Goal: Communication & Community: Answer question/provide support

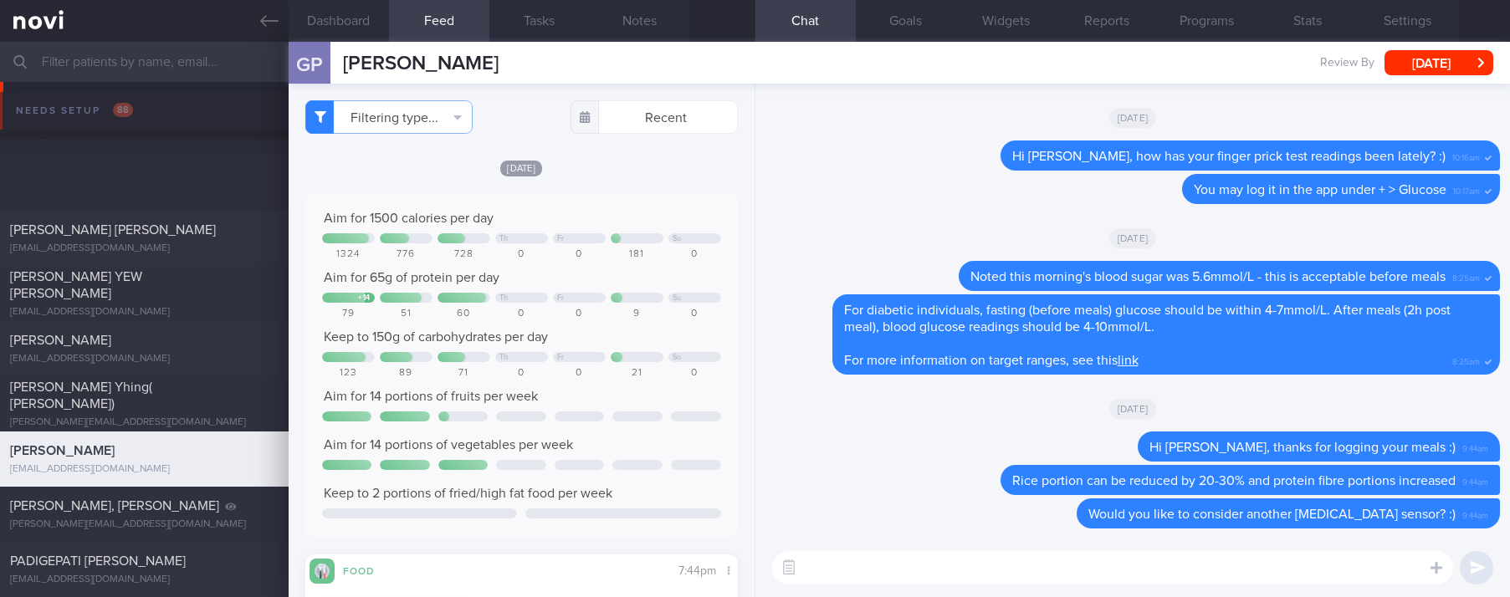
select select "4"
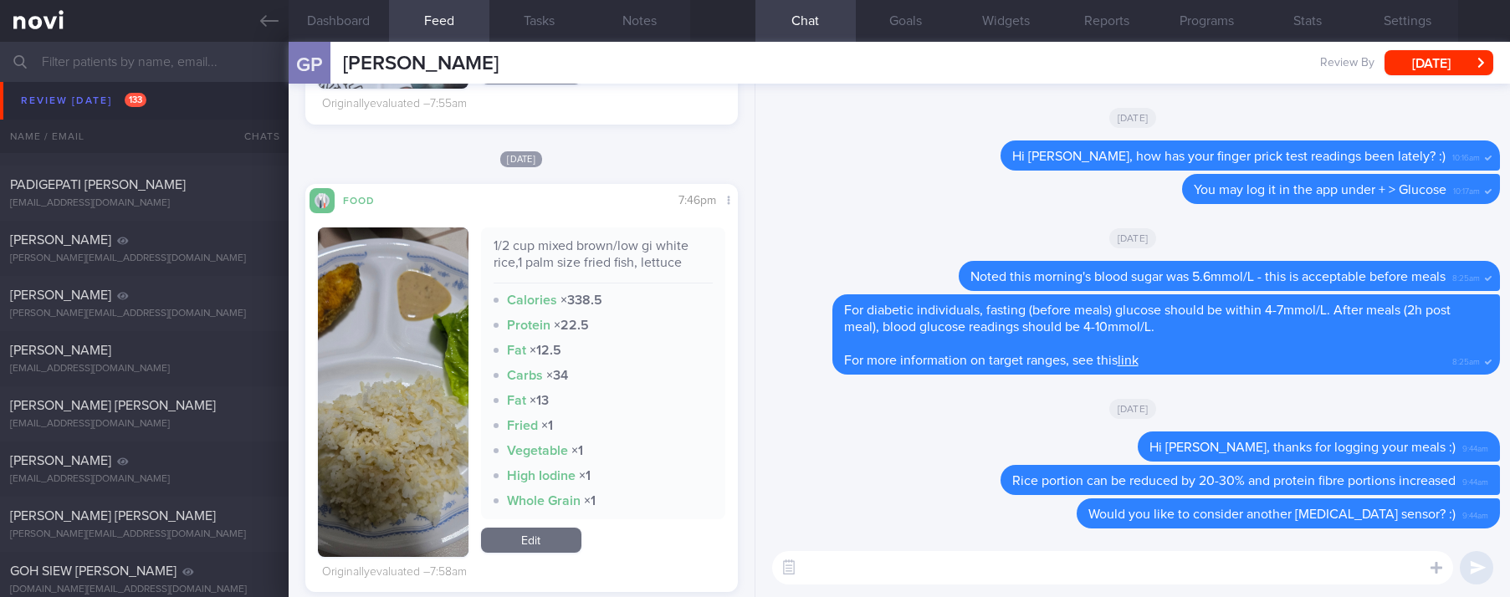
click at [156, 100] on div "[PERSON_NAME] [EMAIL_ADDRESS][DOMAIN_NAME] [DATE] [DATE] Tracked." at bounding box center [755, 82] width 1510 height 55
click at [268, 12] on icon at bounding box center [269, 21] width 18 height 18
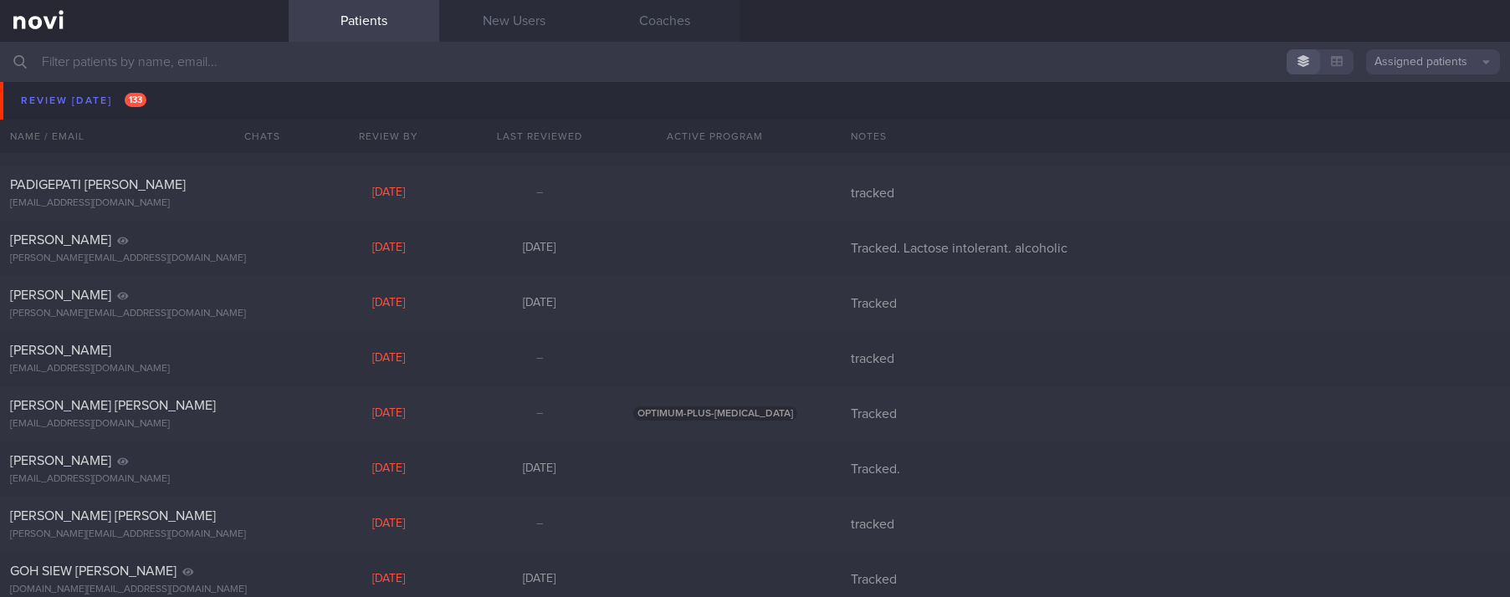
click at [106, 99] on div "[EMAIL_ADDRESS][DOMAIN_NAME]" at bounding box center [144, 93] width 269 height 13
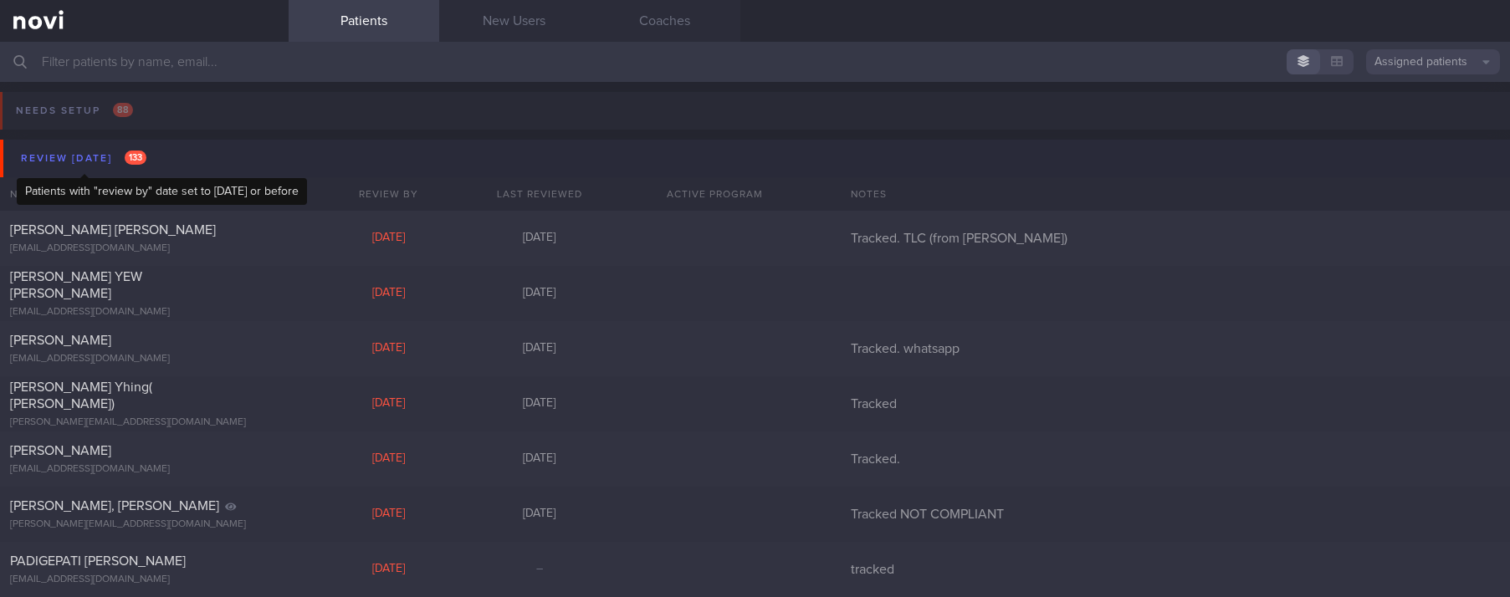
click at [129, 155] on span "133" at bounding box center [136, 158] width 22 height 14
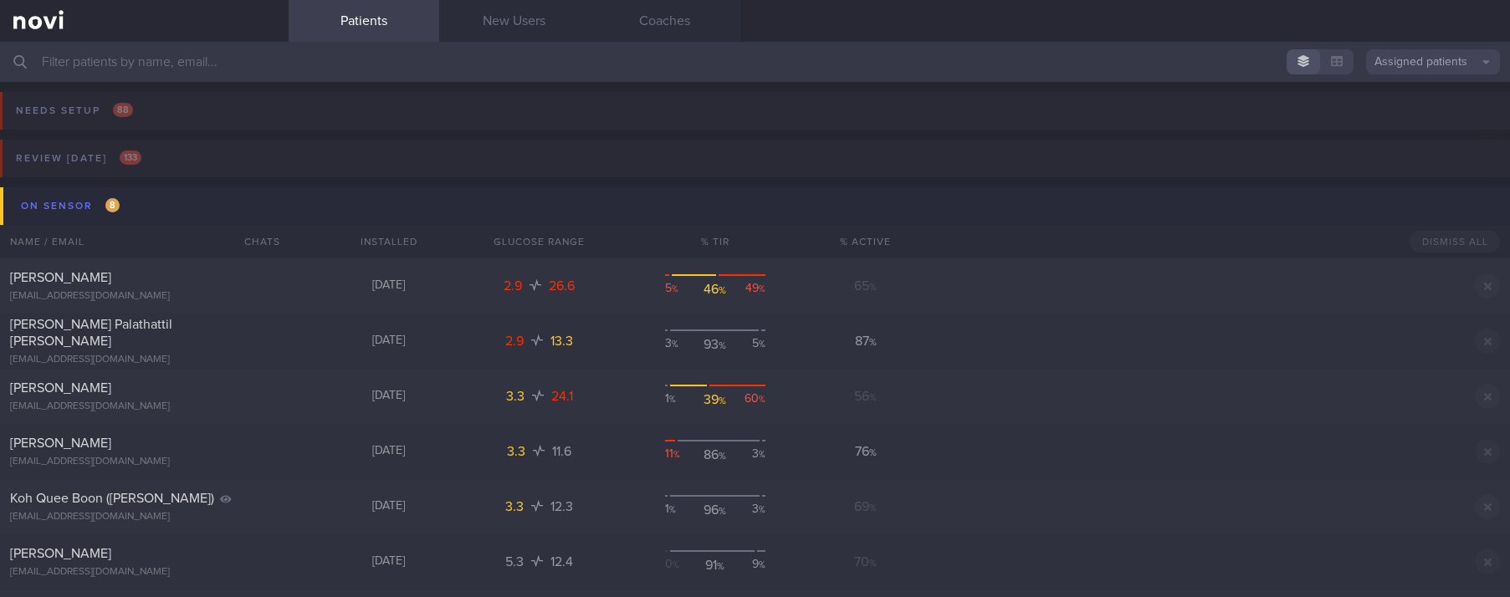
click at [131, 200] on button "On sensor 8" at bounding box center [757, 206] width 1515 height 38
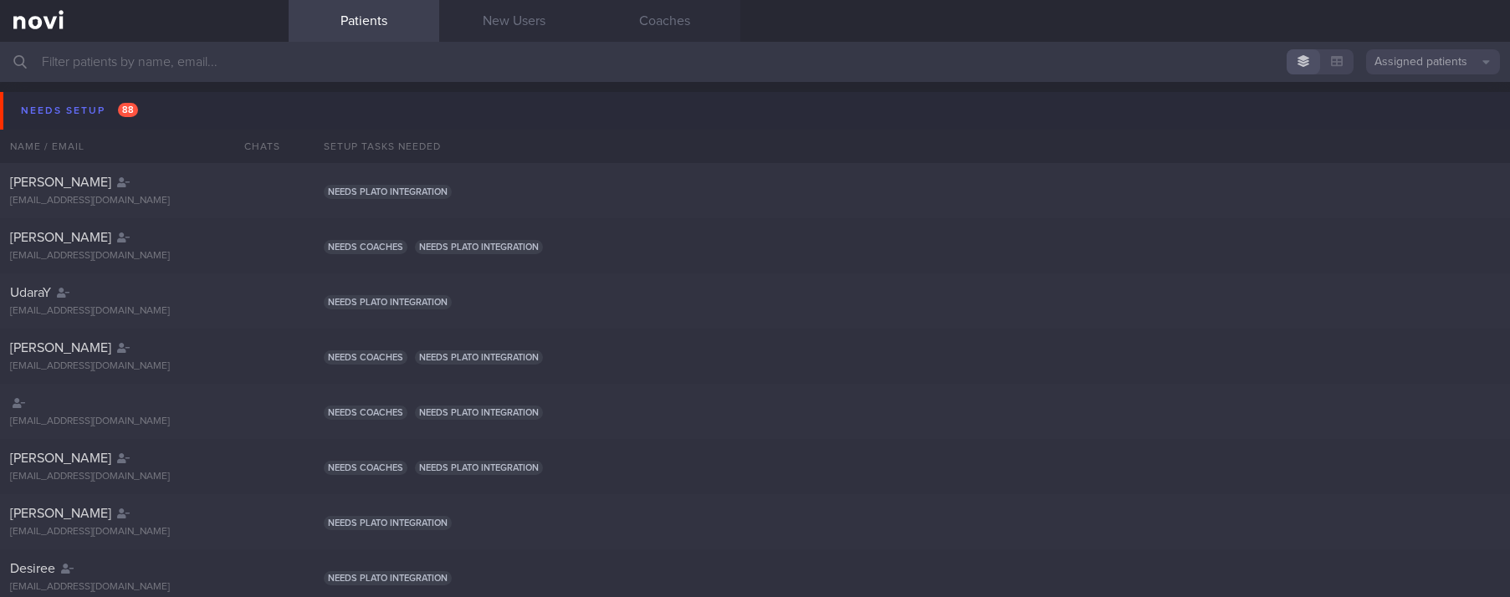
click at [133, 94] on button "Needs setup 88" at bounding box center [757, 111] width 1515 height 38
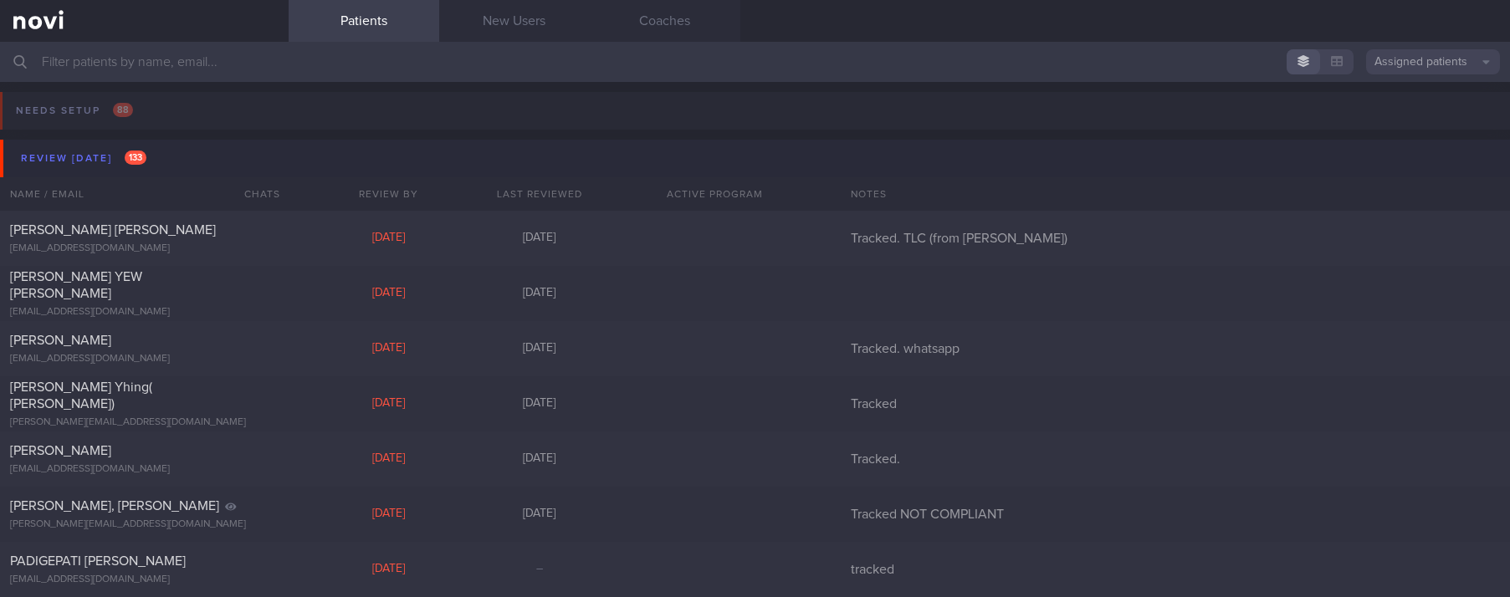
click at [131, 149] on div "Review [DATE] 133" at bounding box center [84, 158] width 134 height 23
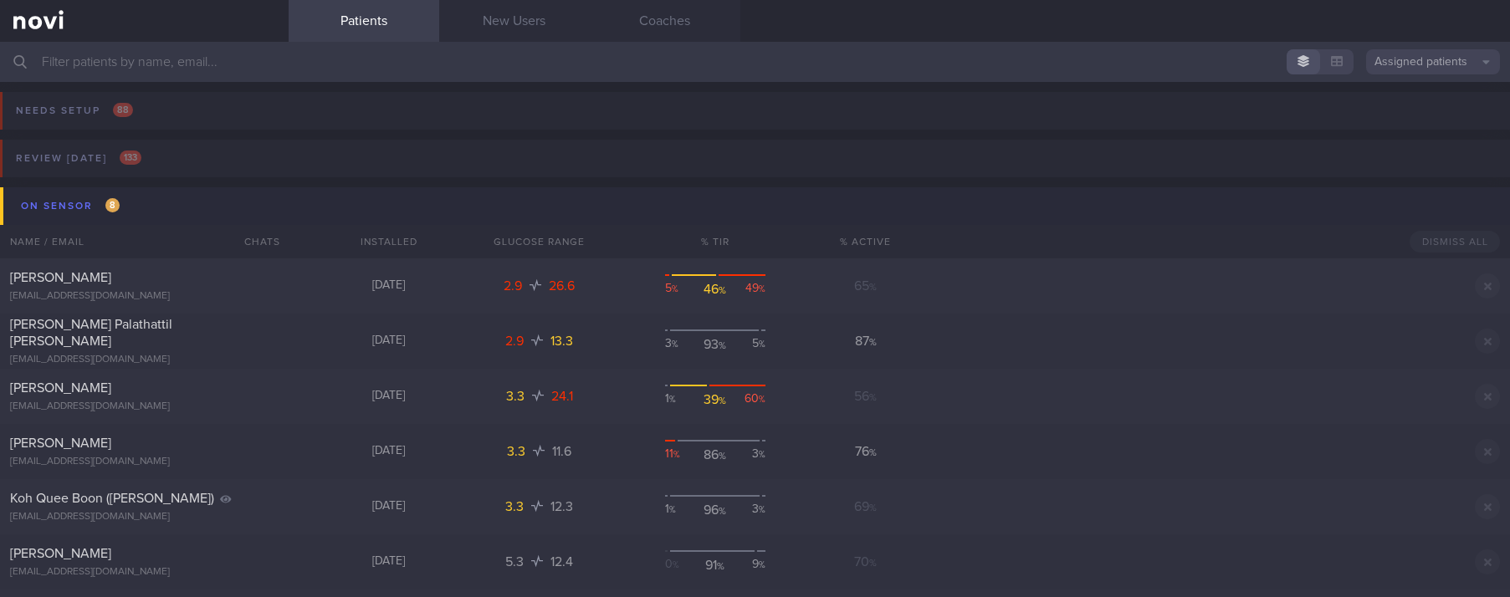
click at [141, 204] on button "On sensor 8" at bounding box center [757, 206] width 1515 height 38
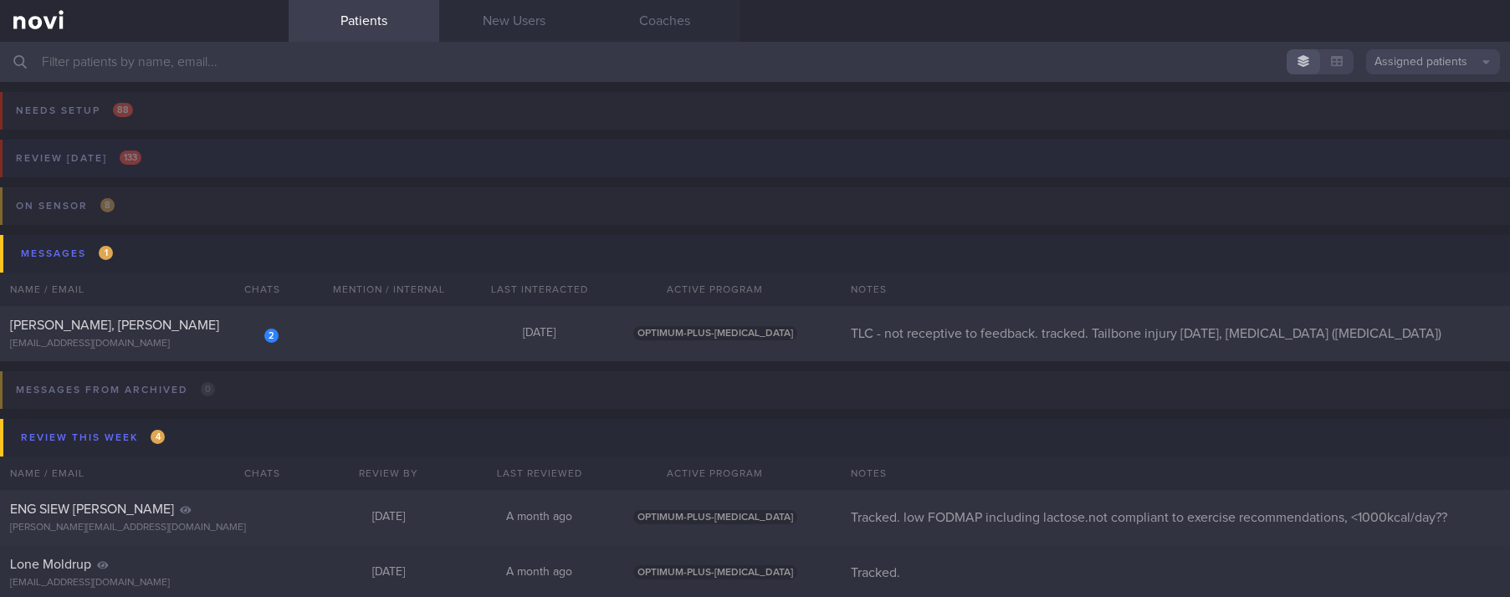
click at [191, 156] on button "Review [DATE] 133" at bounding box center [752, 164] width 1515 height 48
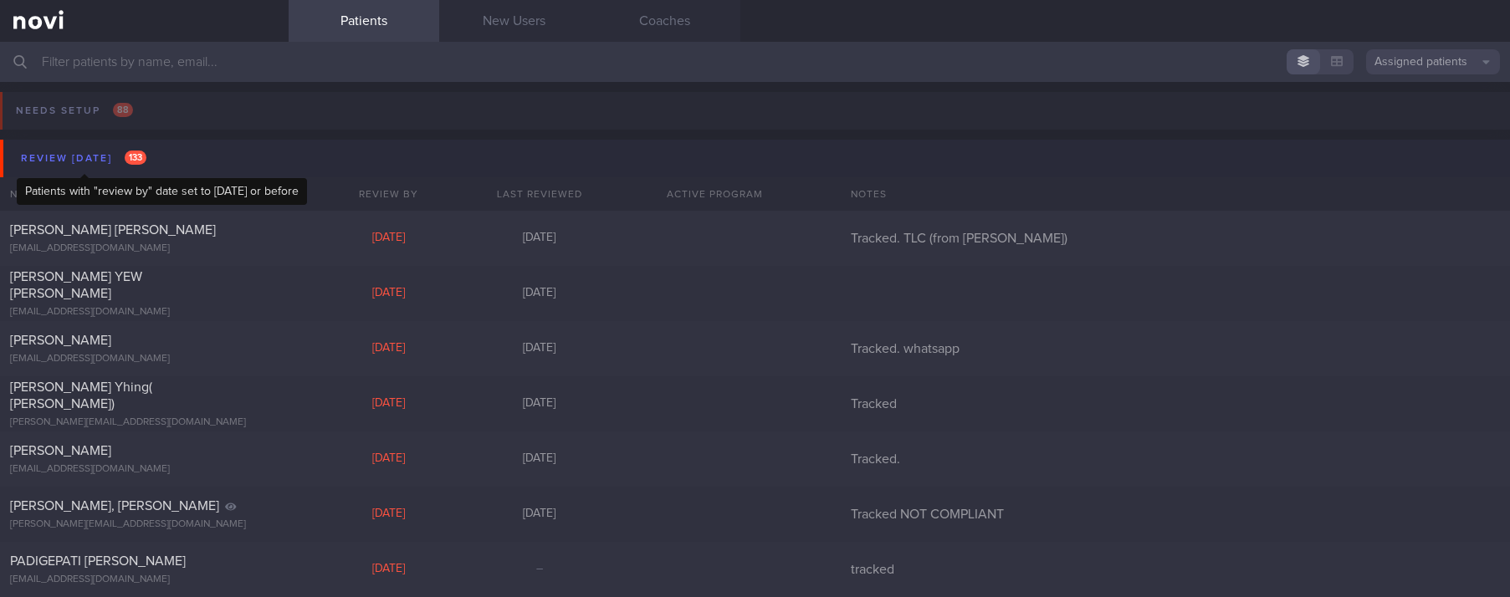
click at [93, 149] on div "Review [DATE] 133" at bounding box center [84, 158] width 134 height 23
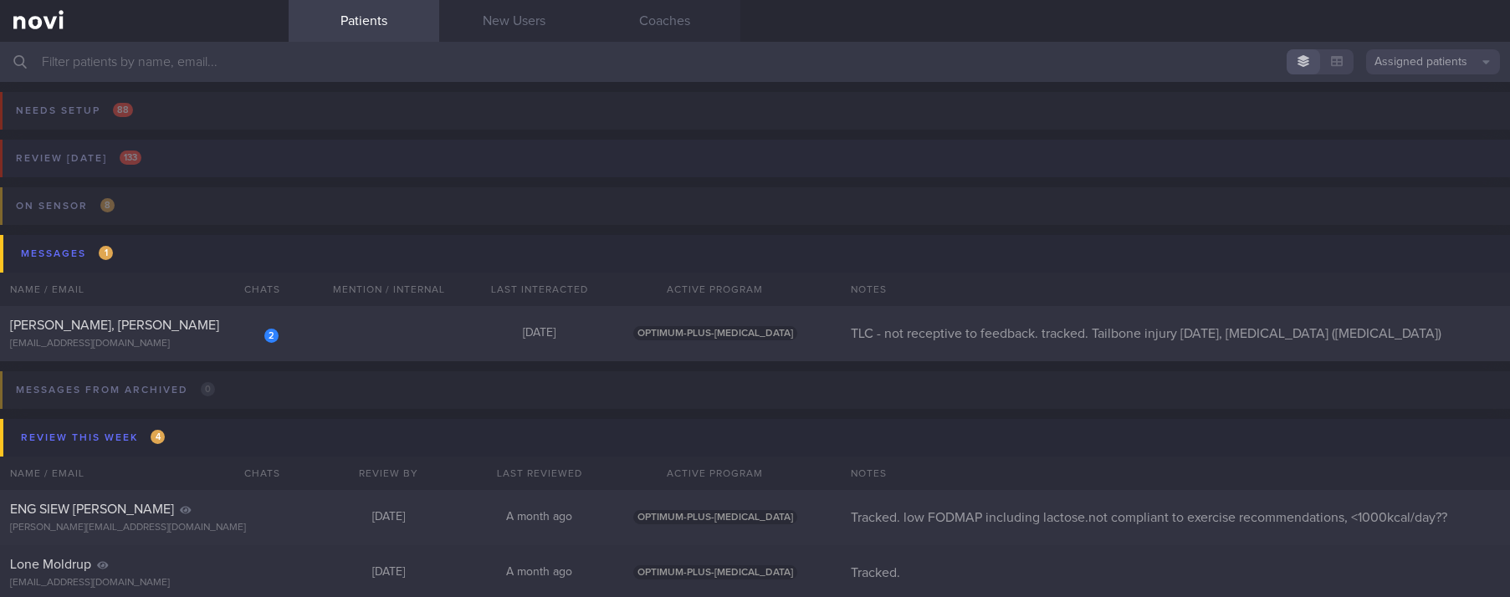
click at [243, 171] on button "Review [DATE] 133" at bounding box center [752, 164] width 1515 height 48
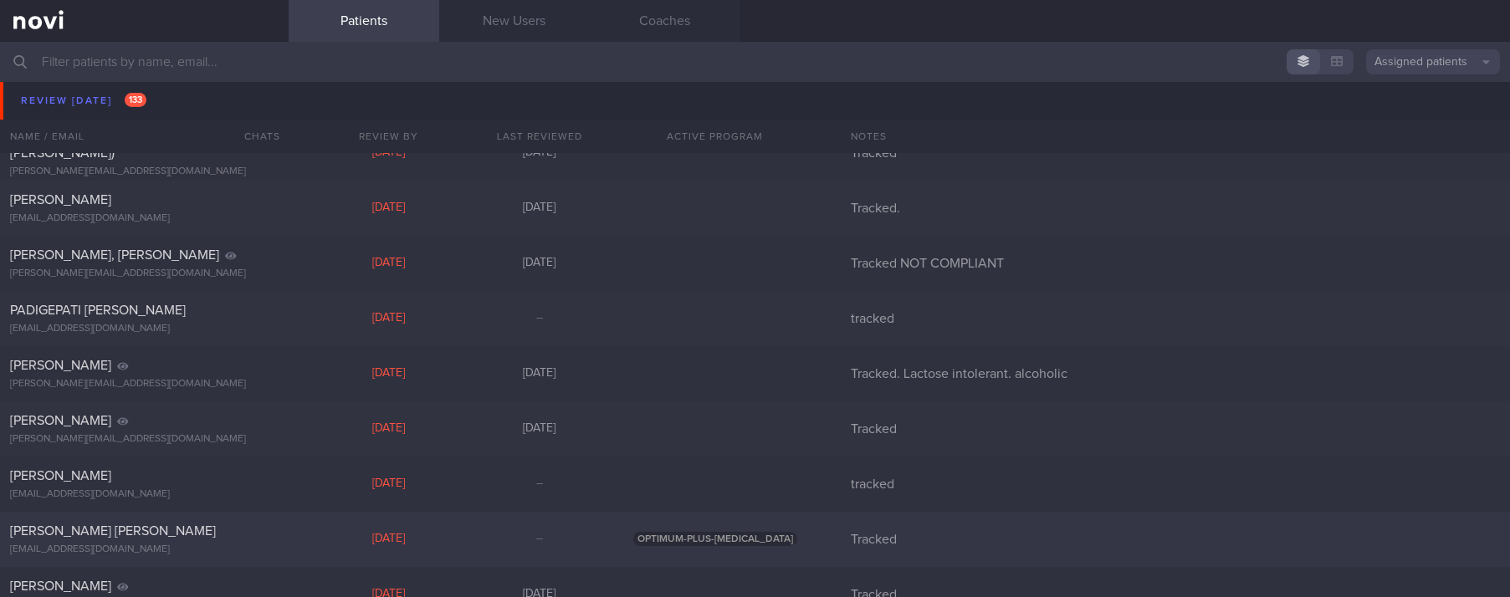
scroll to position [376, 0]
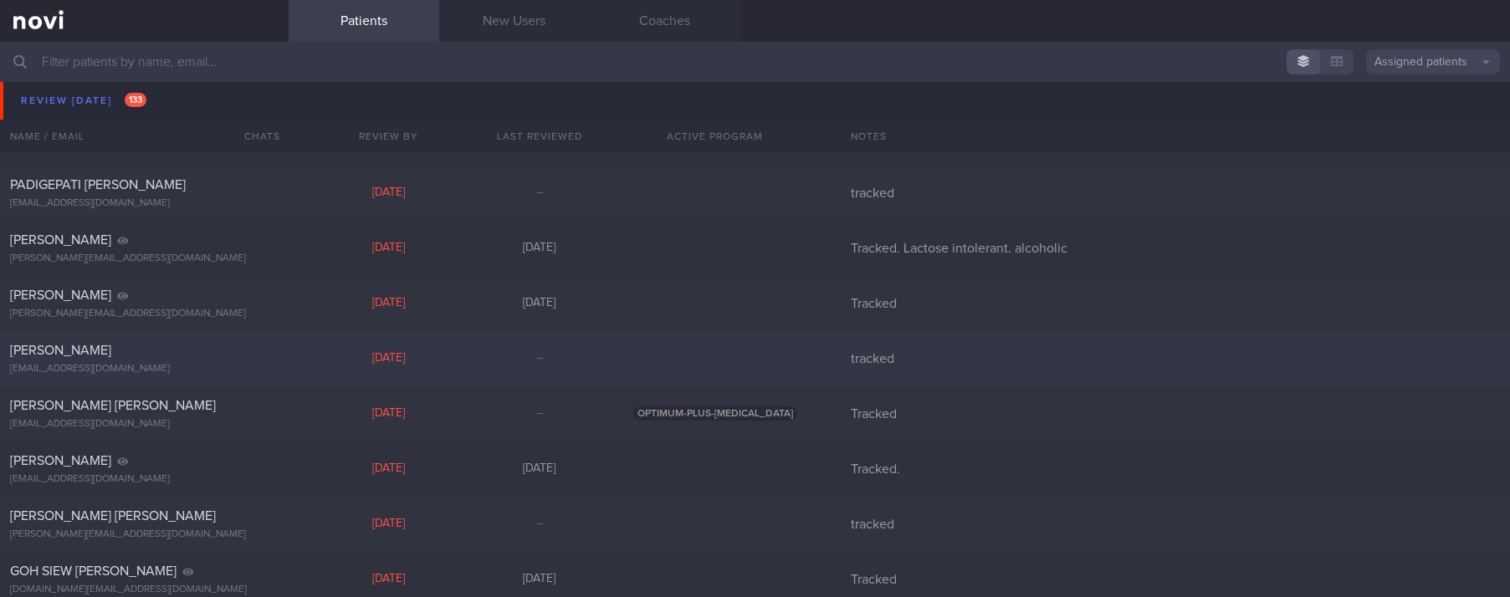
click at [299, 371] on div "Vishnu Jeffery vishnujeffery@gmail.com Thu, 3 Jul – tracked" at bounding box center [755, 358] width 1510 height 55
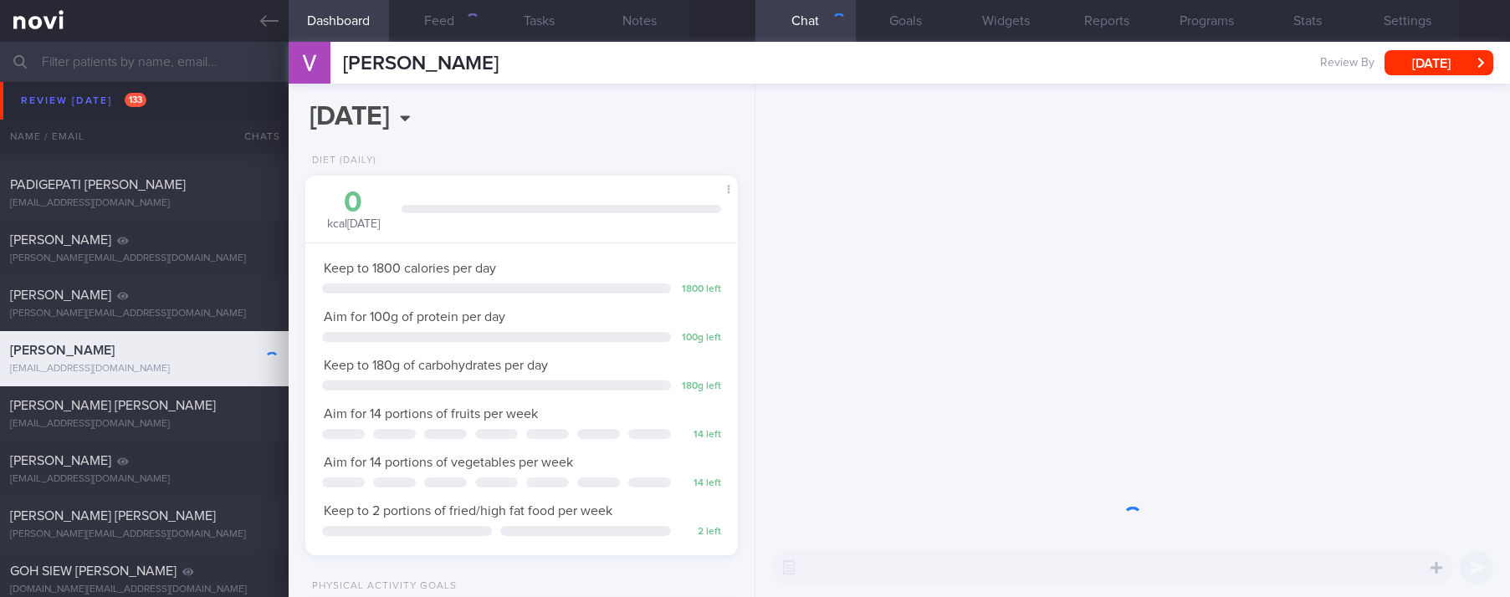
scroll to position [216, 383]
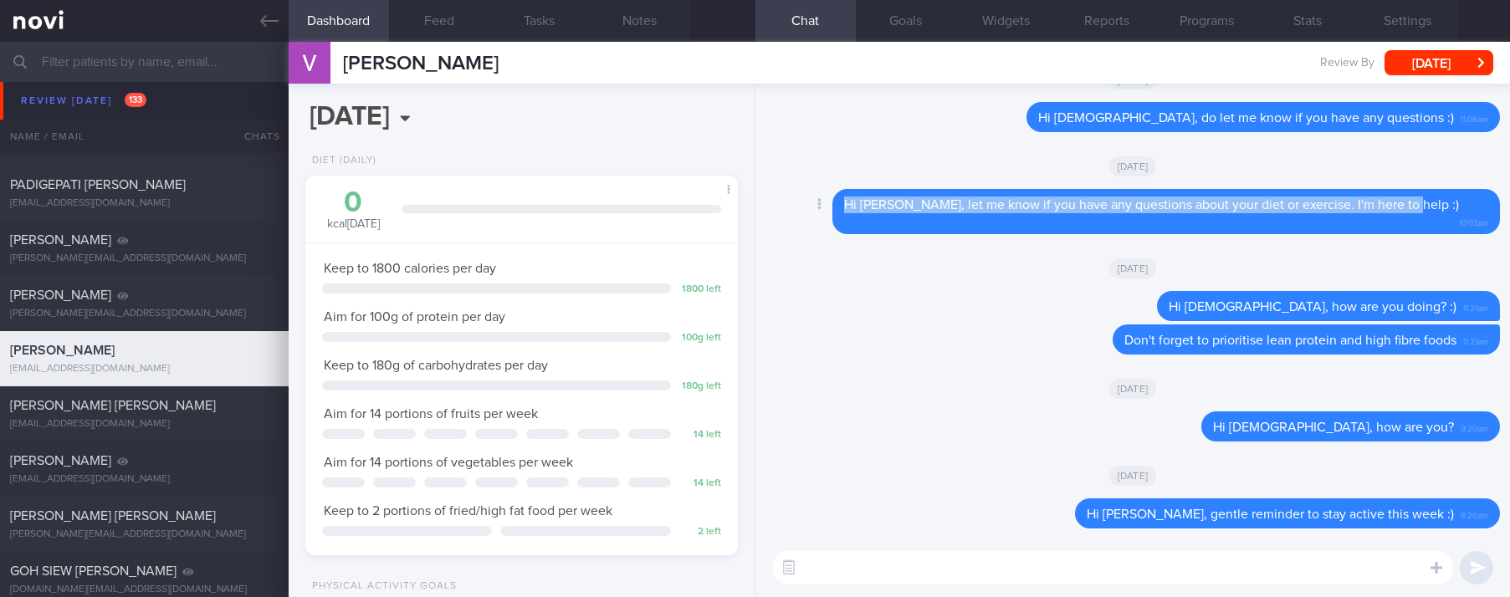
drag, startPoint x: 1435, startPoint y: 227, endPoint x: 872, endPoint y: 212, distance: 563.1
click at [872, 212] on div "Hi Vishnu, let me know if you have any questions about your diet or exercise. I…" at bounding box center [1166, 212] width 668 height 46
copy span "Hi Vishnu, let me know if you have any questions about your diet or exercise. I…"
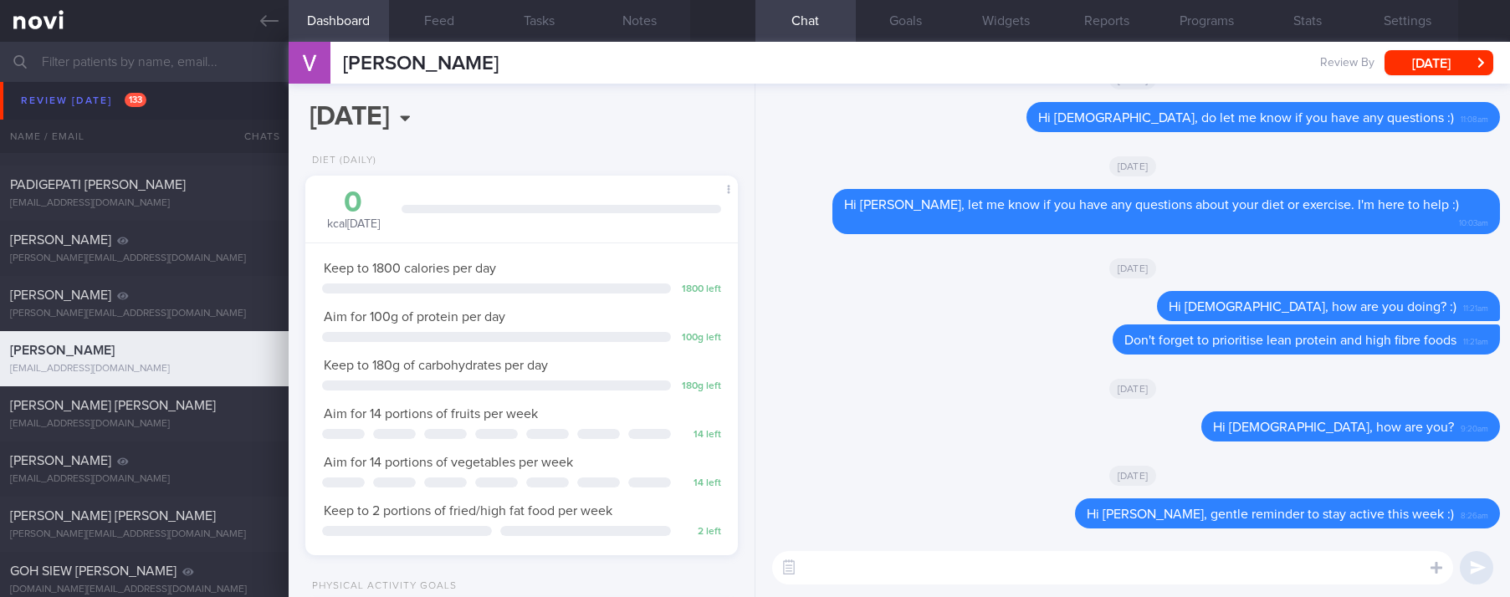
click at [1003, 581] on textarea at bounding box center [1112, 567] width 681 height 33
paste textarea "Hi Vishnu, let me know if you have any questions about your diet or exercise. I…"
type textarea "Hi Vishnu, let me know if you have any questions about your diet or exercise. I…"
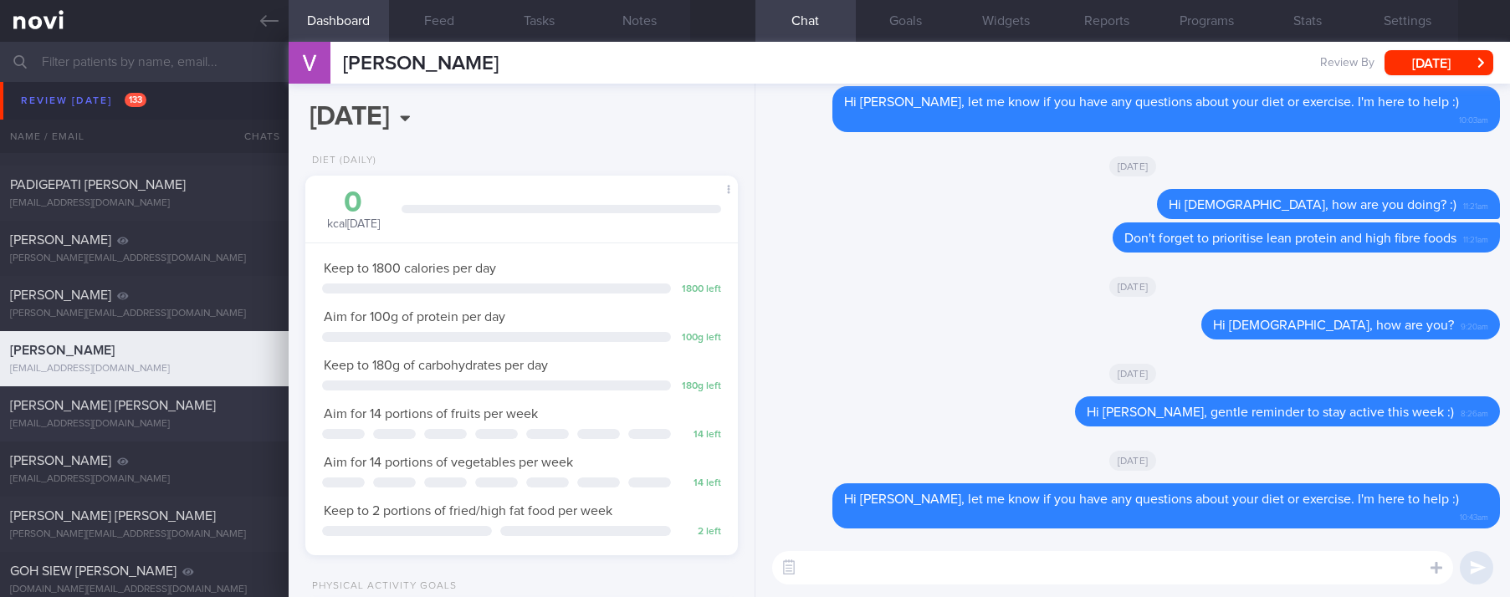
click at [202, 419] on div "[EMAIL_ADDRESS][DOMAIN_NAME]" at bounding box center [144, 424] width 269 height 13
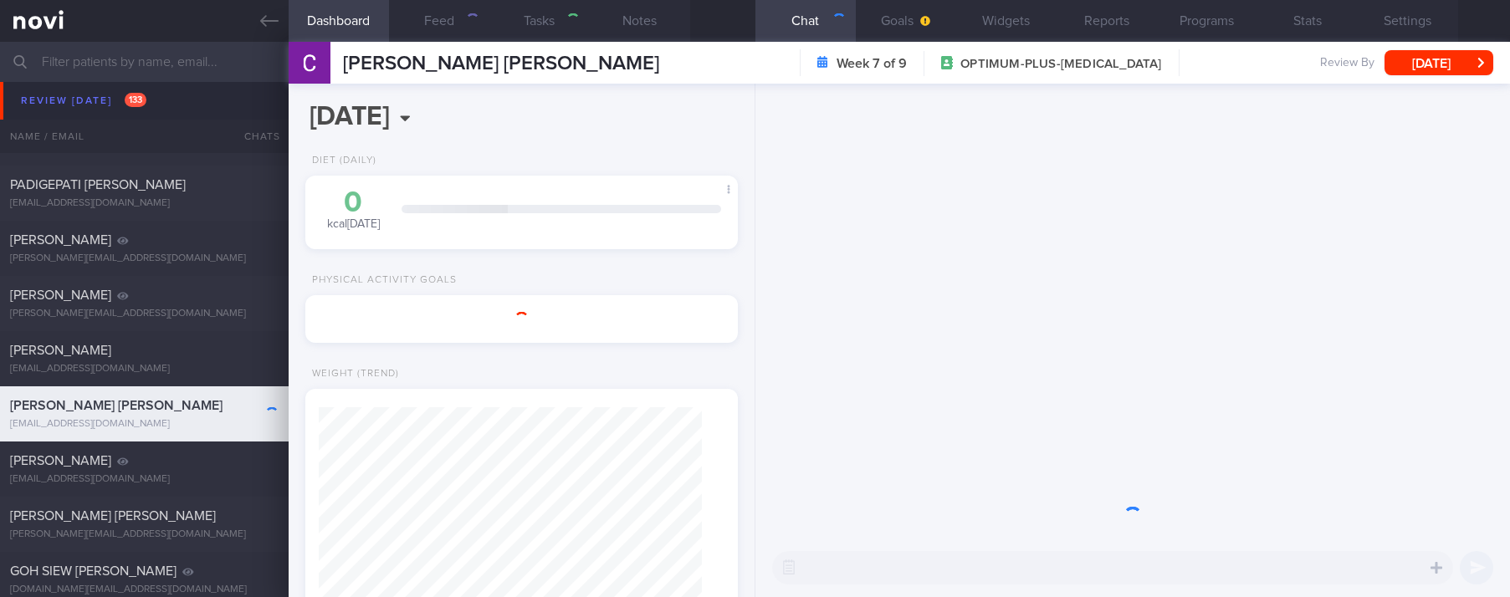
select select "6"
type input "Tracked"
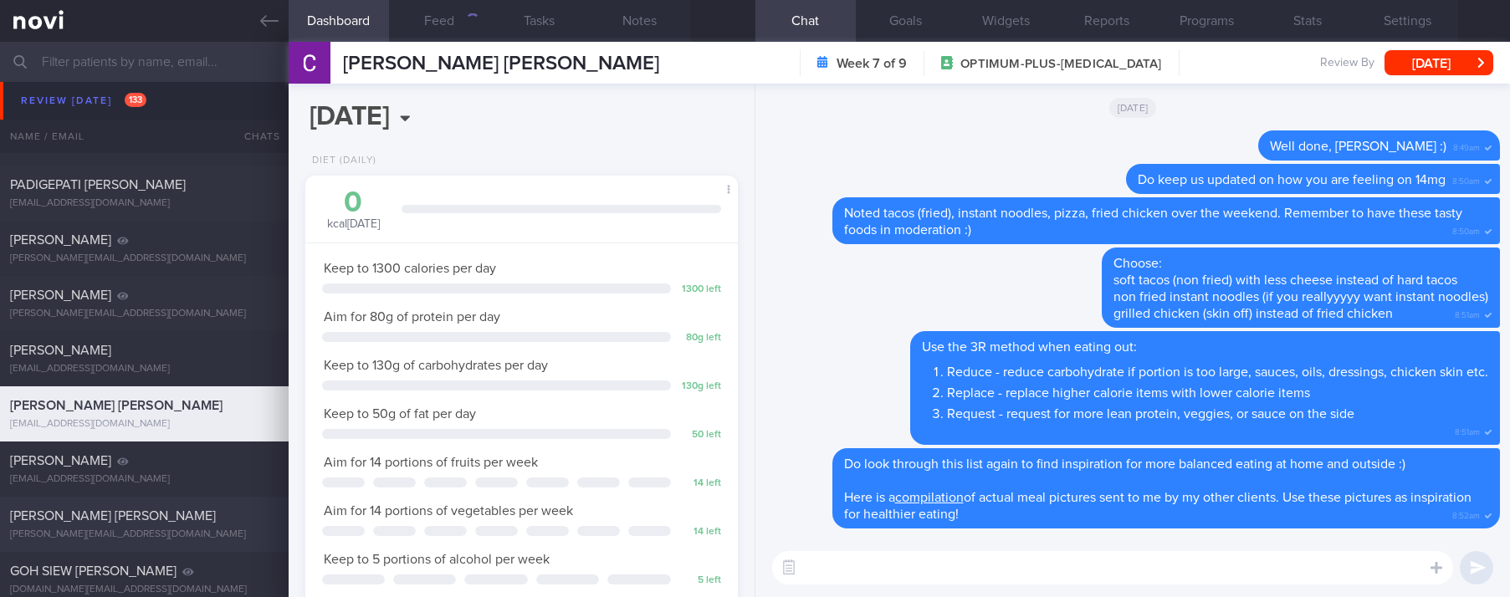
scroll to position [502, 0]
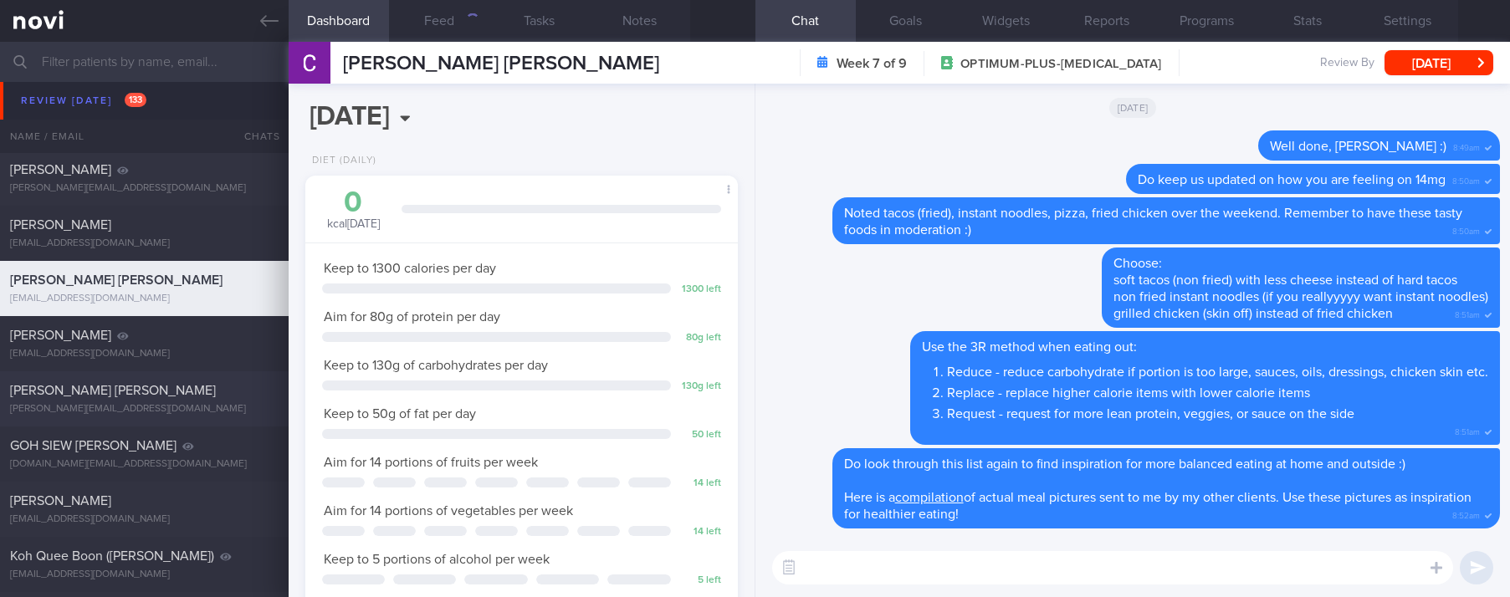
click at [197, 402] on div "Han Han Ong ms.hanhan@gmail.com" at bounding box center [144, 398] width 289 height 33
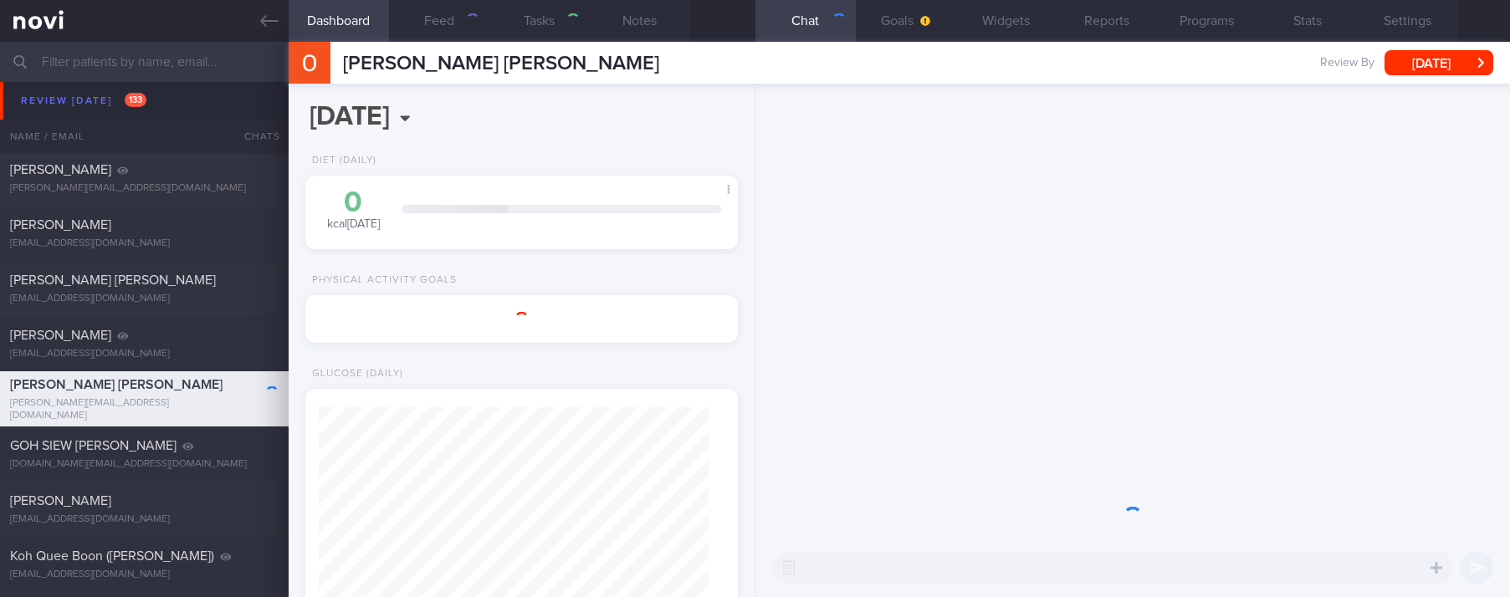
select select "7"
type input "tracked"
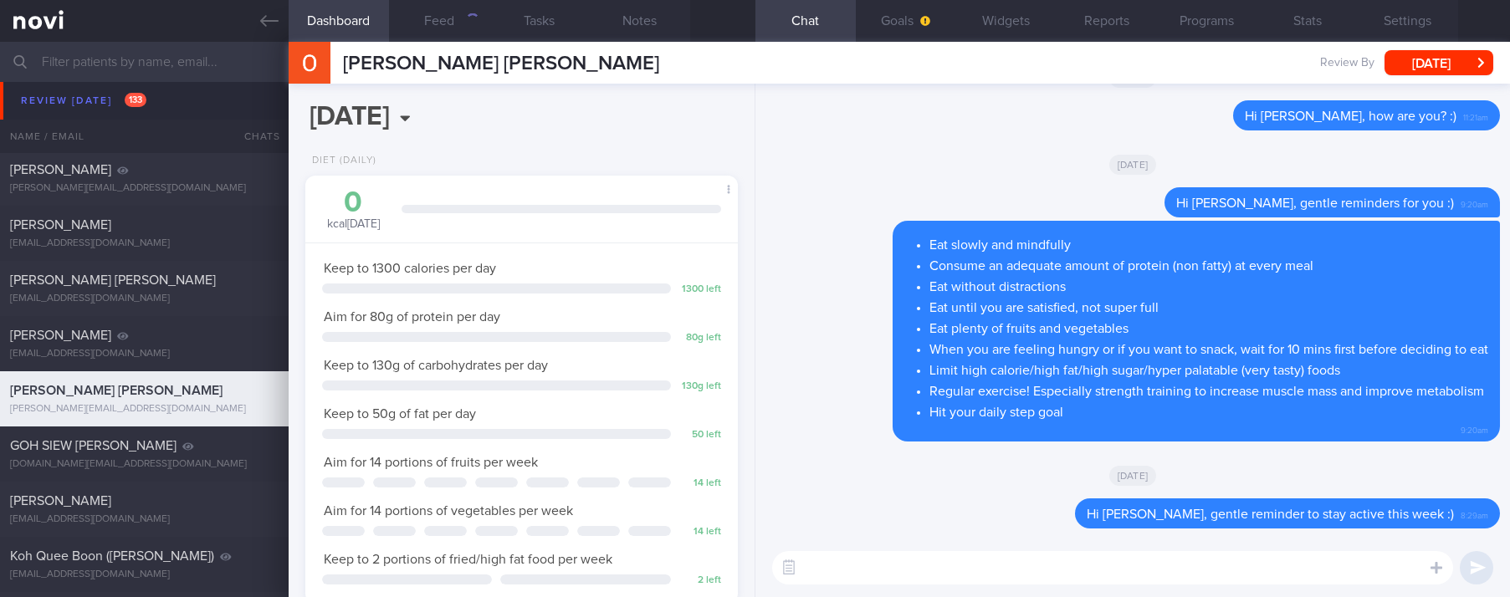
scroll to position [195, 390]
click at [1301, 581] on textarea at bounding box center [1112, 567] width 681 height 33
paste textarea "Hi Vishnu, let me know if you have any questions about your diet or exercise. I…"
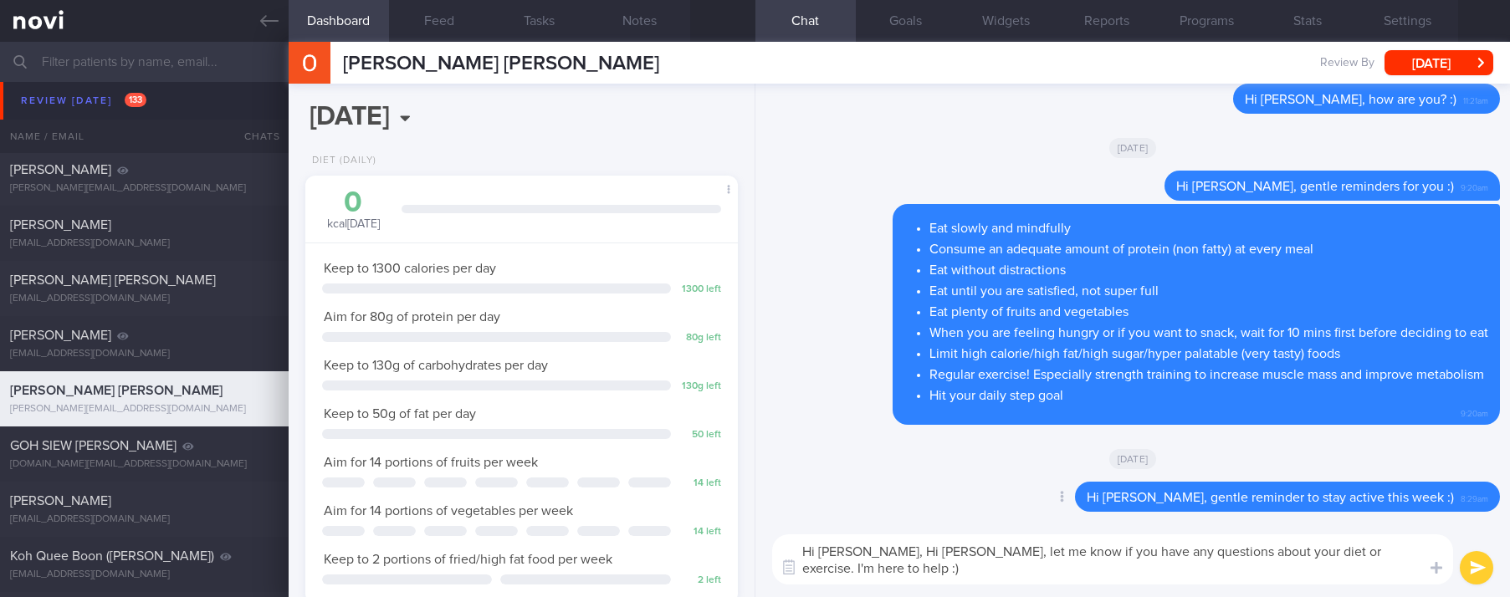
scroll to position [0, 0]
drag, startPoint x: 932, startPoint y: 554, endPoint x: 869, endPoint y: 563, distance: 63.4
click at [869, 563] on textarea "Hi Ms Ong, Hi Vishnu, let me know if you have any questions about your diet or …" at bounding box center [1112, 560] width 681 height 50
click at [907, 561] on textarea "Hi Ms Ong, Hi Vishnu, let me know if you have any questions about your diet or …" at bounding box center [1112, 560] width 681 height 50
drag, startPoint x: 934, startPoint y: 545, endPoint x: 872, endPoint y: 543, distance: 61.9
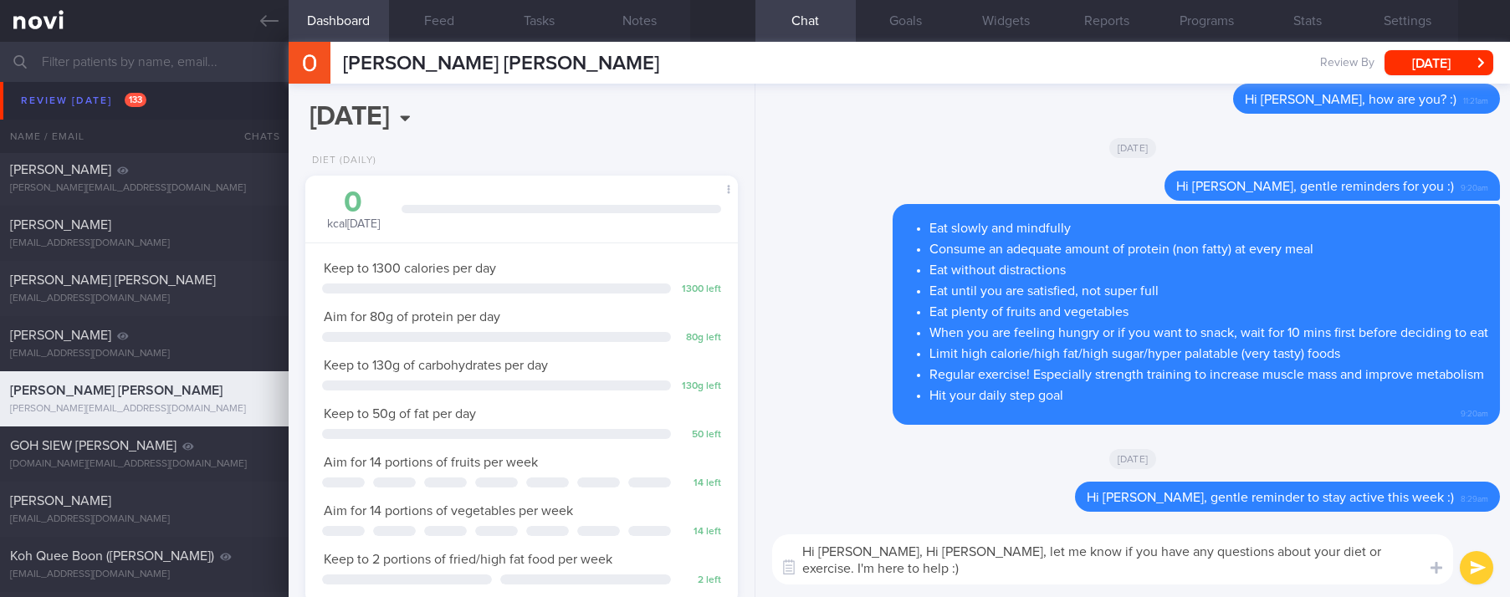
click at [872, 543] on textarea "Hi Ms Ong, Hi Vishnu, let me know if you have any questions about your diet or …" at bounding box center [1112, 560] width 681 height 50
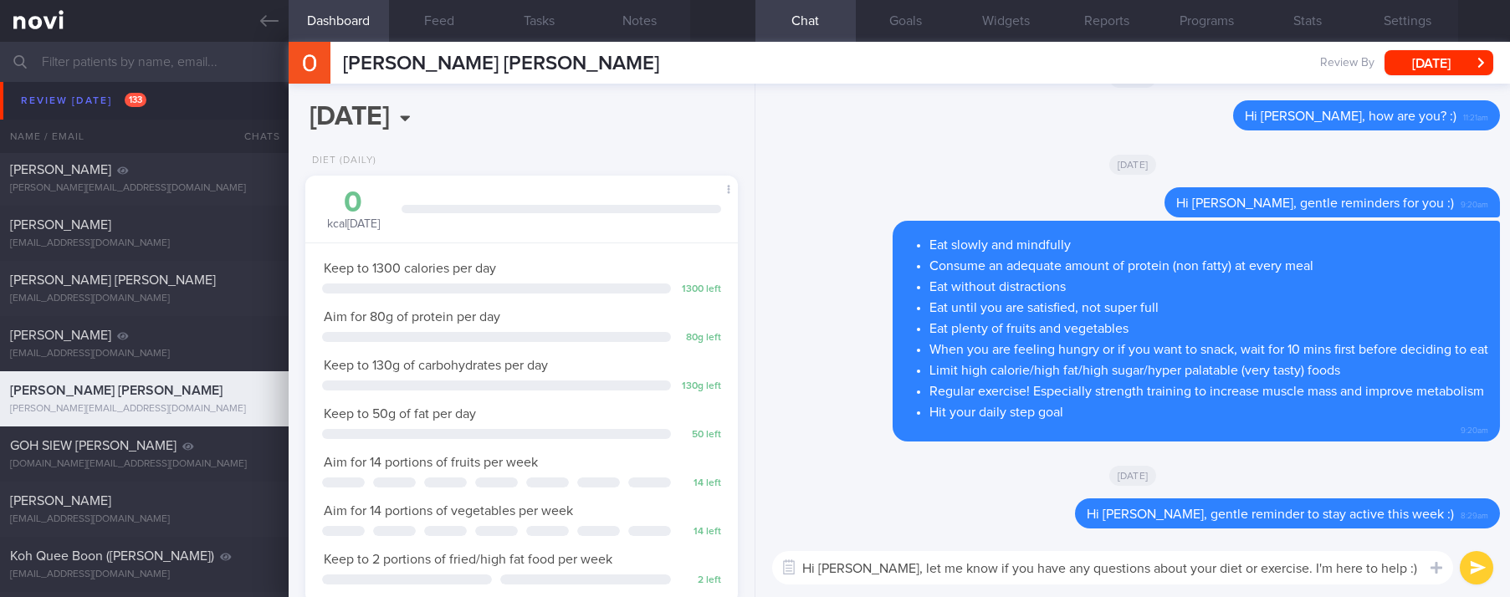
type textarea "Hi Ms Ong, let me know if you have any questions about your diet or exercise. I…"
click at [1491, 570] on button "submit" at bounding box center [1476, 567] width 33 height 33
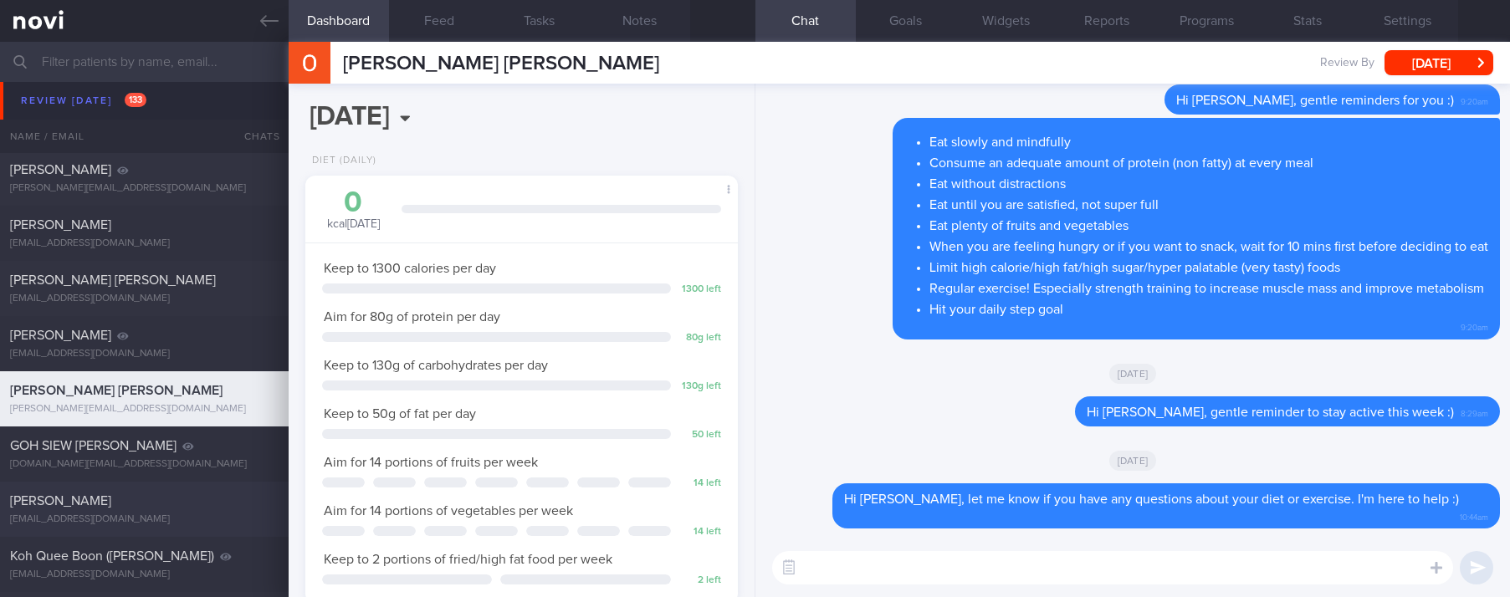
scroll to position [627, 0]
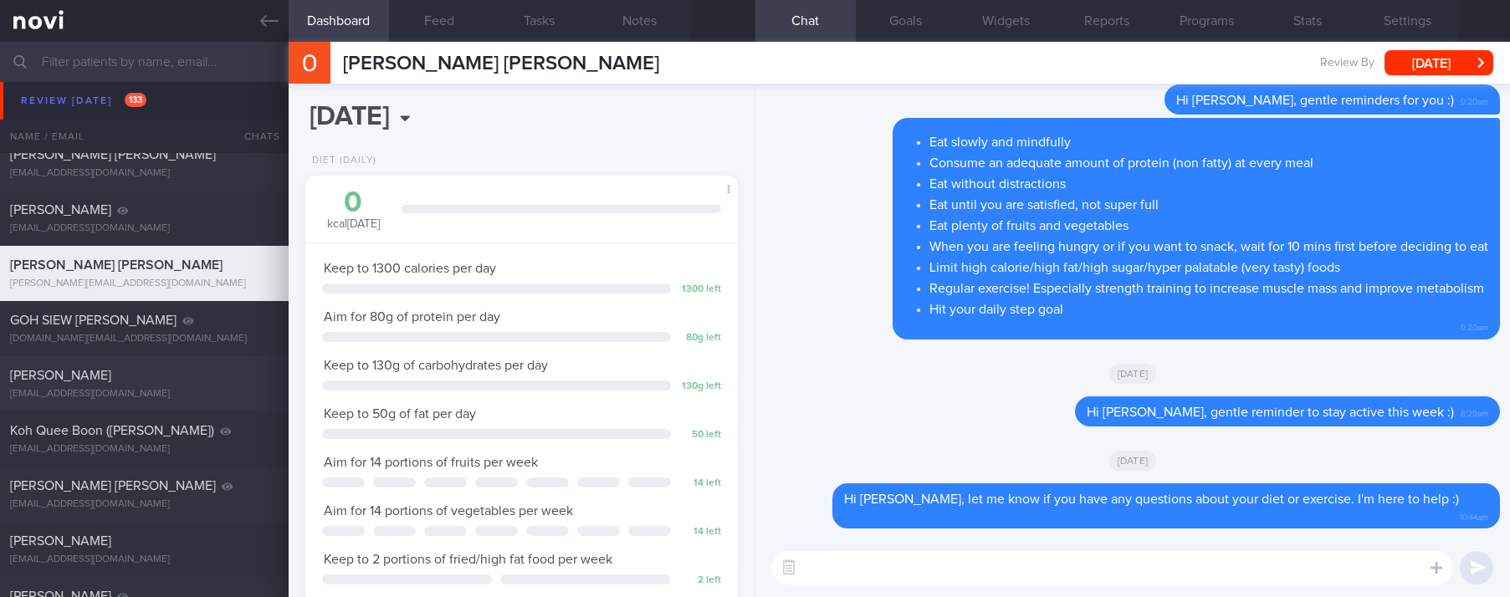
click at [182, 382] on div "[PERSON_NAME]" at bounding box center [142, 375] width 264 height 17
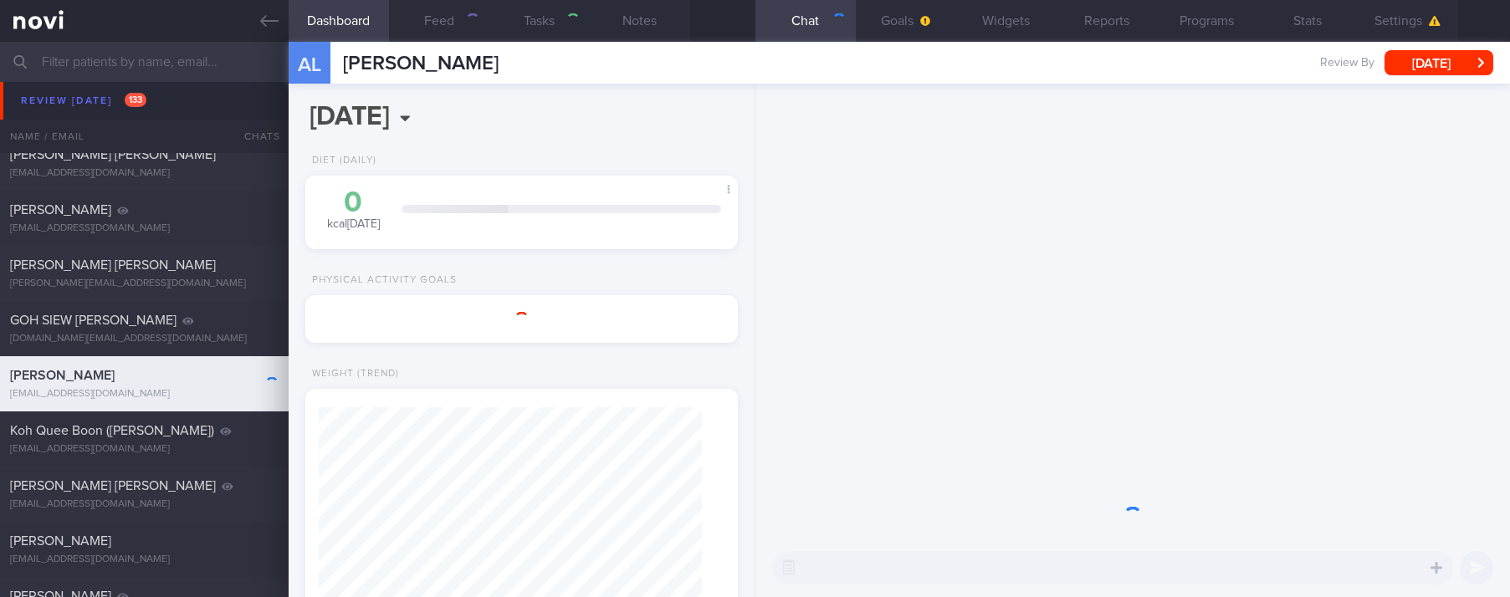
type input "tracked. TLC - requires close monitoring, assistance with behaviour change. pt …"
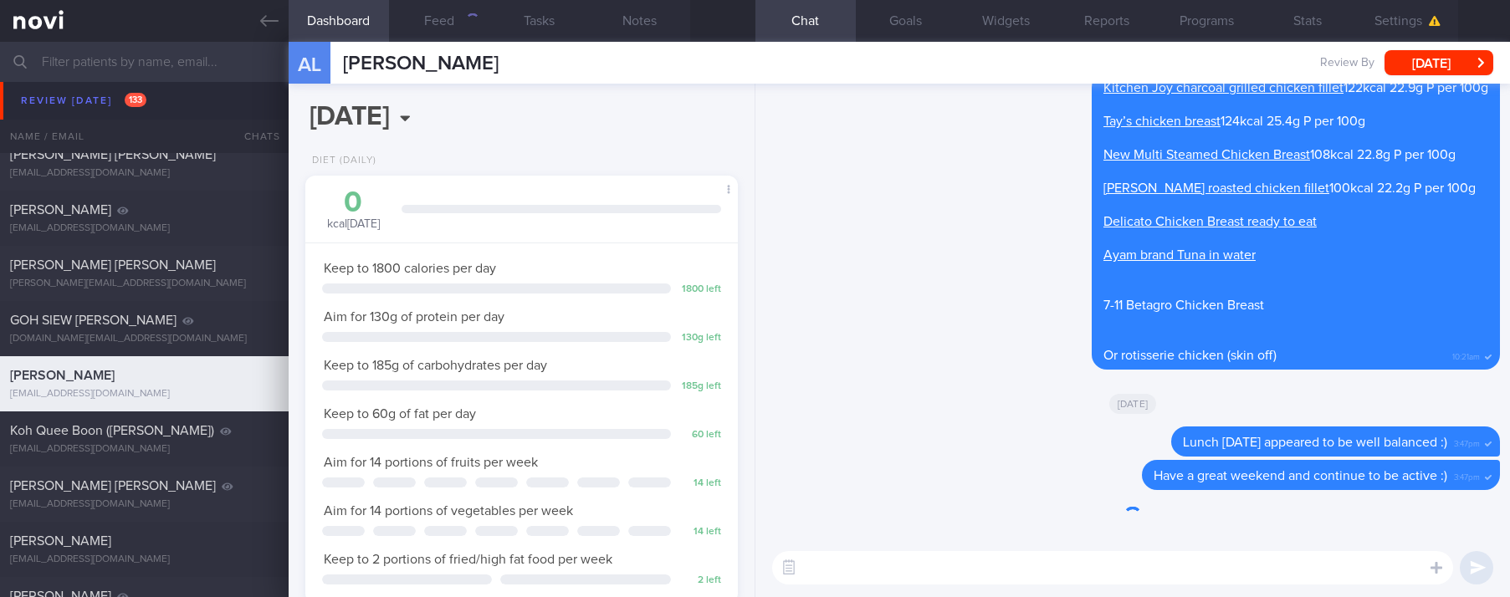
scroll to position [216, 383]
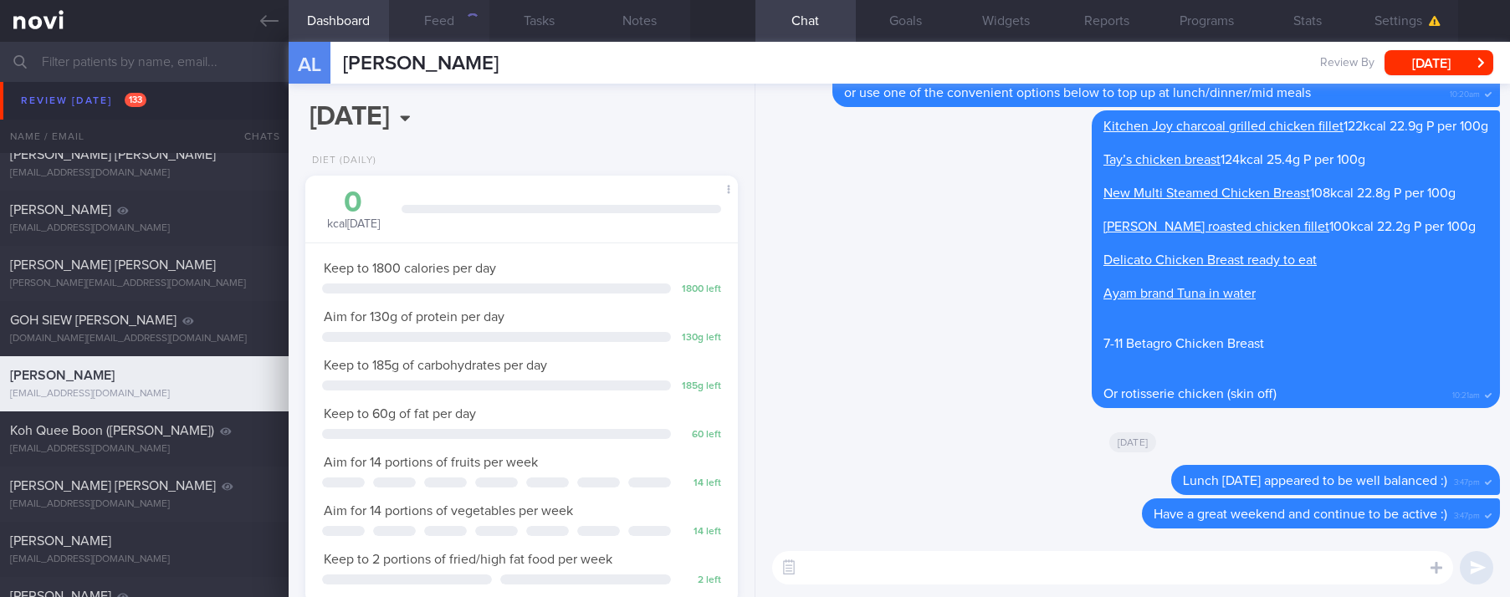
click at [476, 32] on button "Feed" at bounding box center [439, 21] width 100 height 42
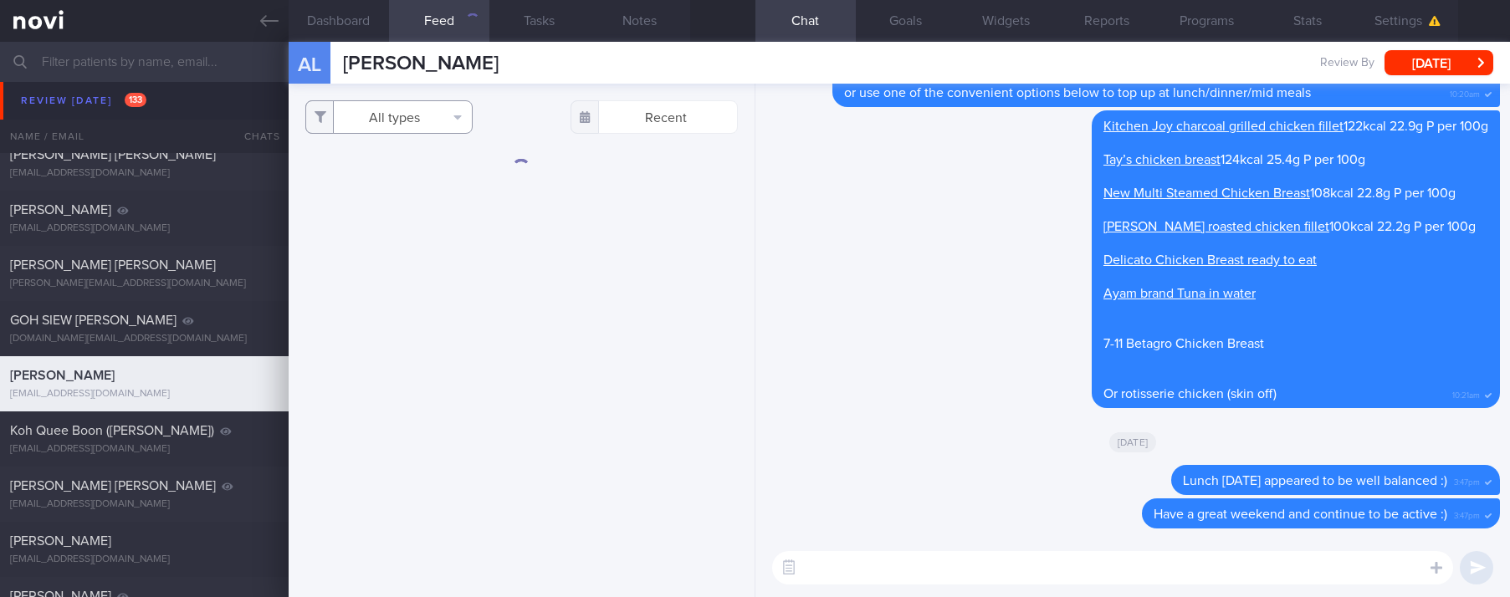
click at [453, 120] on icon "button" at bounding box center [457, 116] width 8 height 13
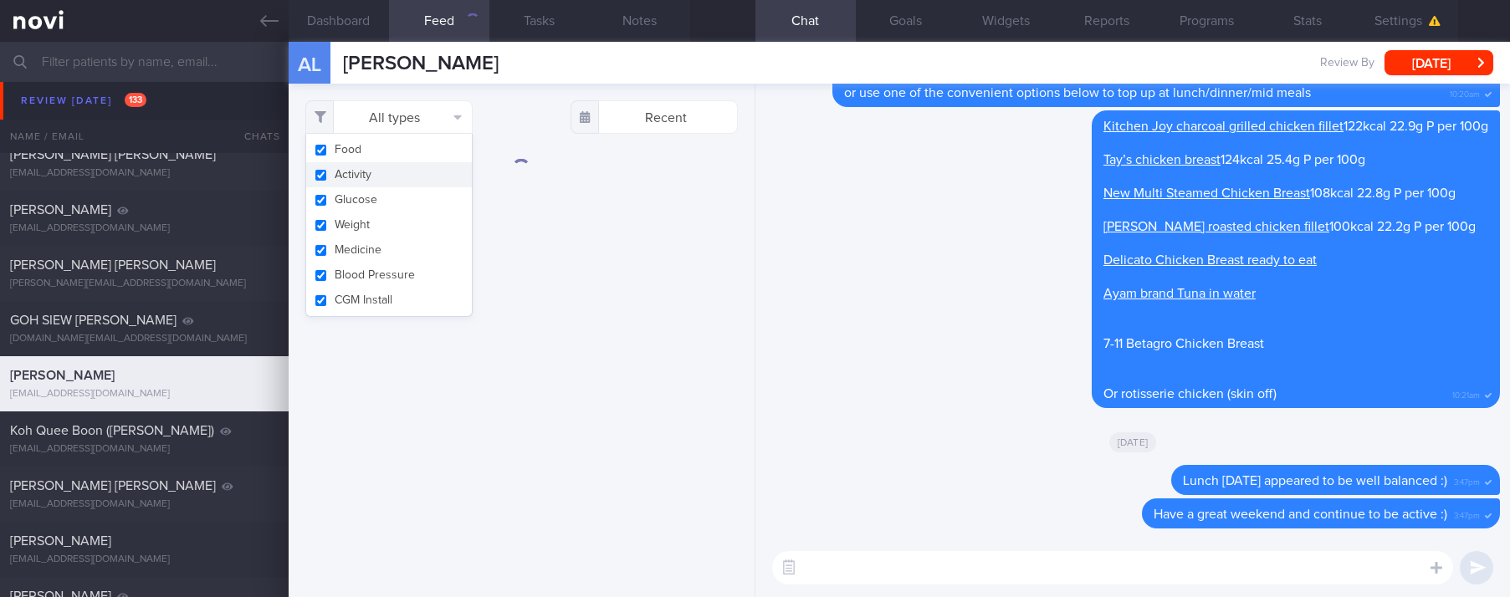
click at [407, 167] on button "Activity" at bounding box center [389, 174] width 166 height 25
checkbox input "false"
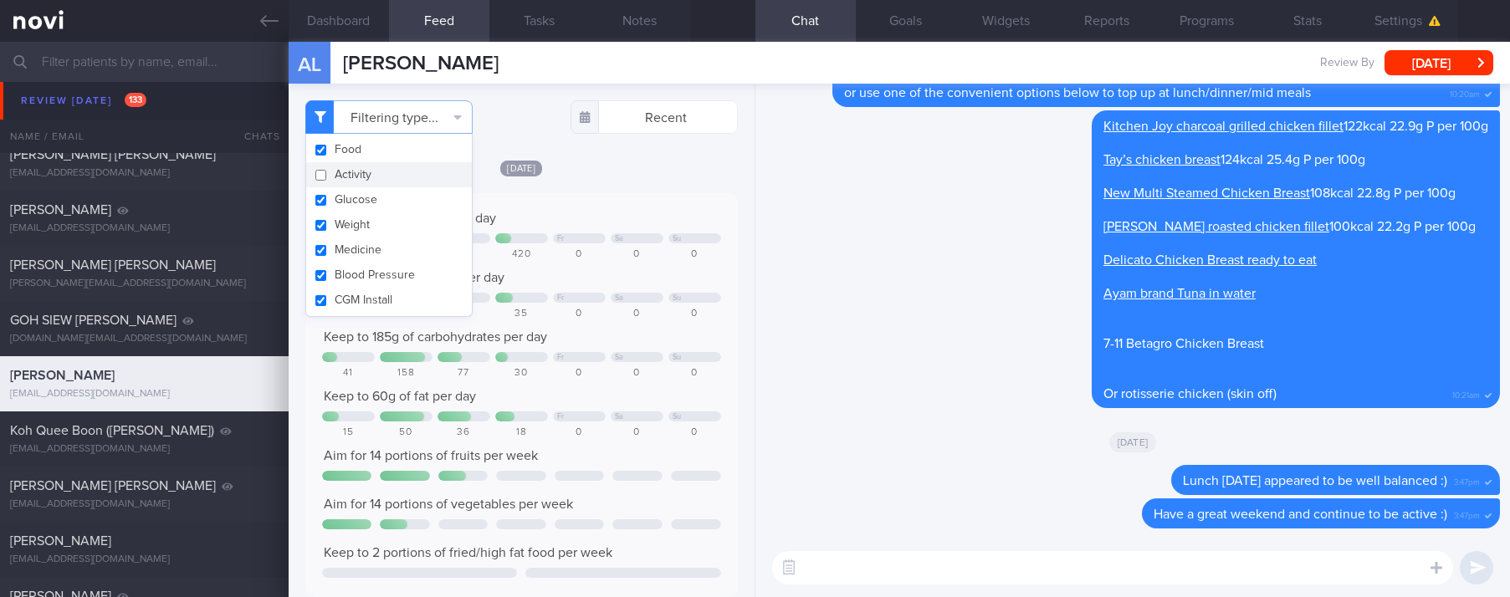
click at [624, 345] on div "Keep to 185g of carbohydrates per day" at bounding box center [521, 337] width 399 height 17
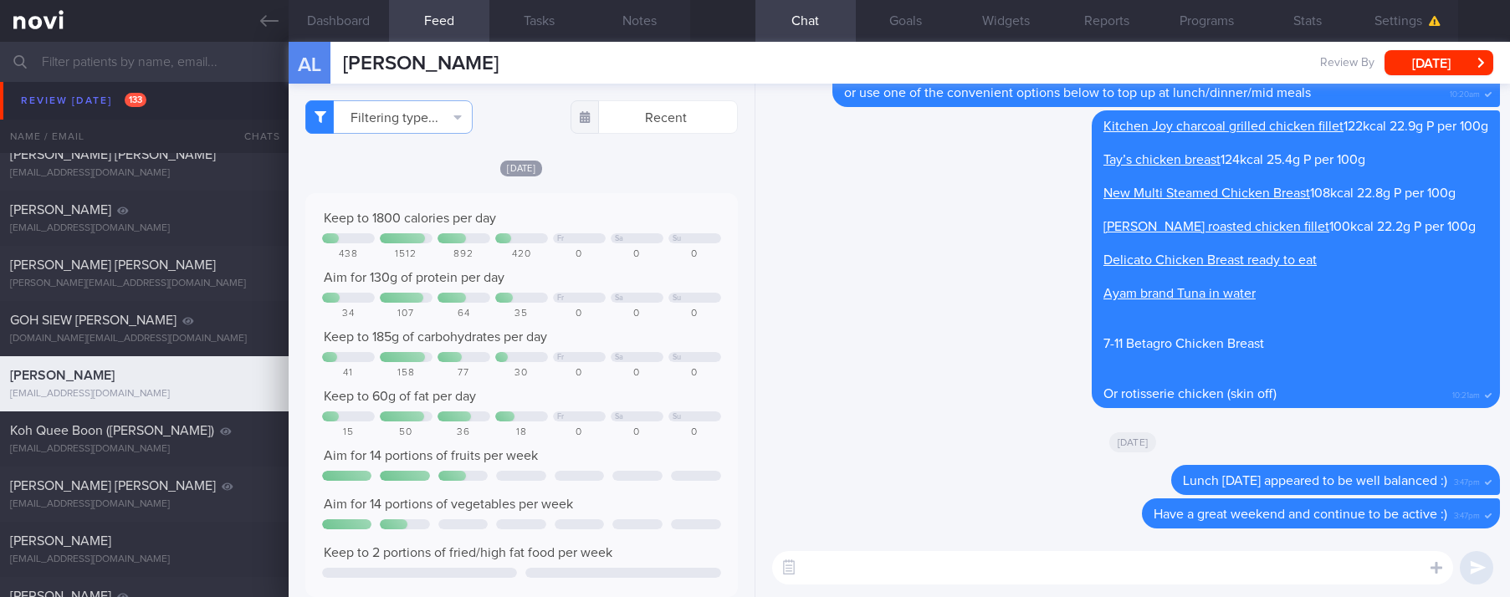
click at [1025, 560] on textarea at bounding box center [1112, 567] width 681 height 33
type textarea "Hi Alex, I hope you had a wonderful weekend :)"
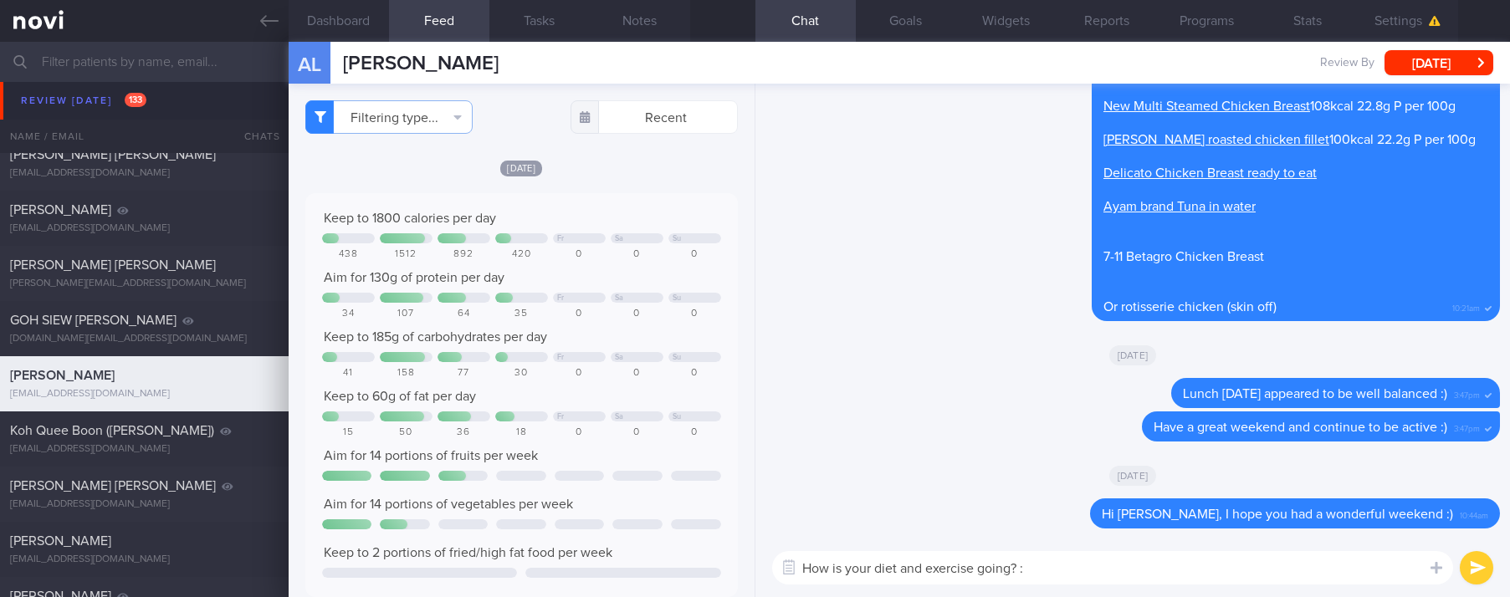
type textarea "How is your diet and exercise going? :)"
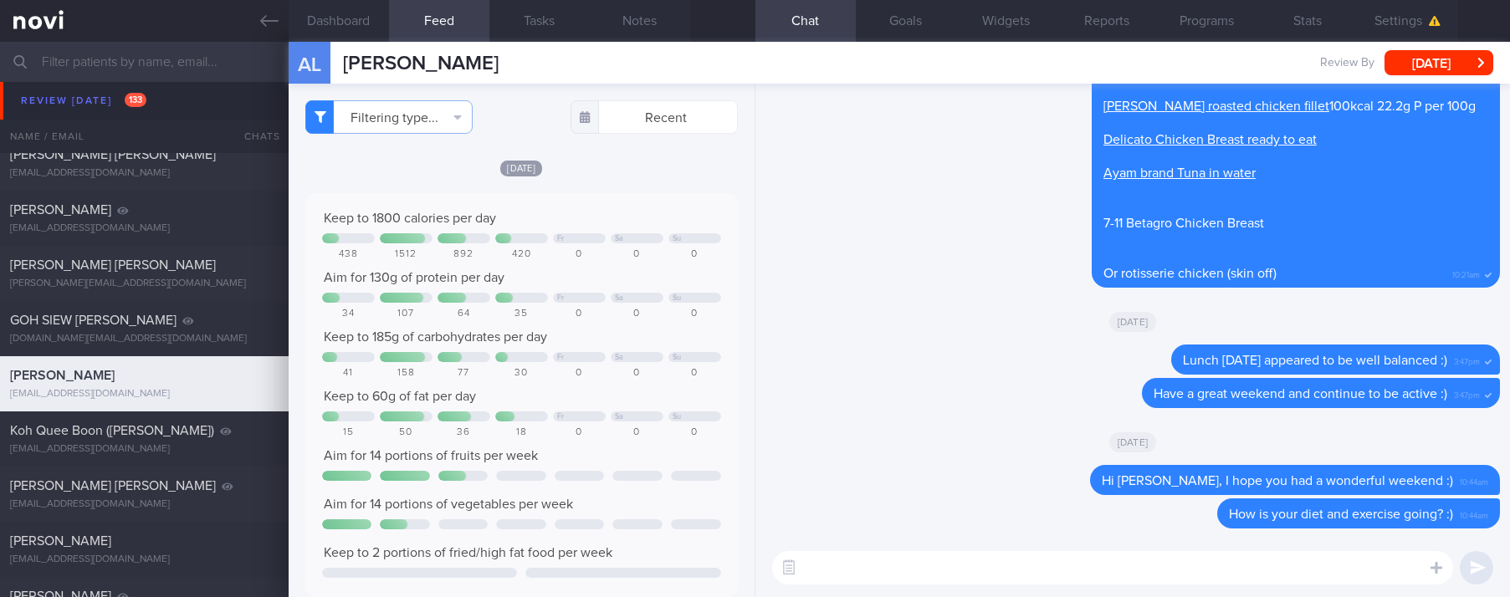
scroll to position [878, 0]
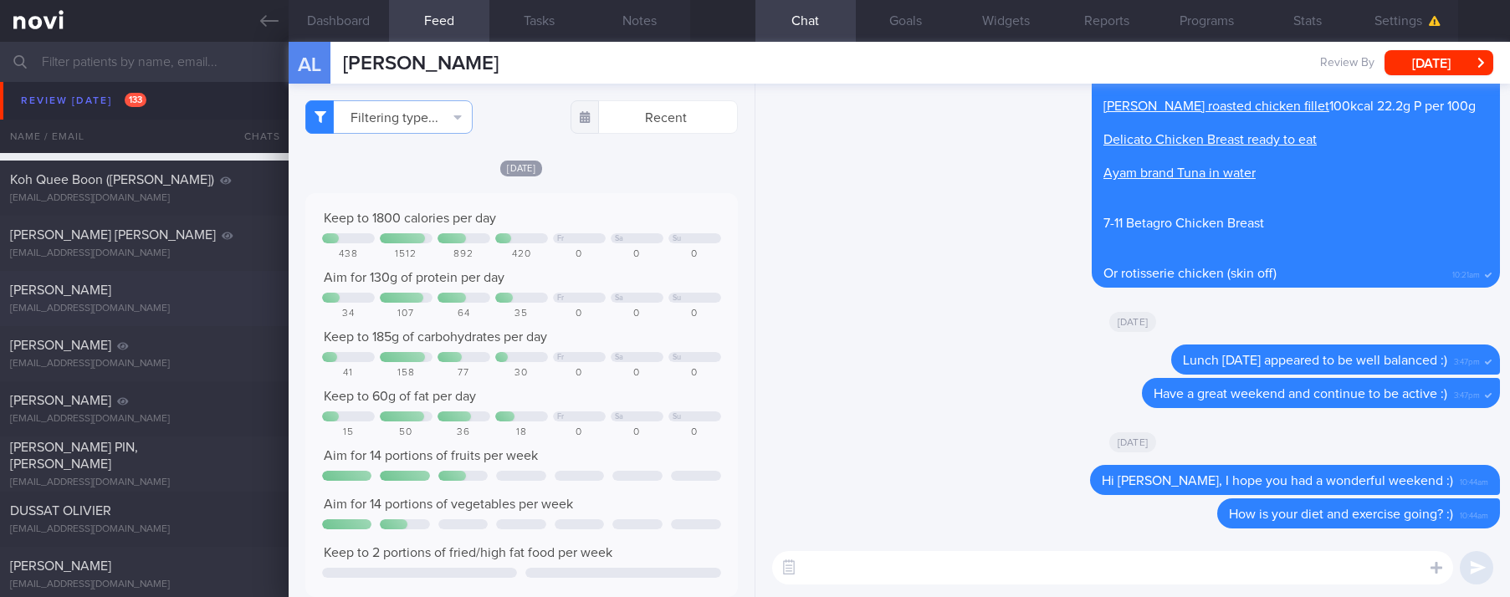
click at [234, 304] on div "[EMAIL_ADDRESS][DOMAIN_NAME]" at bounding box center [144, 309] width 269 height 13
type input "tracked"
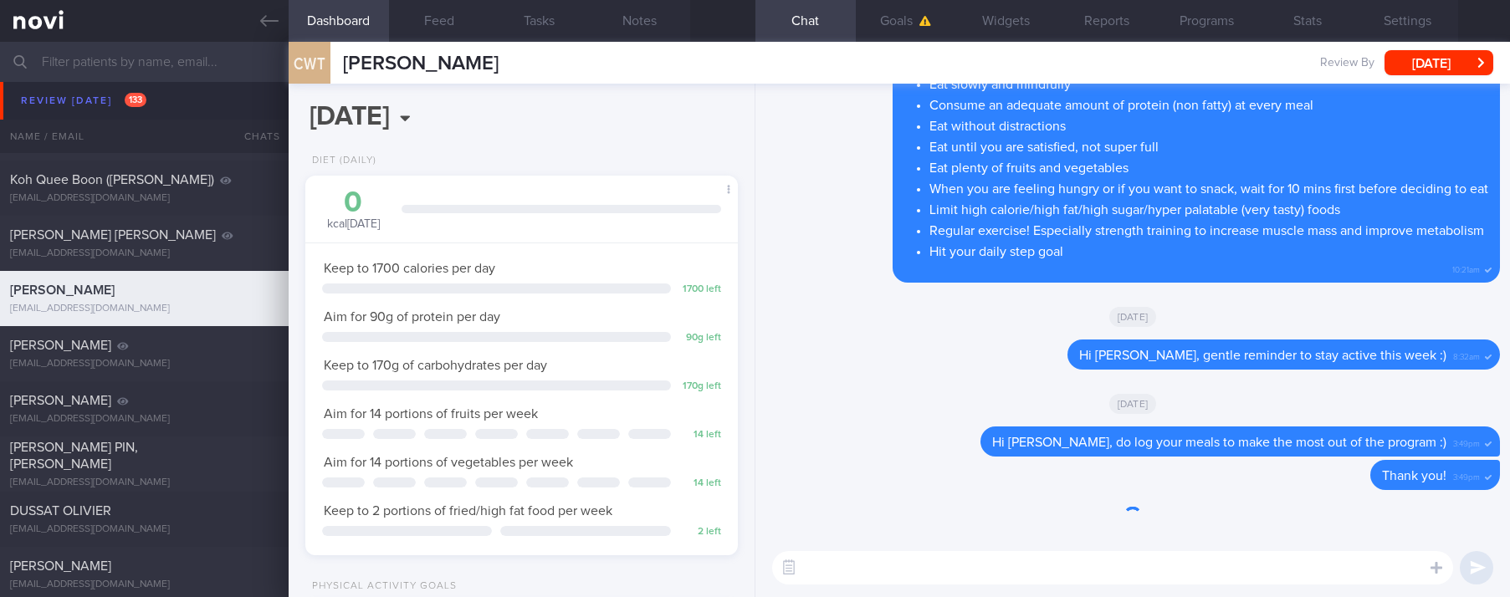
scroll to position [195, 390]
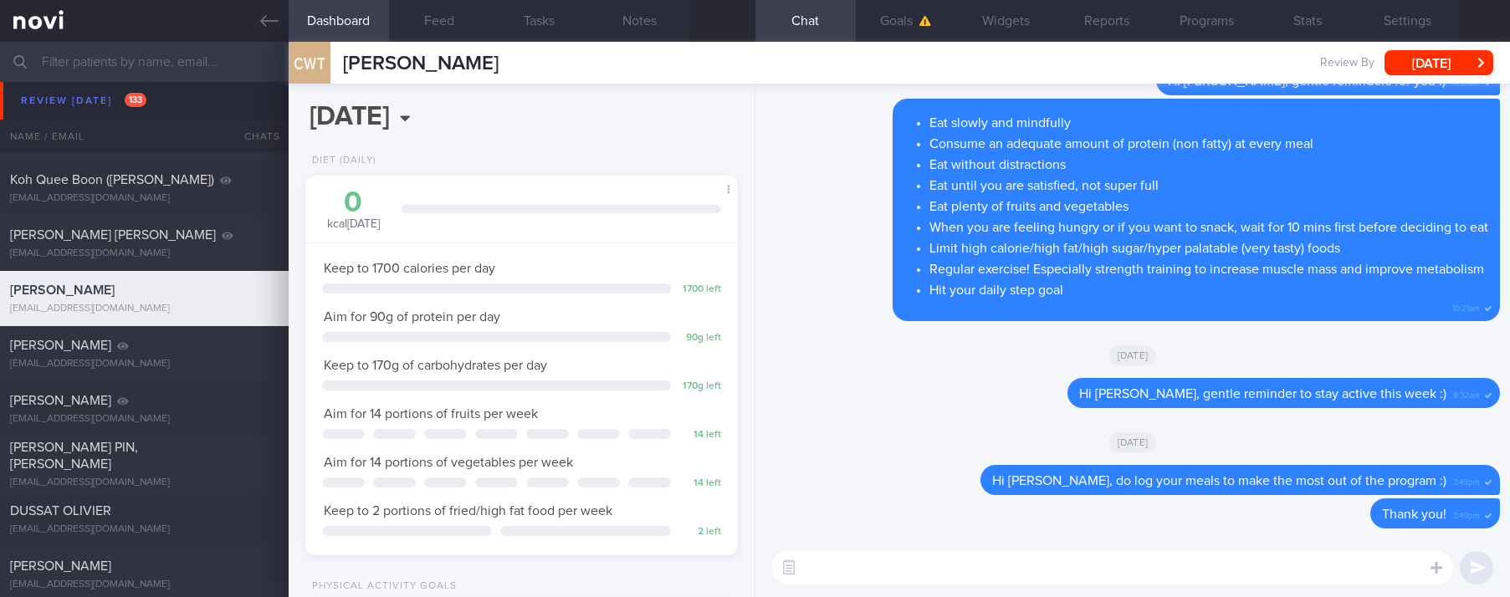
click at [1139, 558] on textarea at bounding box center [1112, 567] width 681 height 33
click at [1138, 561] on textarea at bounding box center [1112, 567] width 681 height 33
click at [440, 20] on button "Feed" at bounding box center [439, 21] width 100 height 42
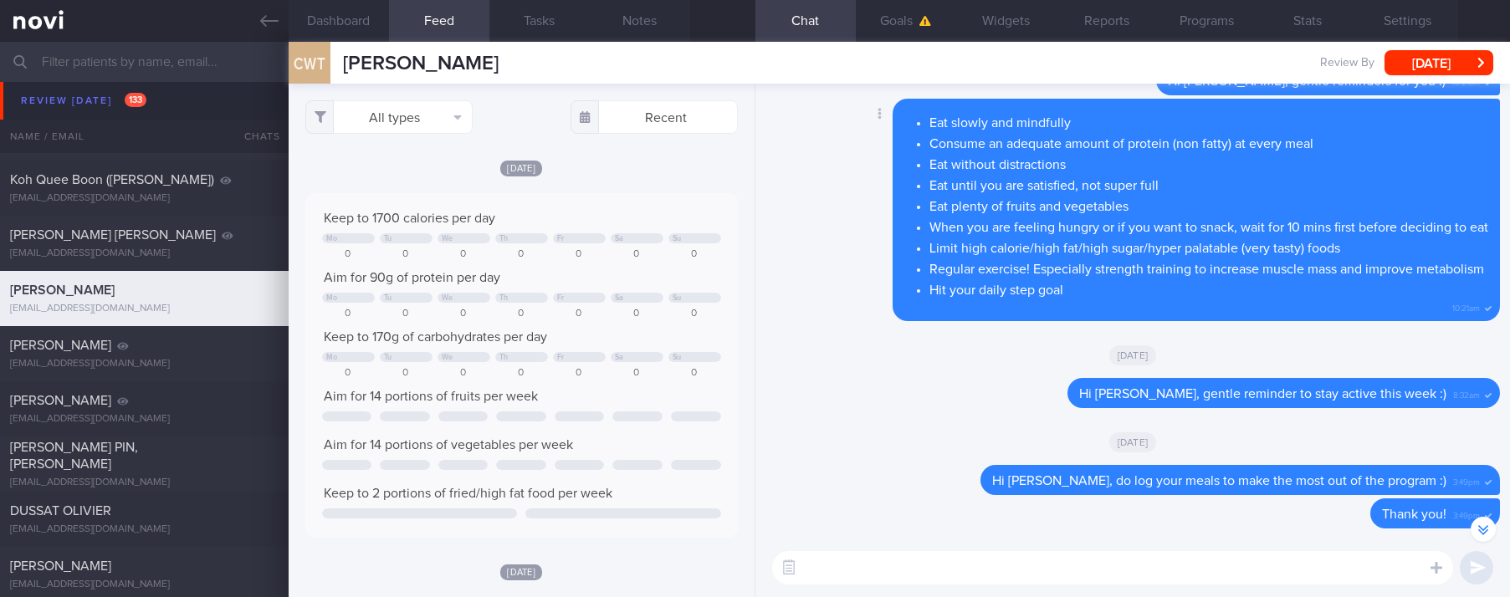
scroll to position [-376, 0]
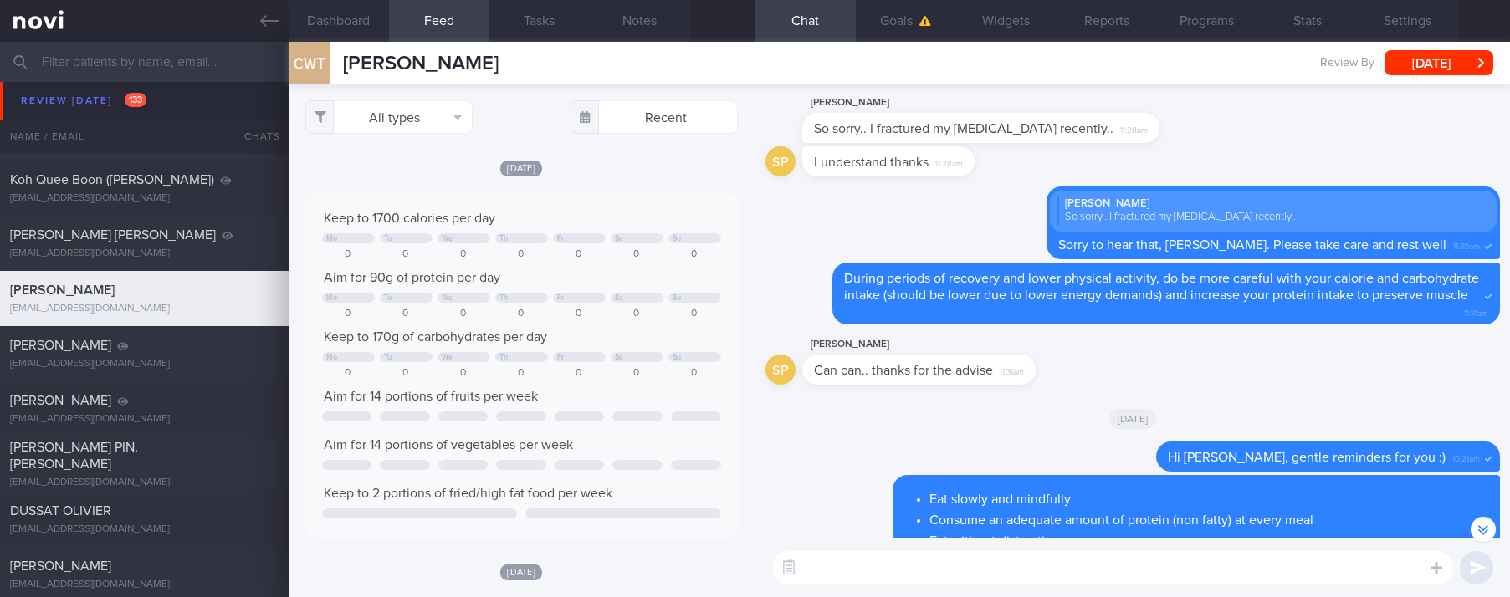
click at [959, 570] on textarea at bounding box center [1112, 567] width 681 height 33
paste textarea "Hi Vishnu, let me know if you have any questions about your diet or exercise. I…"
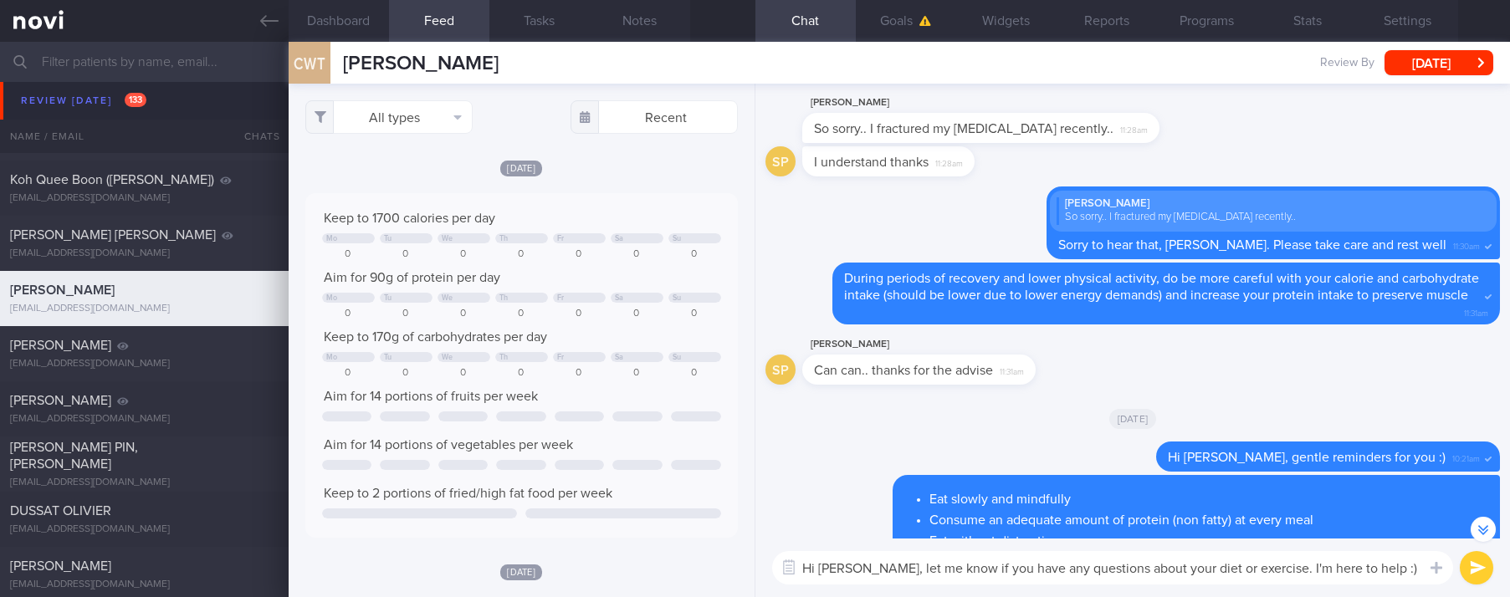
click at [831, 570] on textarea "Hi Vishnu, let me know if you have any questions about your diet or exercise. I…" at bounding box center [1112, 567] width 681 height 33
type textarea "Hi Mr Tong, let me know if you have any questions about your diet or exercise. …"
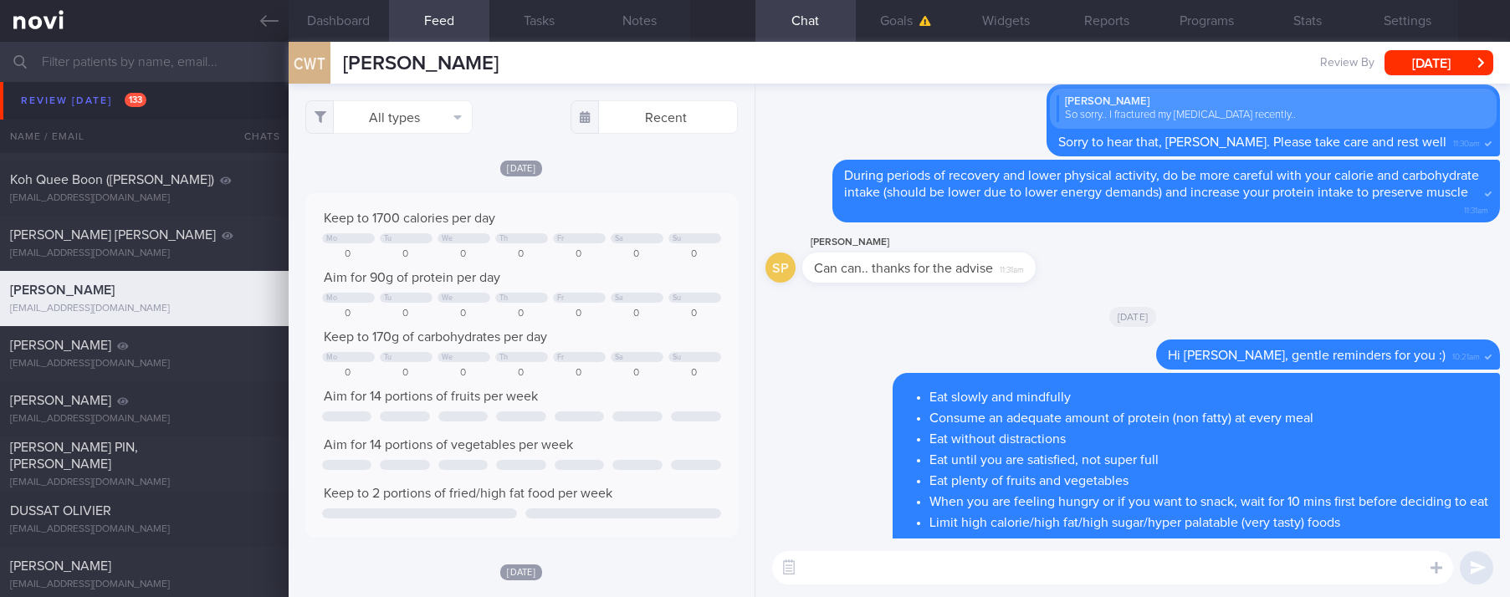
scroll to position [0, 0]
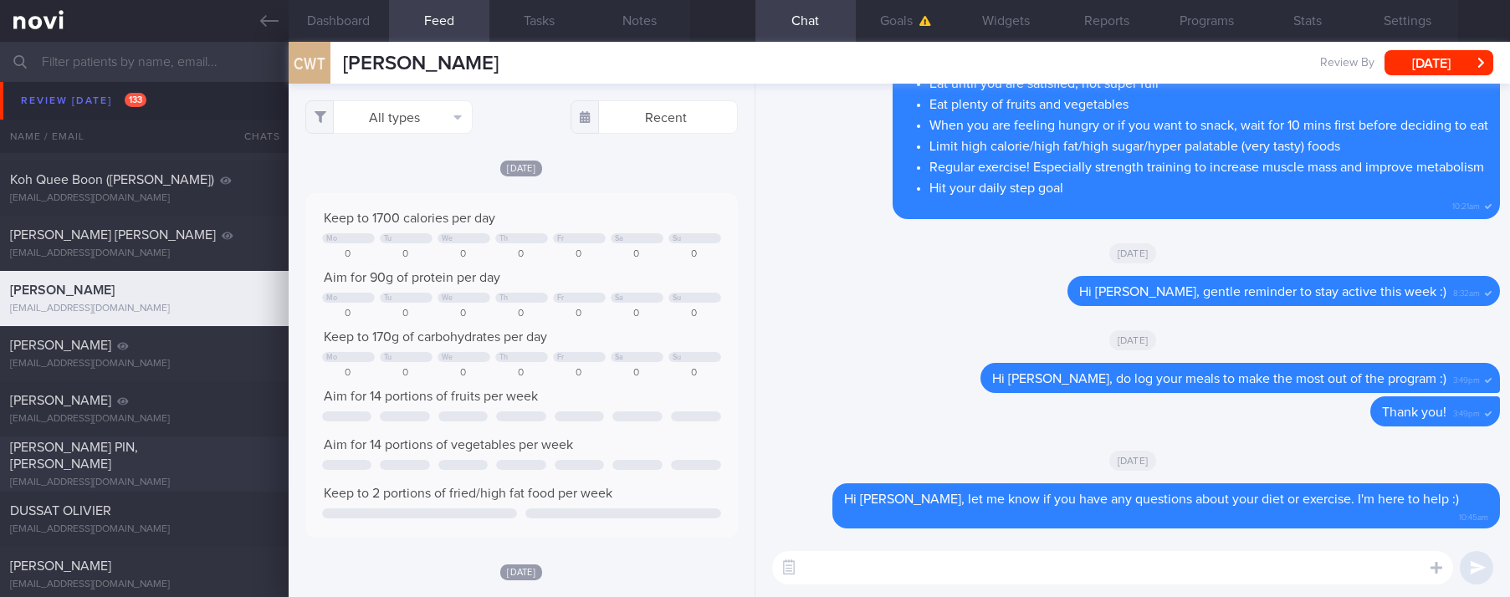
click at [160, 484] on div "ANG CHIN PIN, ERIC angeric.uav@gmail.com Thu, 31 Jul 9 months ago SAF-LIP track…" at bounding box center [755, 464] width 1510 height 55
select select "6"
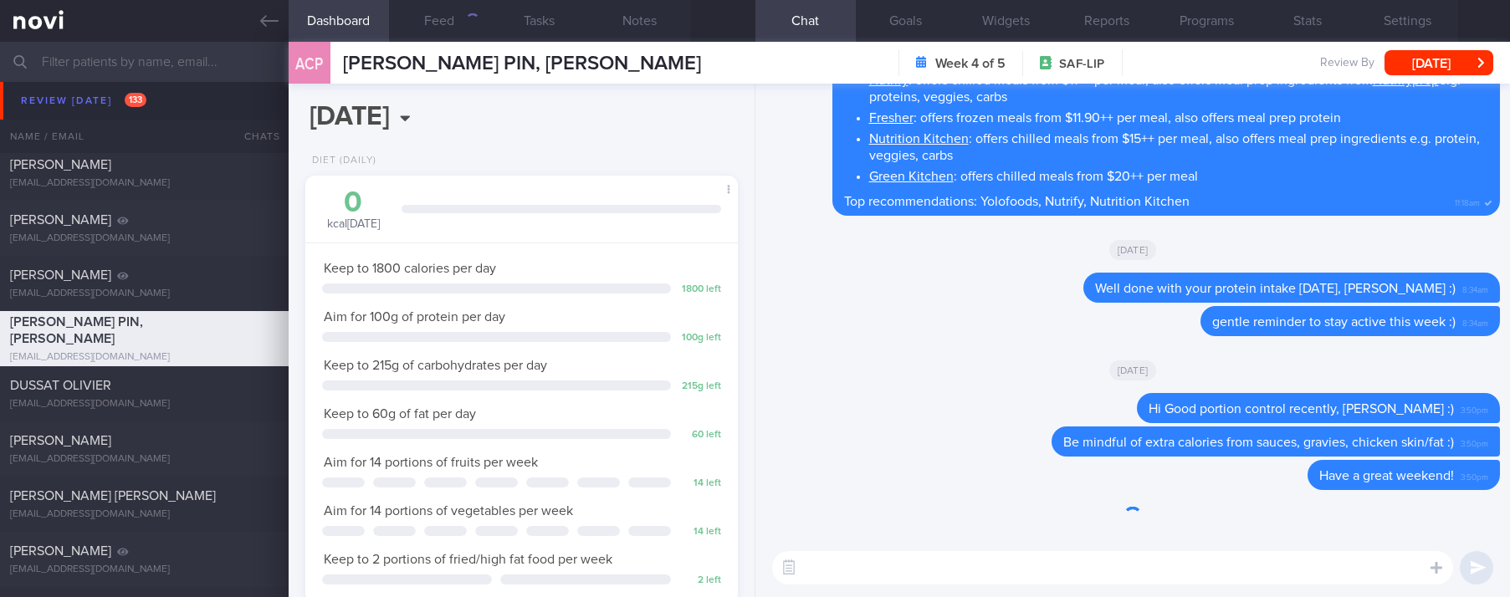
scroll to position [216, 383]
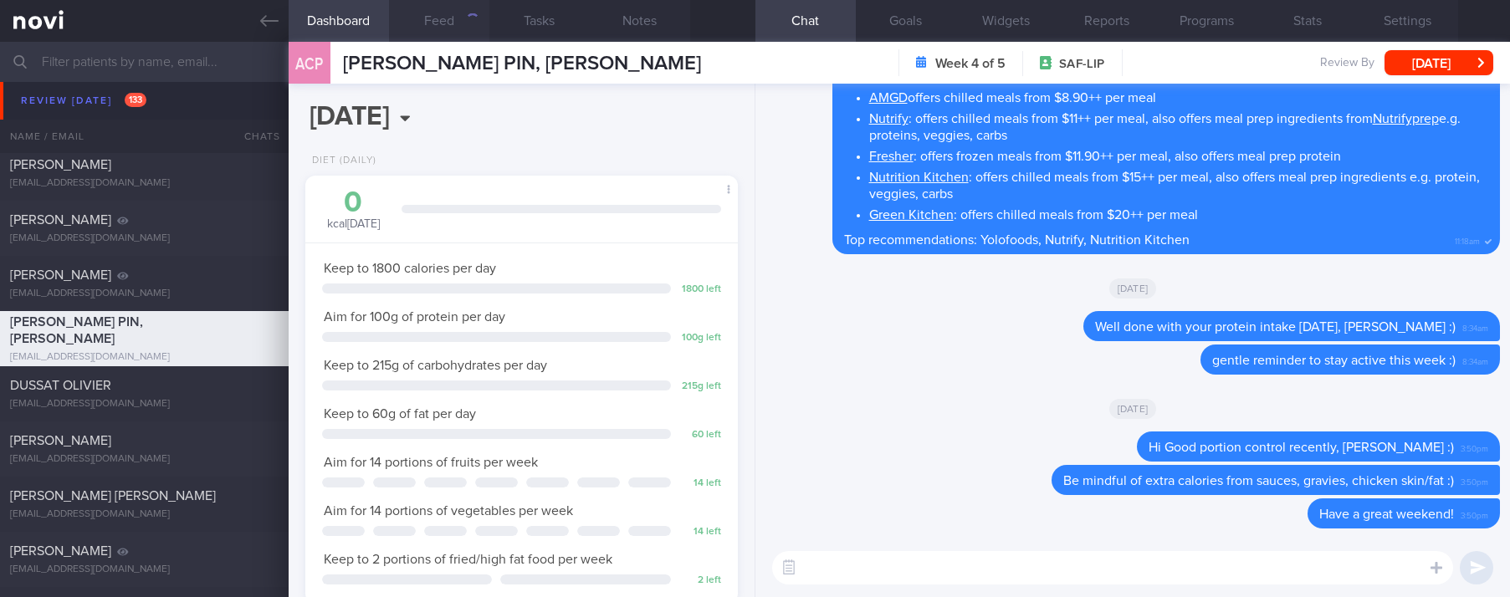
click at [456, 27] on button "Feed" at bounding box center [439, 21] width 100 height 42
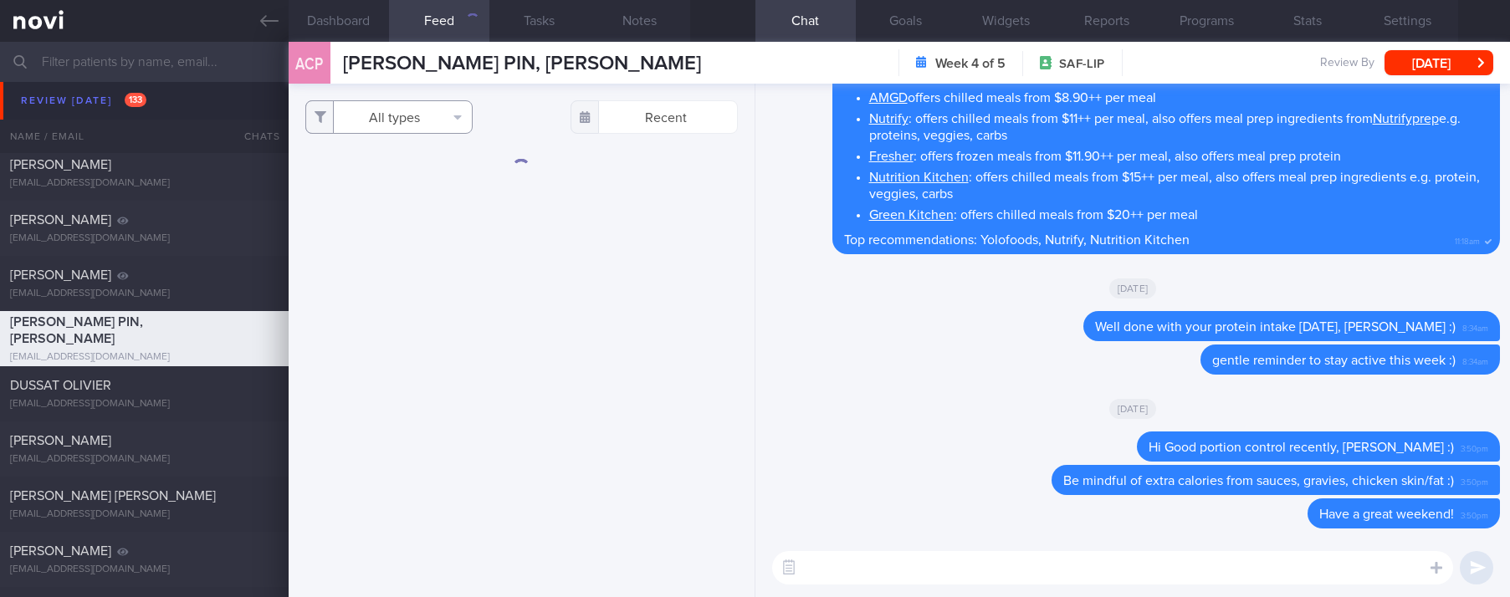
click at [417, 115] on button "All types" at bounding box center [388, 116] width 167 height 33
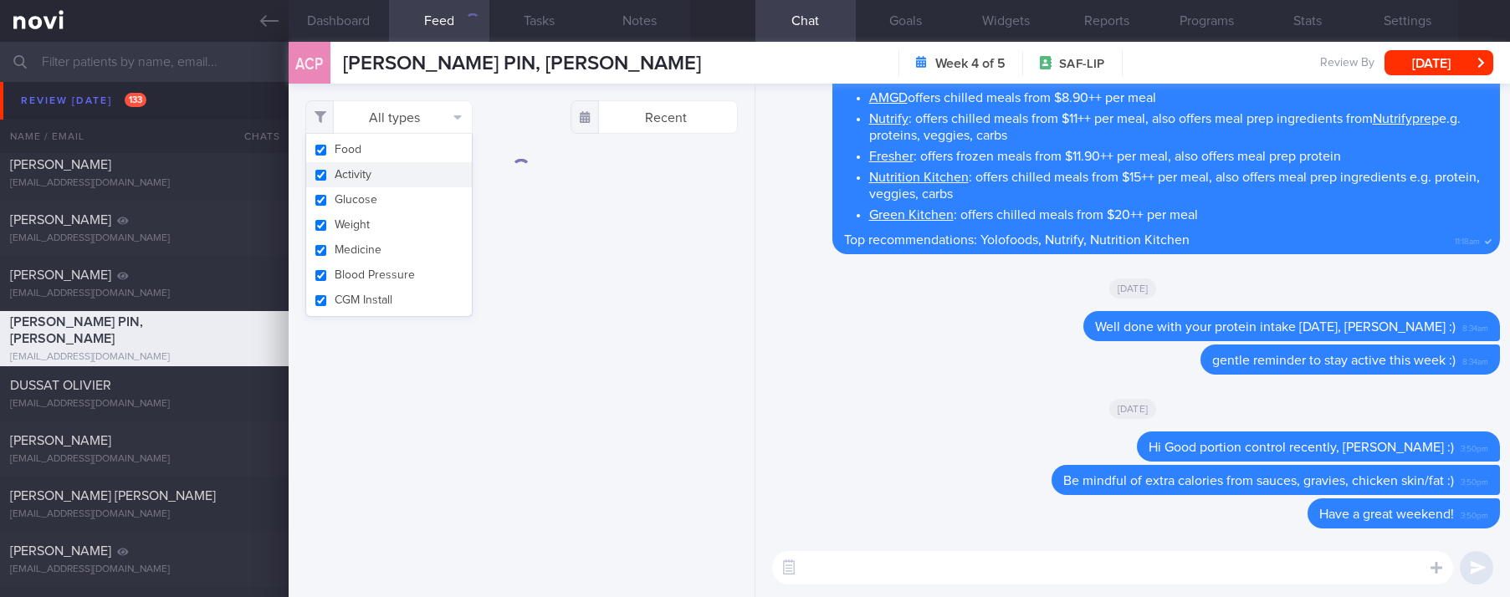
click at [437, 182] on button "Activity" at bounding box center [389, 174] width 166 height 25
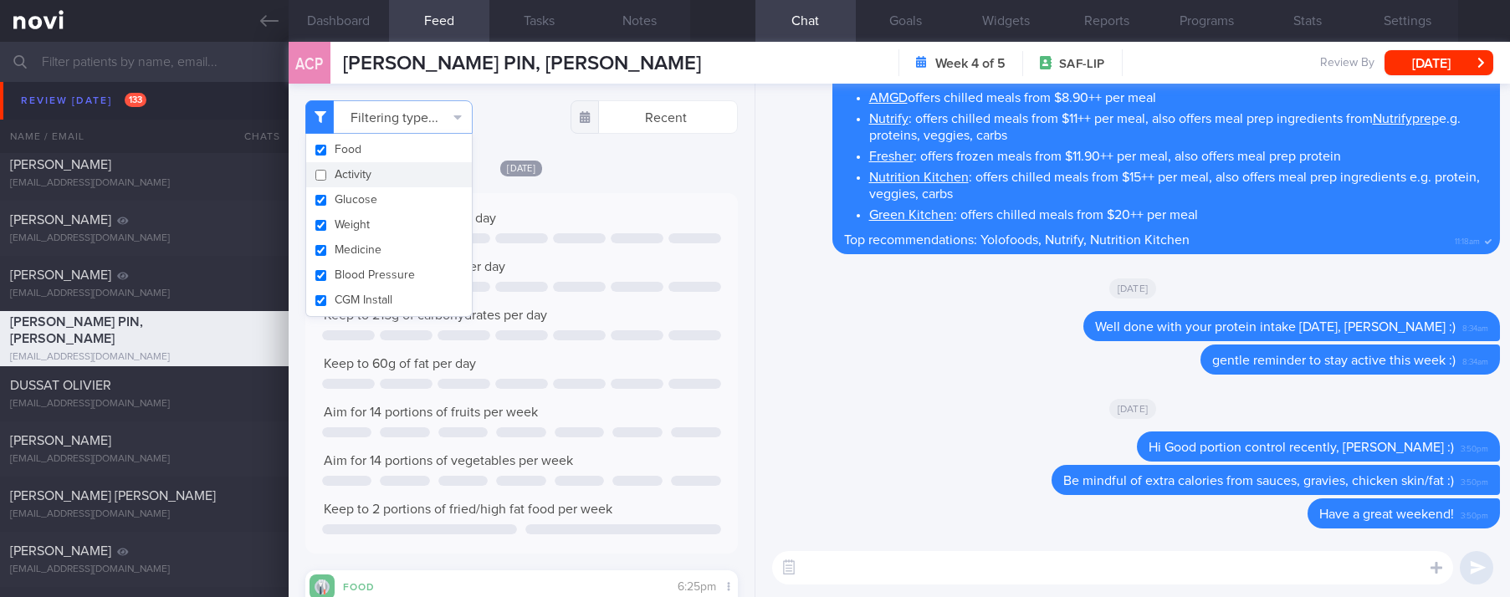
checkbox input "false"
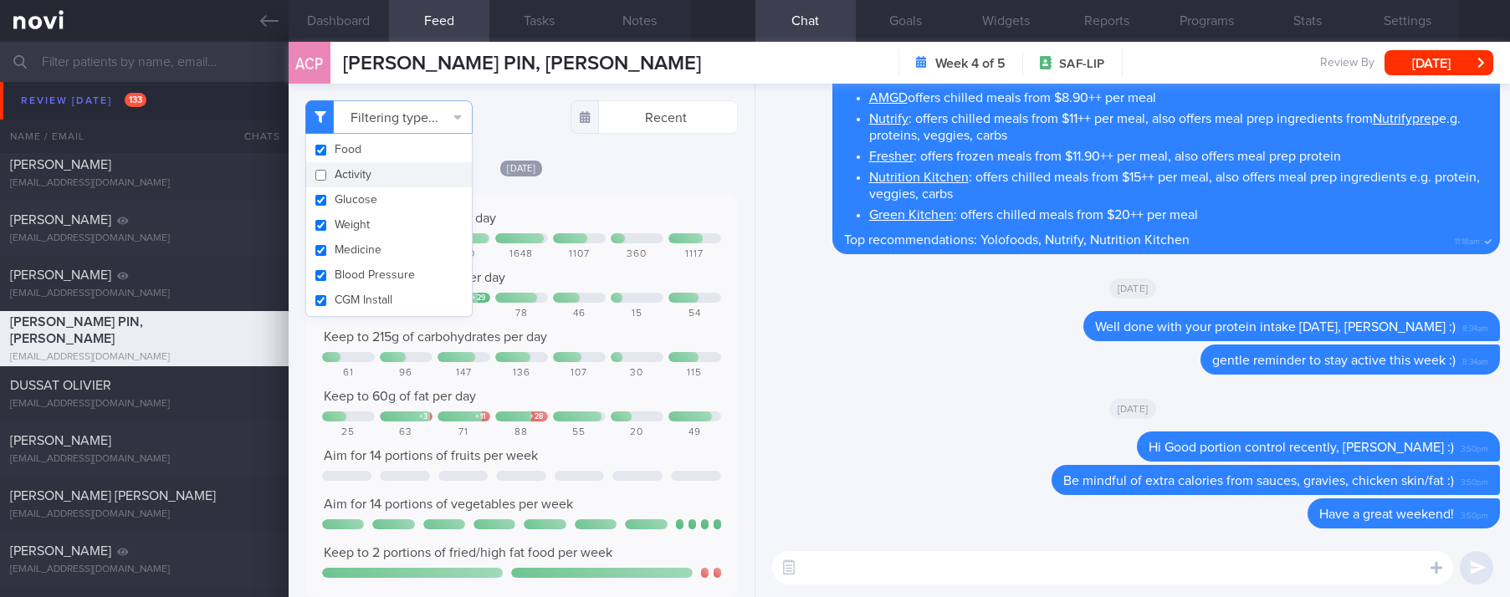
scroll to position [195, 390]
click at [660, 284] on div "Aim for 100g of protein per day" at bounding box center [521, 277] width 399 height 17
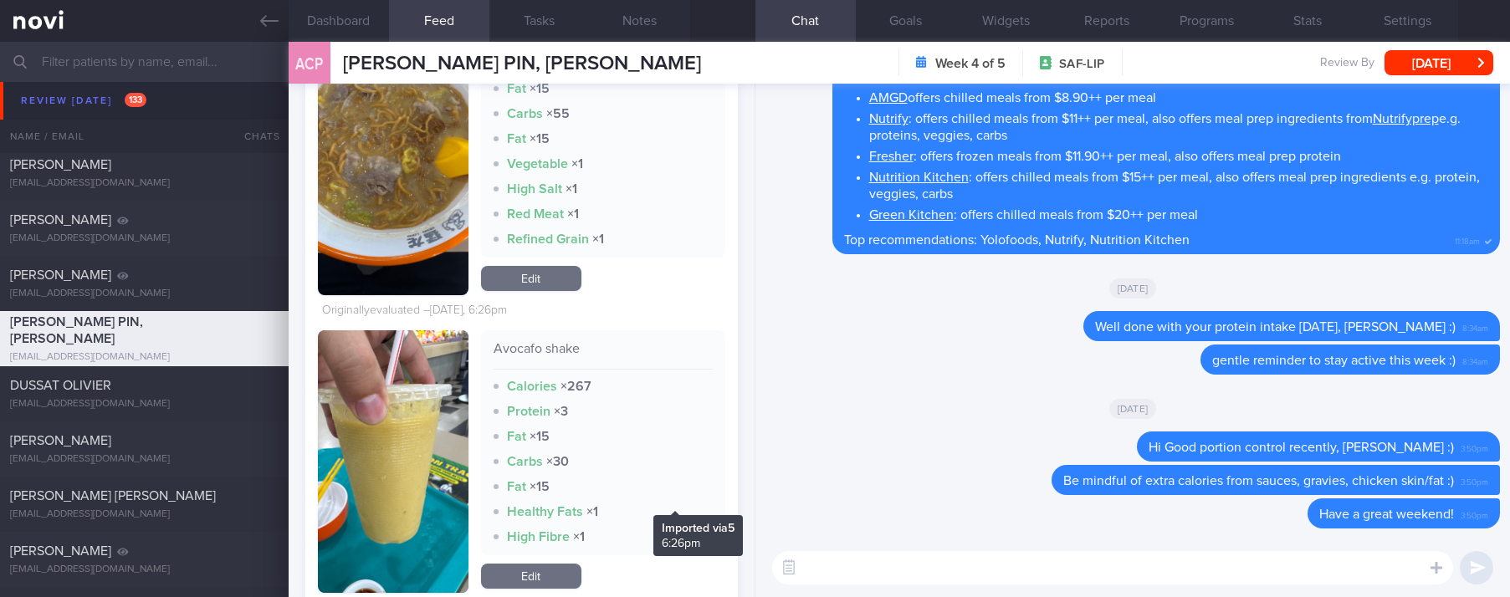
scroll to position [1129, 0]
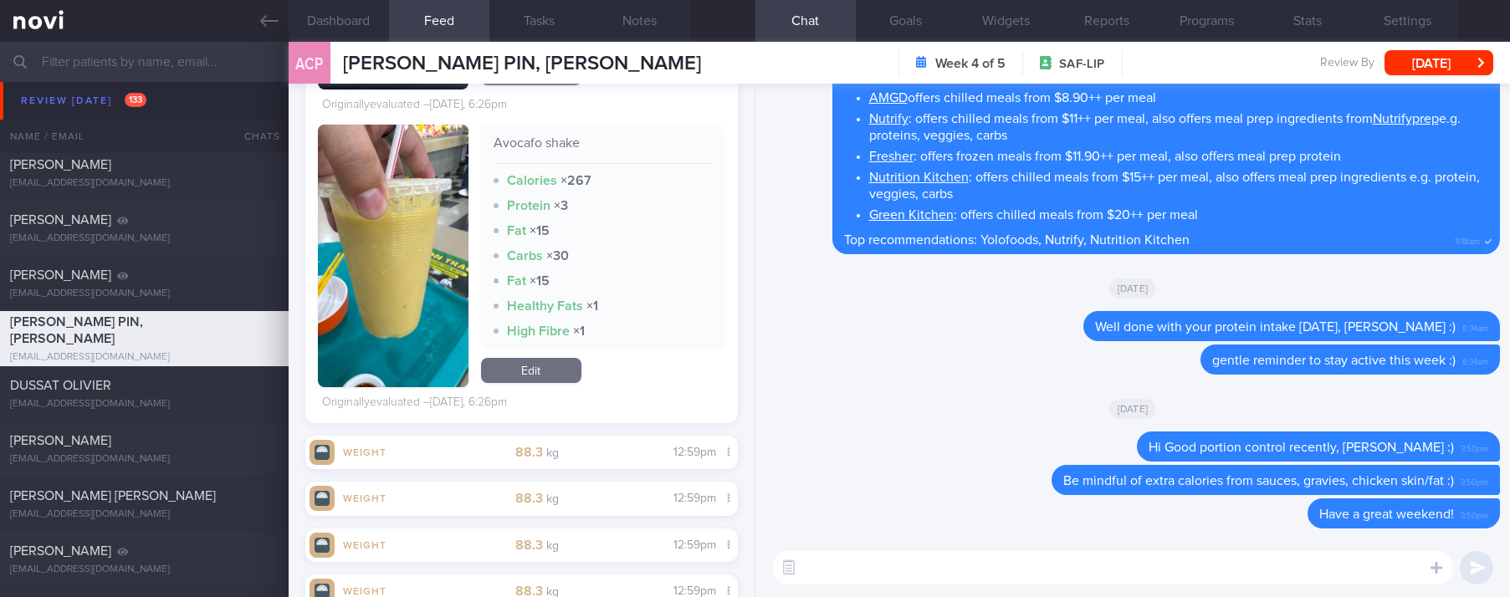
click at [1062, 563] on textarea at bounding box center [1112, 567] width 681 height 33
type textarea "Hi Eric, thanks for logging your meals :)"
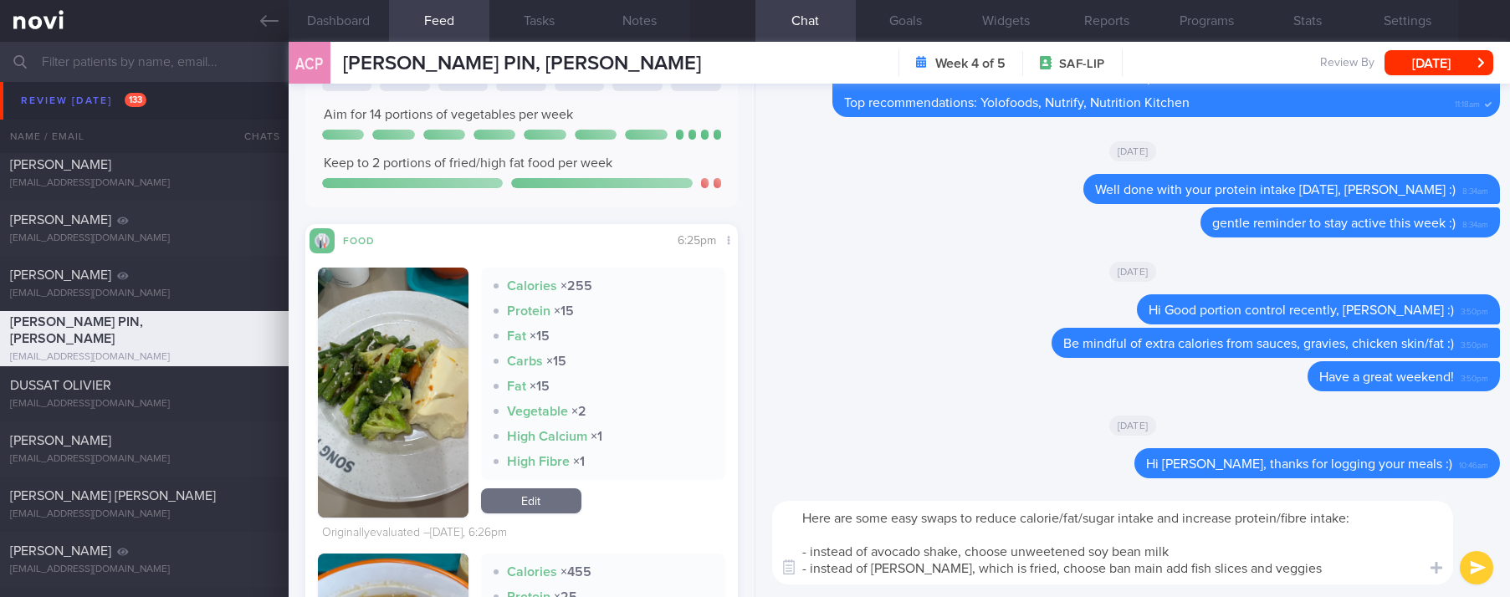
scroll to position [251, 0]
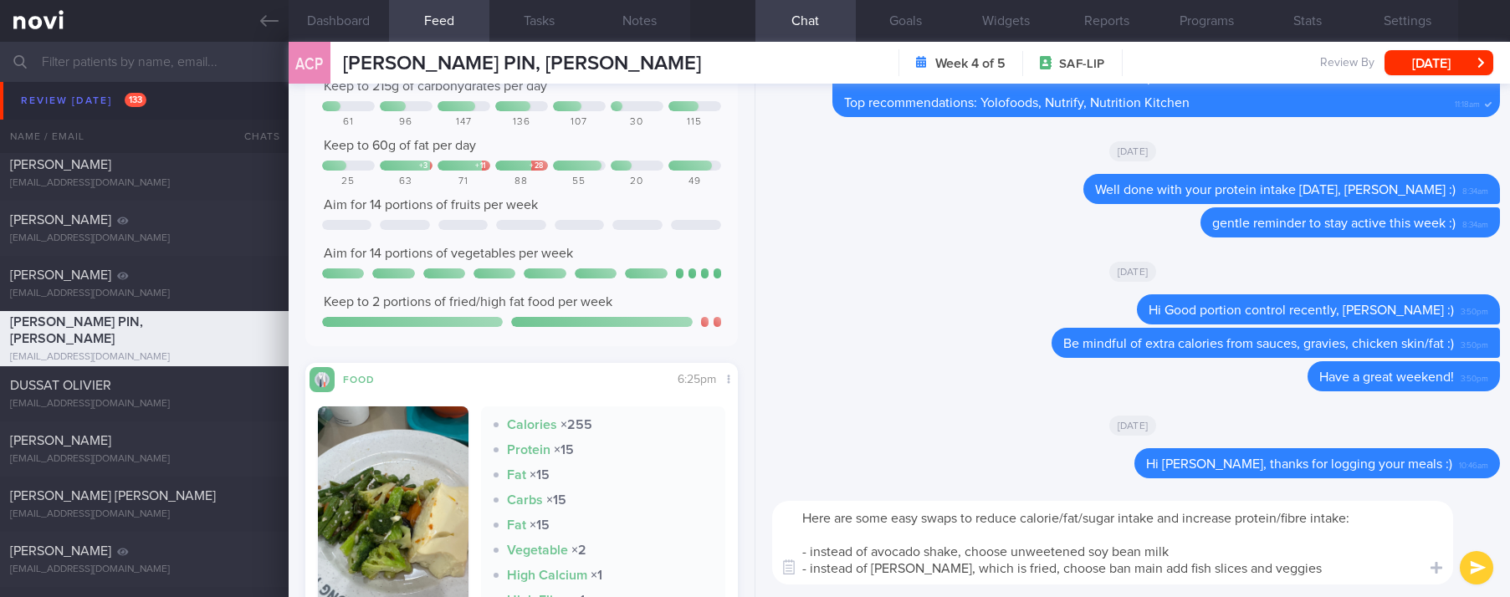
type textarea "Here are some easy swaps to reduce calorie/fat/sugar intake and increase protei…"
click at [419, 509] on button "button" at bounding box center [393, 532] width 151 height 250
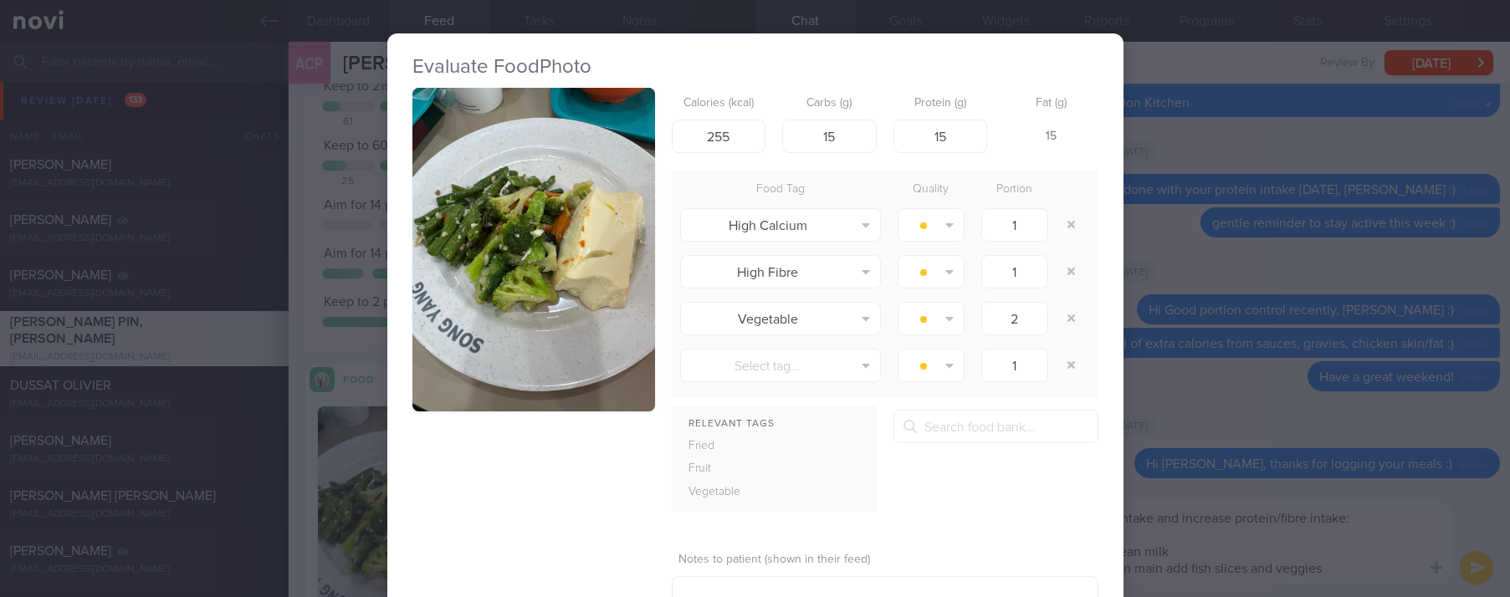
click at [514, 199] on button "button" at bounding box center [533, 250] width 243 height 324
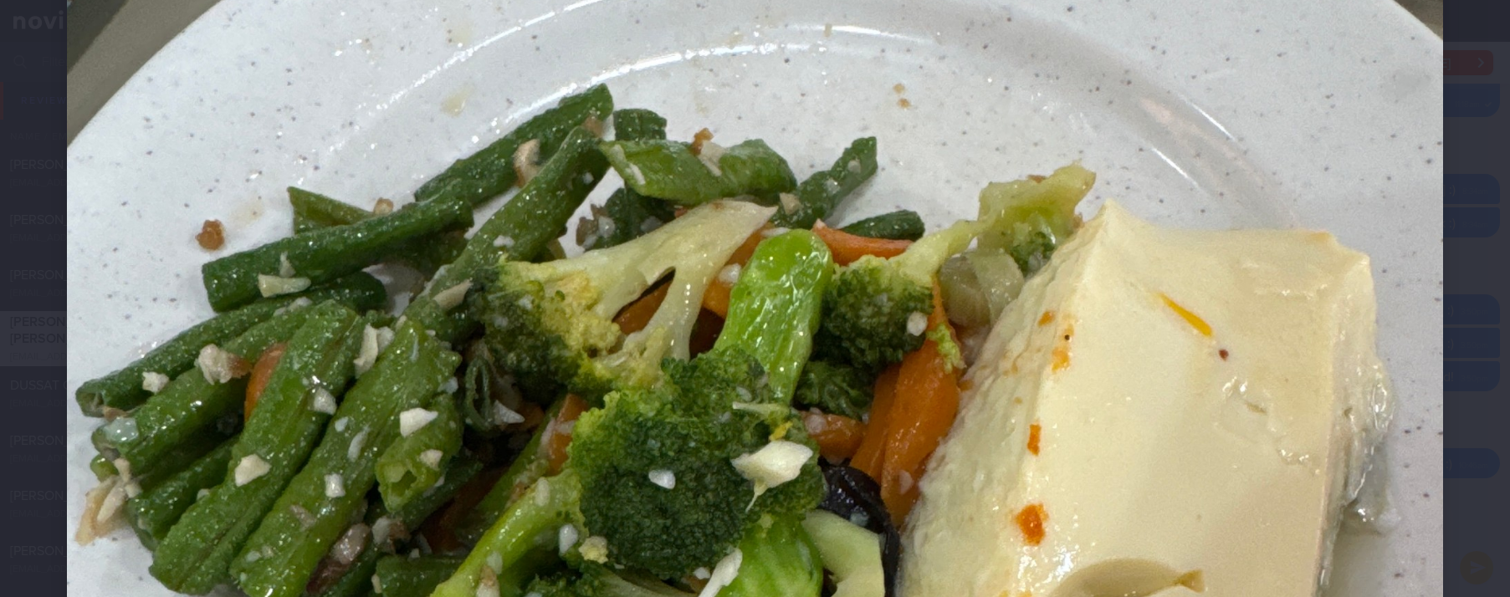
scroll to position [627, 0]
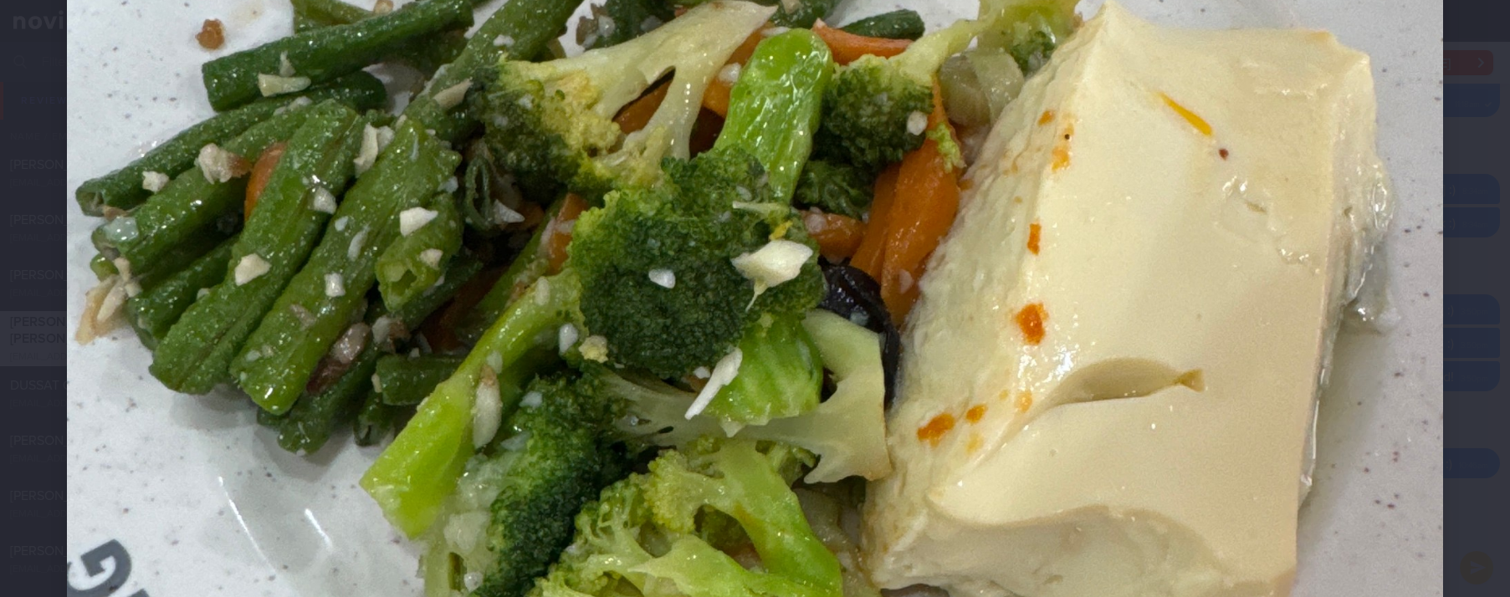
click at [1381, 426] on img at bounding box center [755, 357] width 1376 height 1835
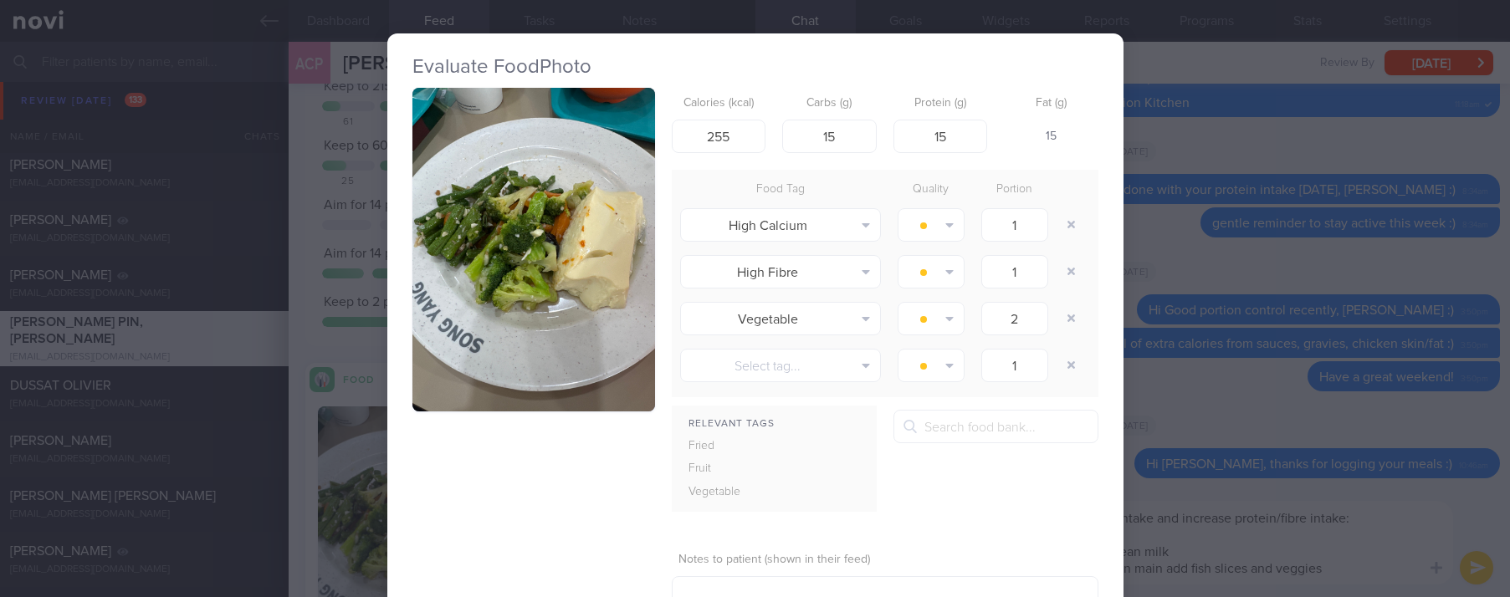
click at [1401, 375] on div "Evaluate Food Photo Calories (kcal) 255 Carbs (g) 15 Protein (g) 15 Fat (g) 15 …" at bounding box center [755, 298] width 1510 height 597
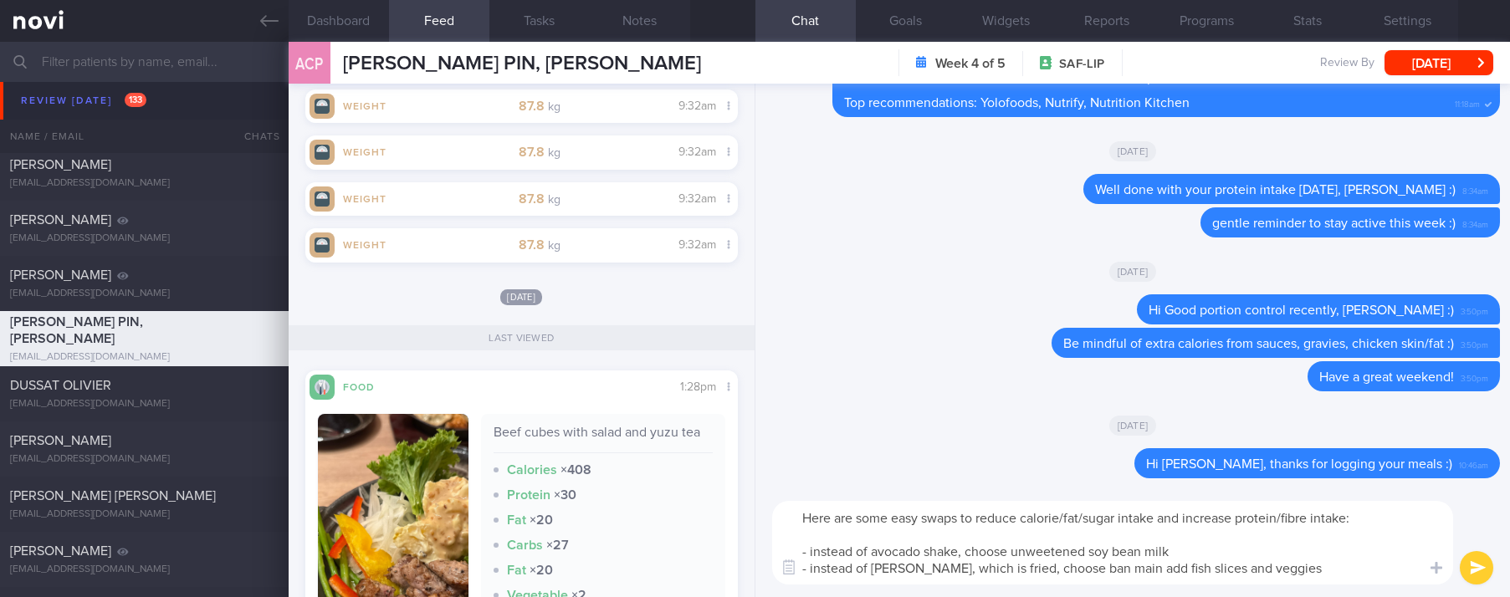
scroll to position [3262, 0]
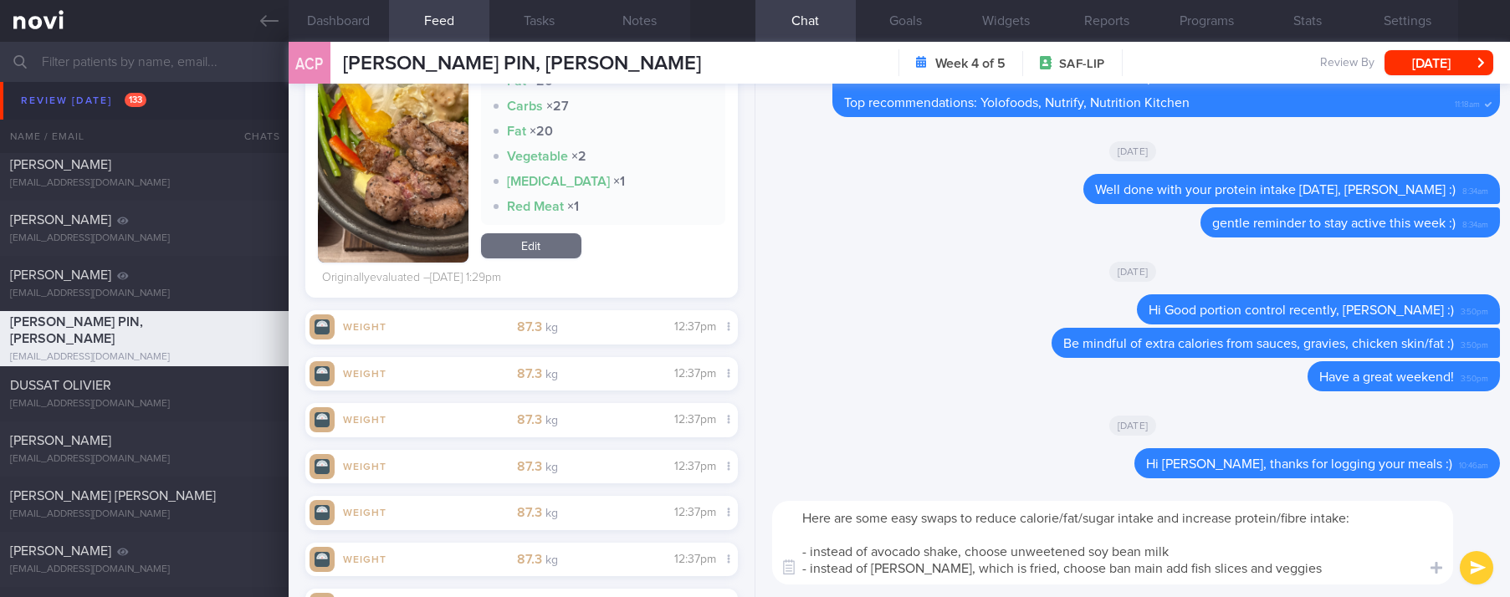
click at [1339, 563] on textarea "Here are some easy swaps to reduce calorie/fat/sugar intake and increase protei…" at bounding box center [1112, 543] width 681 height 84
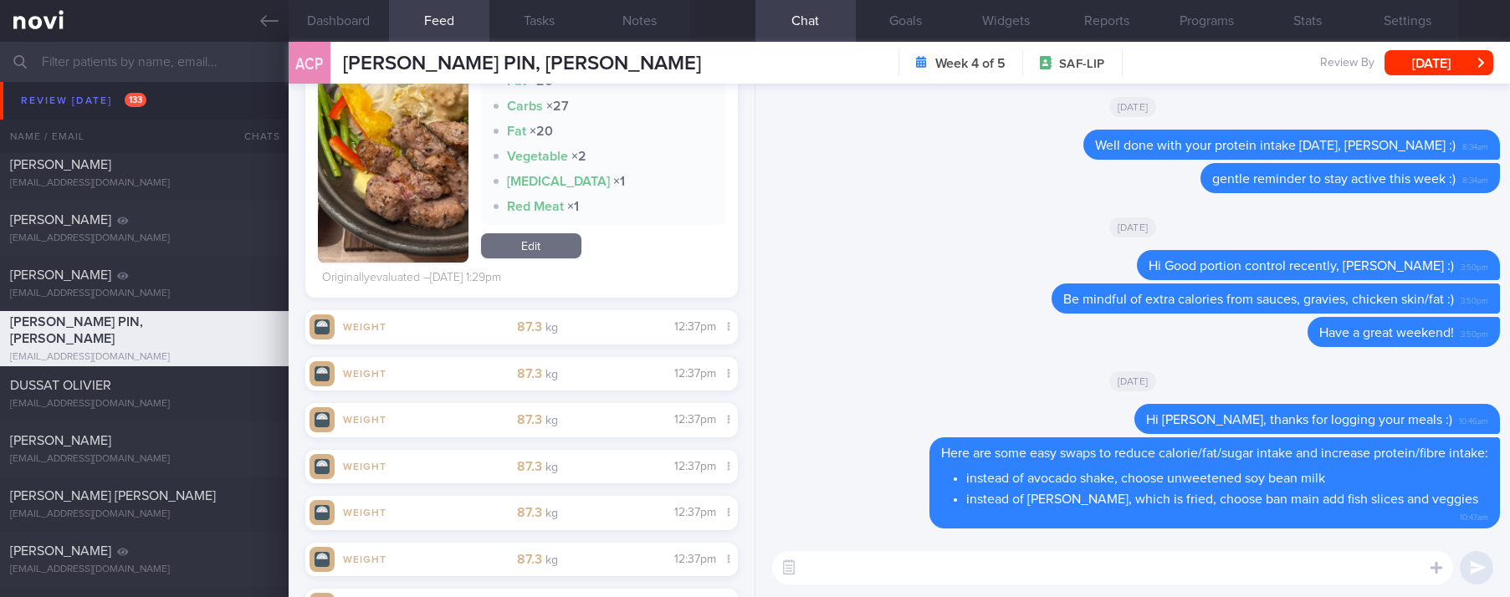
paste textarea "Use the 3R method when eating out: 1. Reduce - reduce carbohydrate if portion i…"
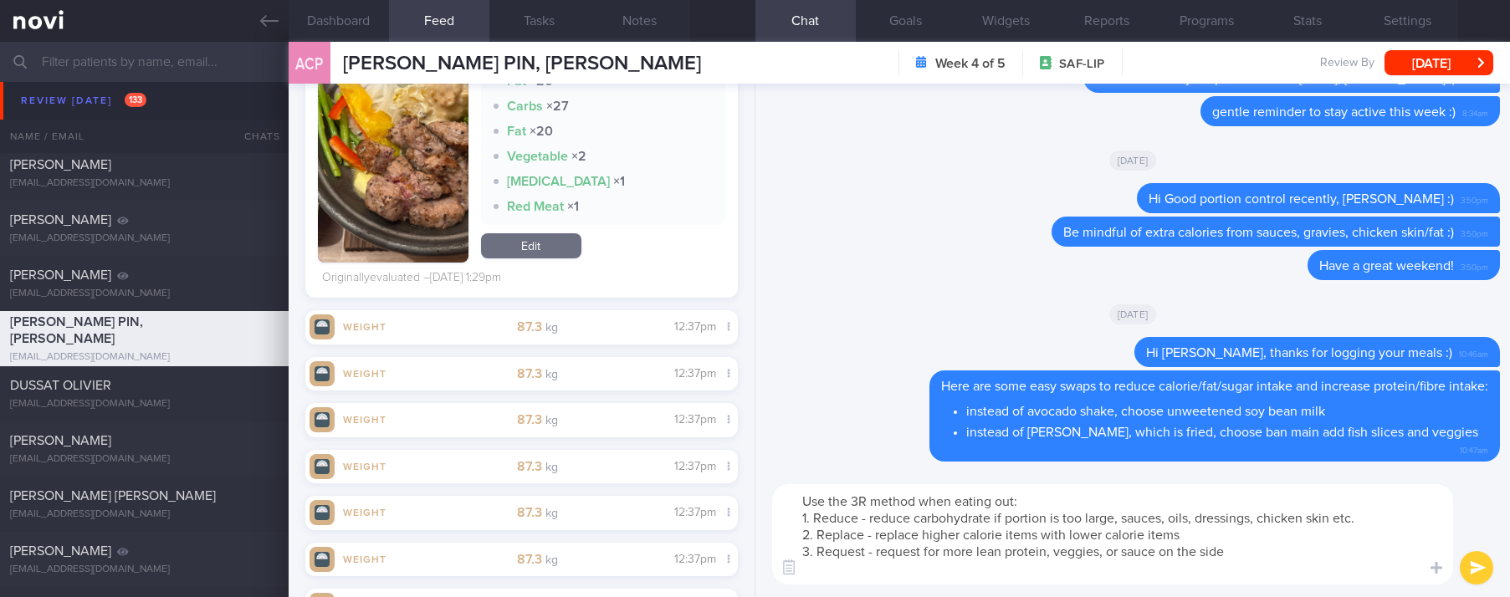
scroll to position [0, 0]
click at [1084, 484] on textarea "Use the 3R method when eating out: 1. Reduce - reduce carbohydrate if portion i…" at bounding box center [1112, 534] width 681 height 100
type textarea "Use the 3R method when eating out :) 1. Reduce - reduce carbohydrate if portion…"
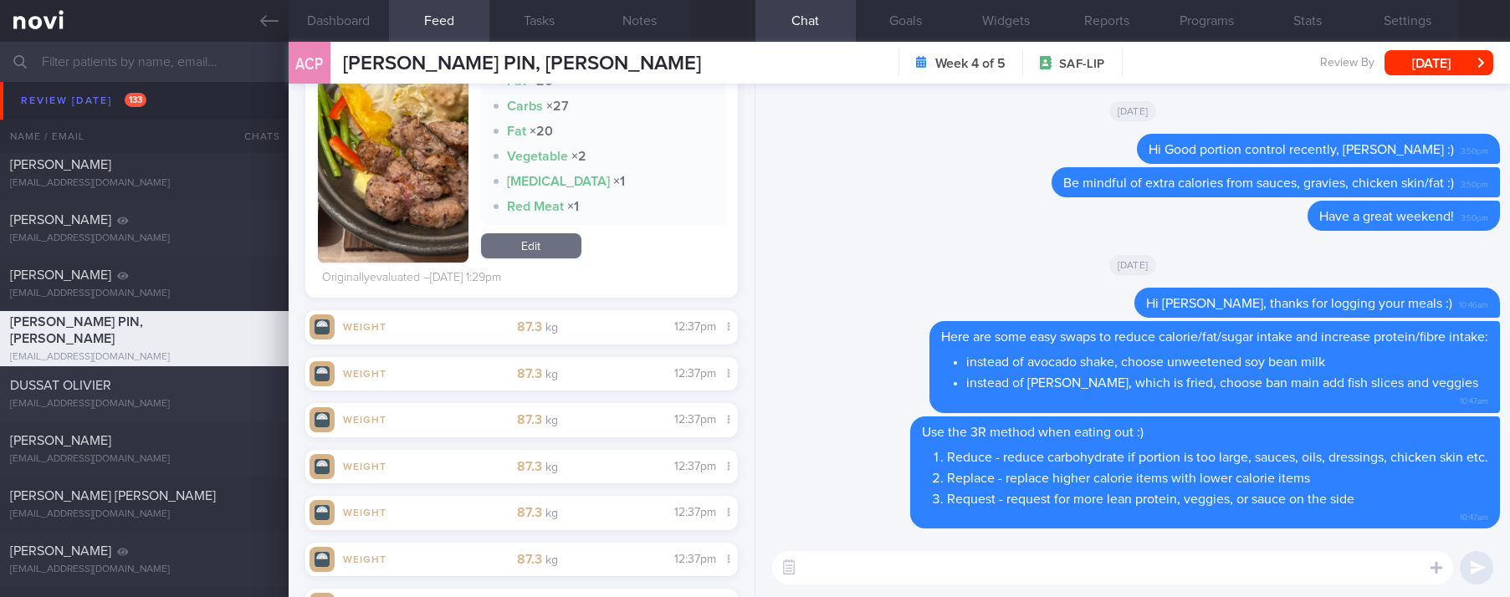
click at [218, 402] on div "olivier@dussat.com" at bounding box center [144, 404] width 269 height 13
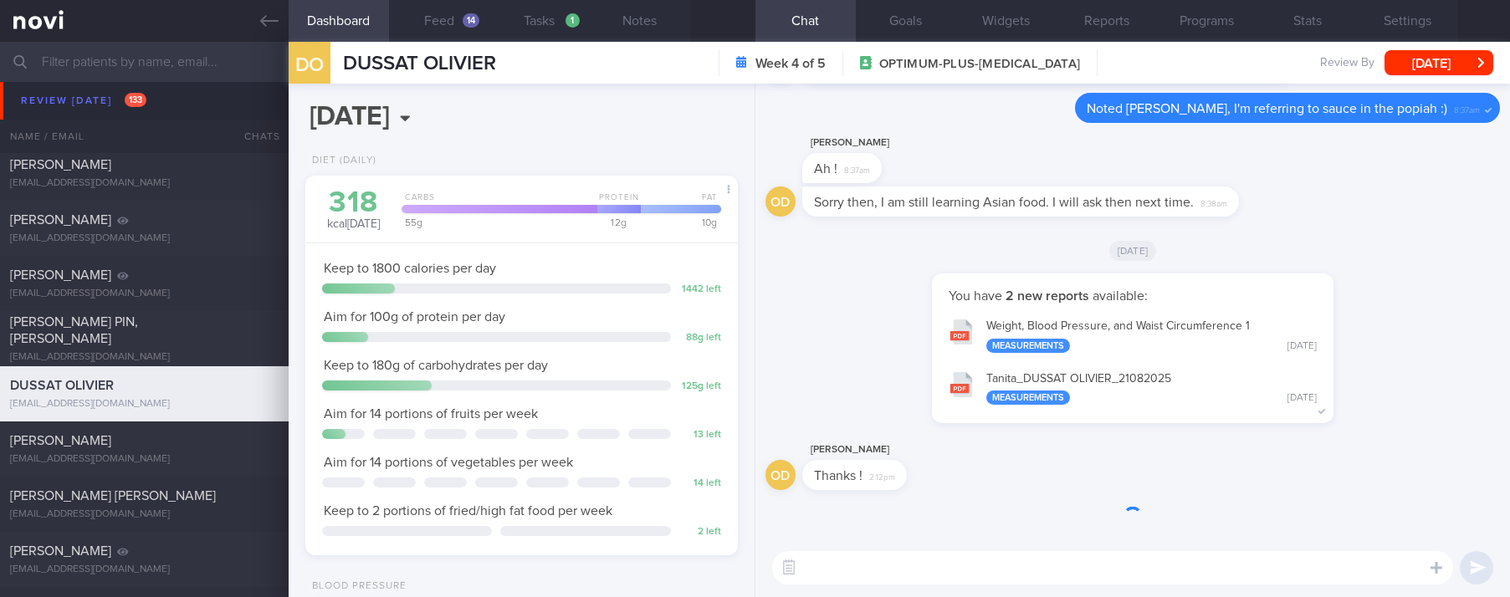
scroll to position [192, 383]
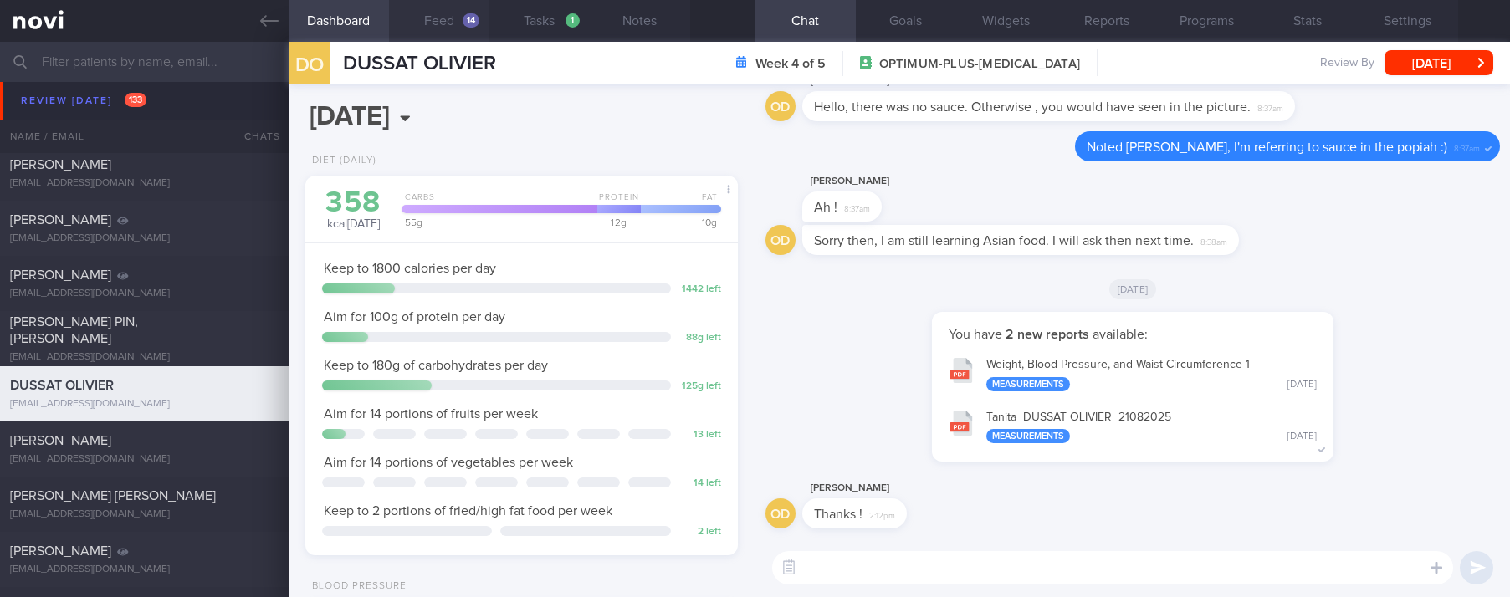
click at [448, 23] on button "Feed 14" at bounding box center [439, 21] width 100 height 42
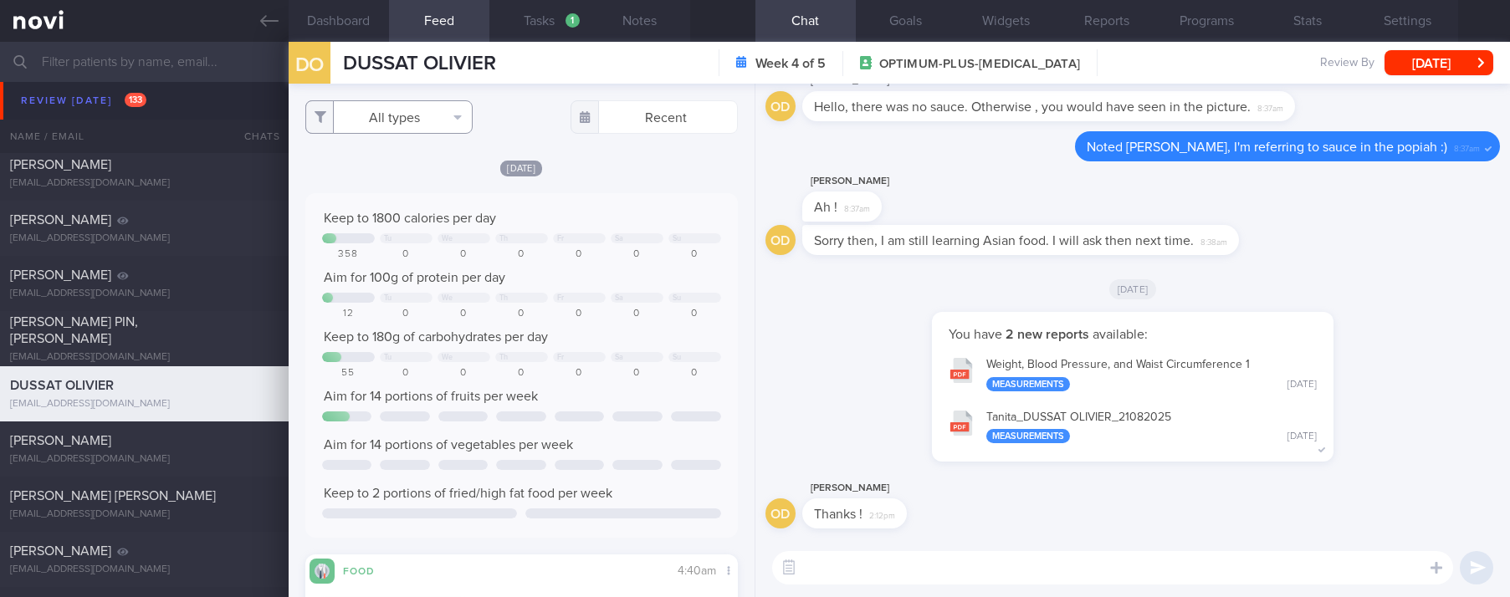
click at [420, 129] on button "All types" at bounding box center [388, 116] width 167 height 33
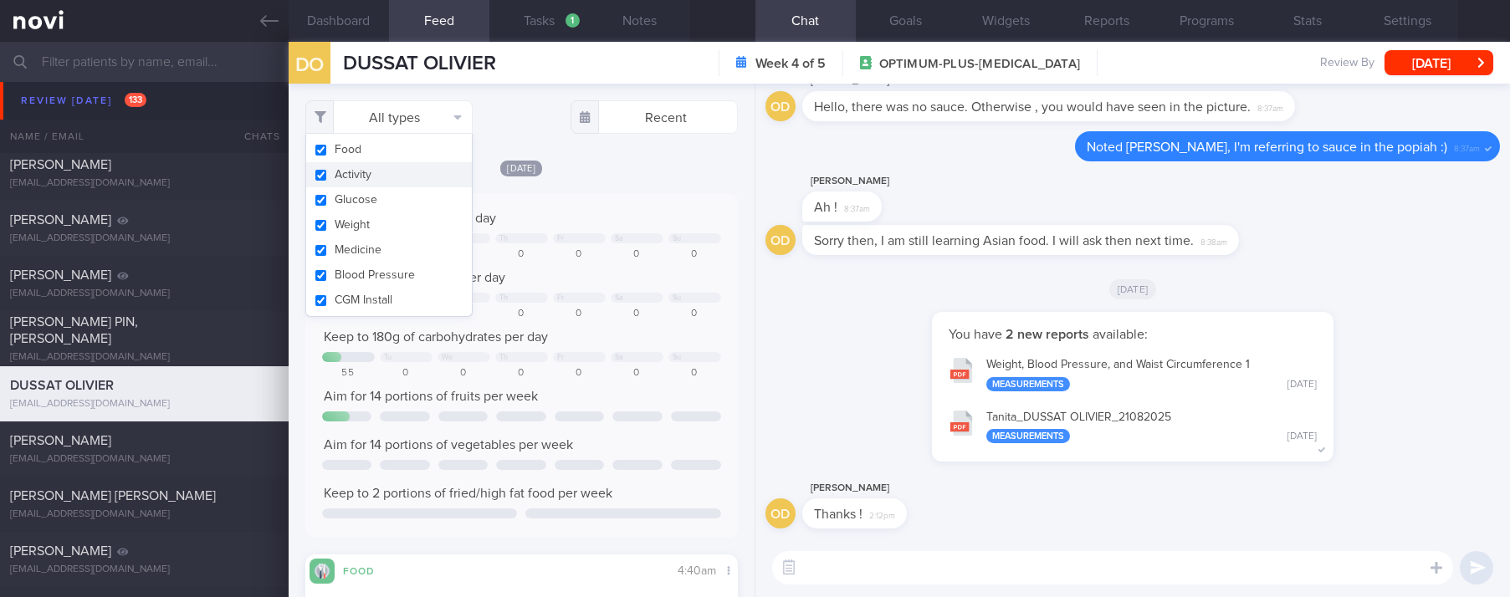
click at [399, 176] on button "Activity" at bounding box center [389, 174] width 166 height 25
checkbox input "false"
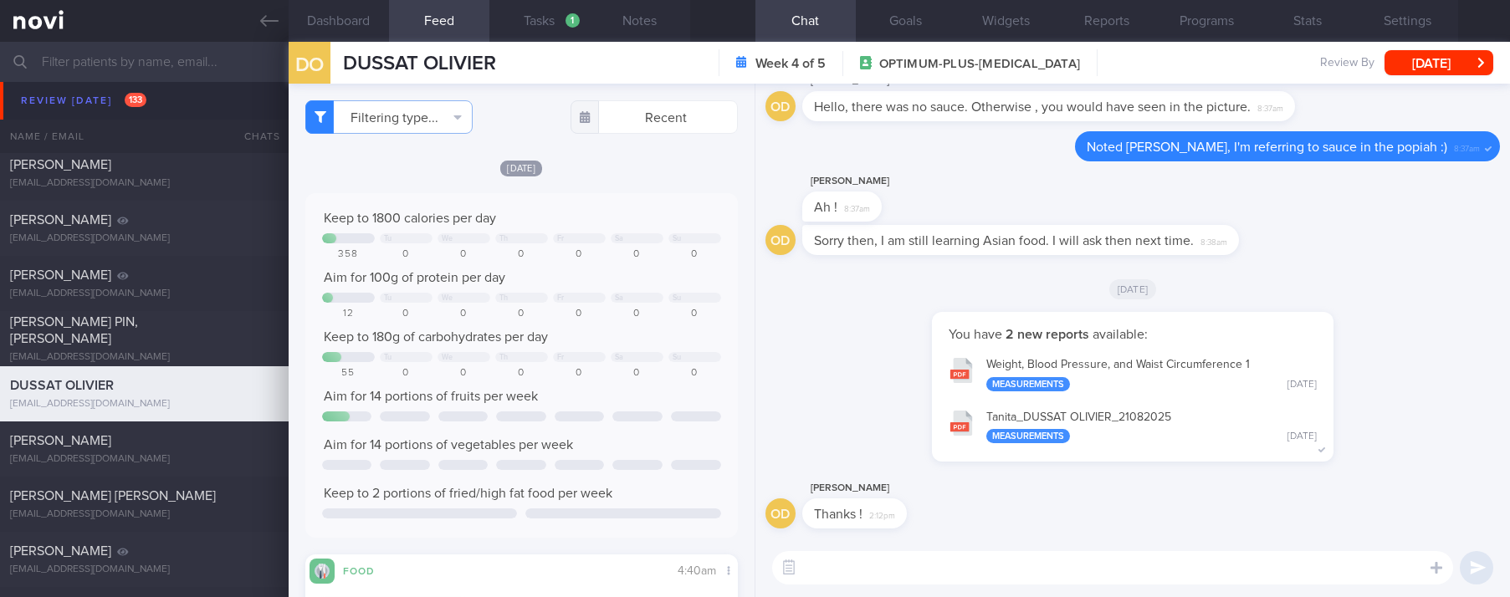
click at [612, 215] on div "Keep to 1800 calories per day" at bounding box center [521, 218] width 399 height 17
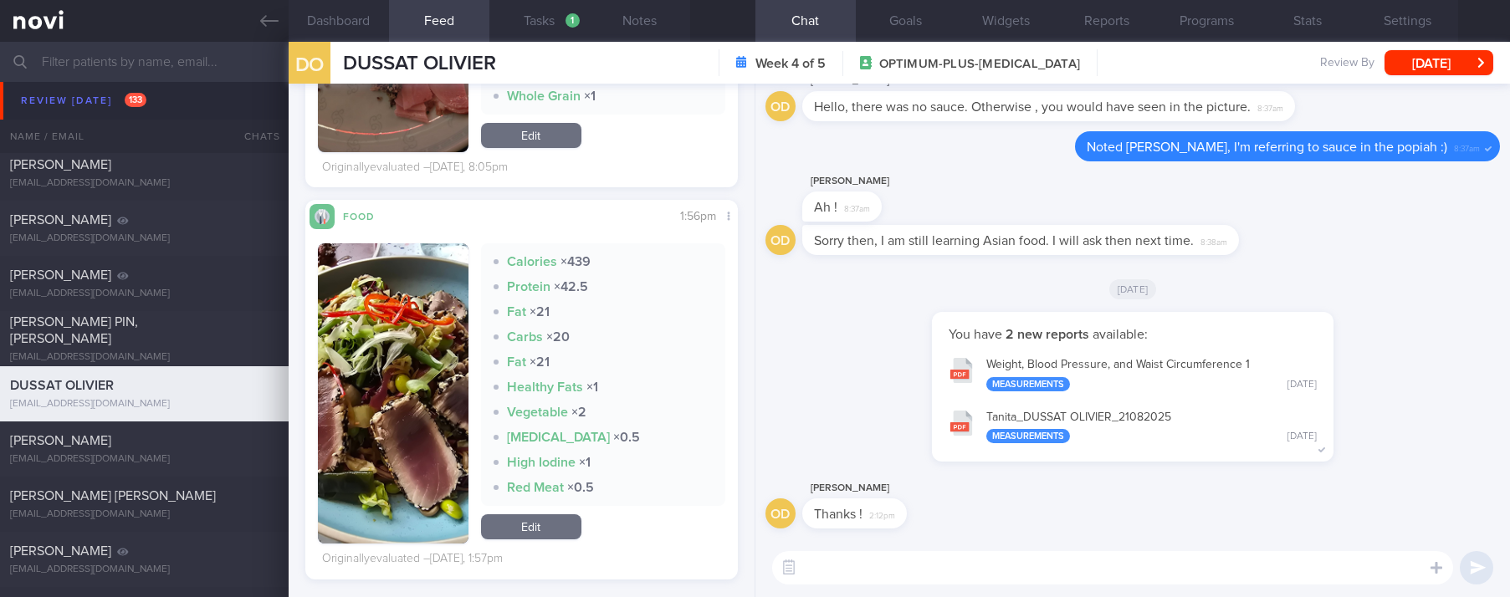
click at [861, 573] on textarea at bounding box center [1112, 567] width 681 height 33
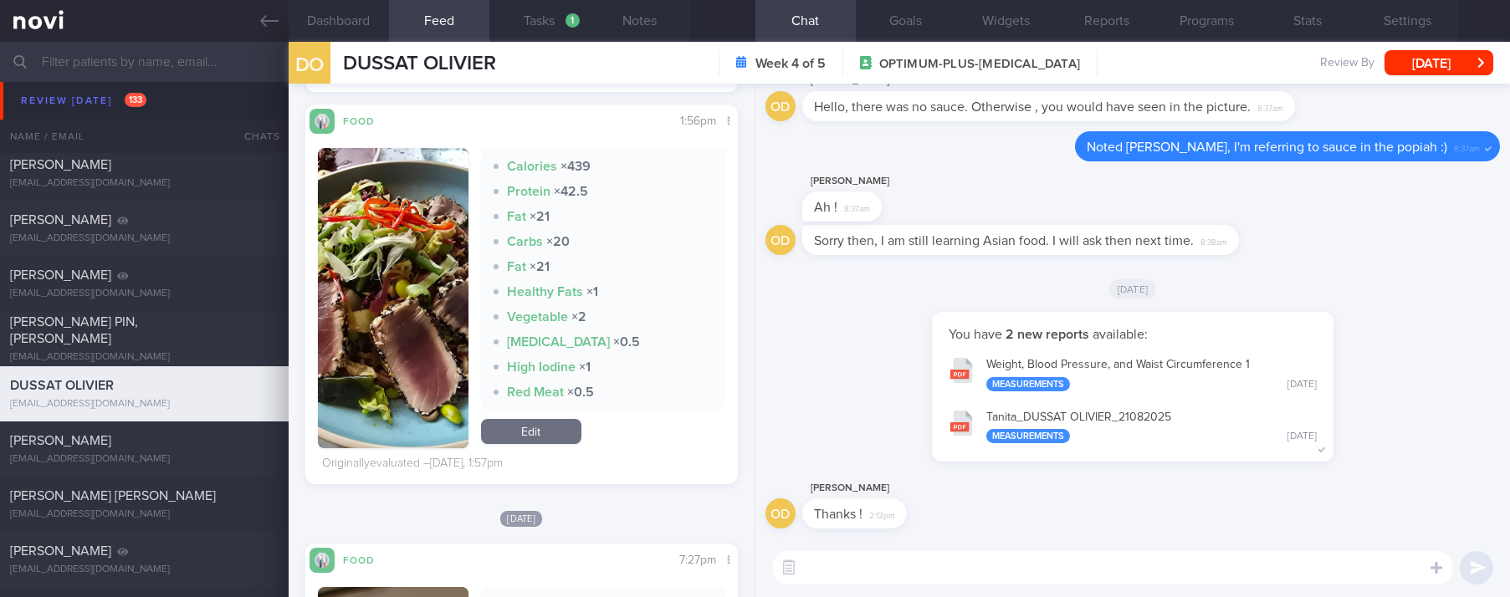
scroll to position [2258, 0]
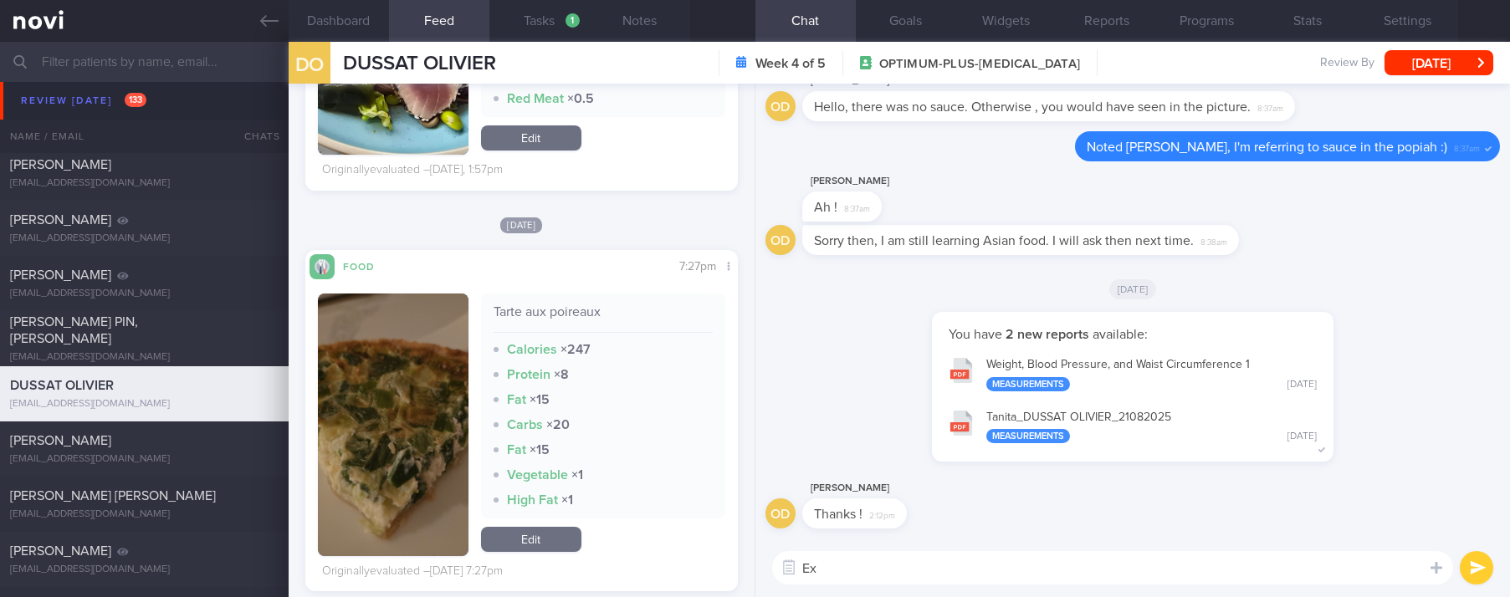
type textarea "E"
type textarea "Good portion control and food choices over the weekend, Olivier :)"
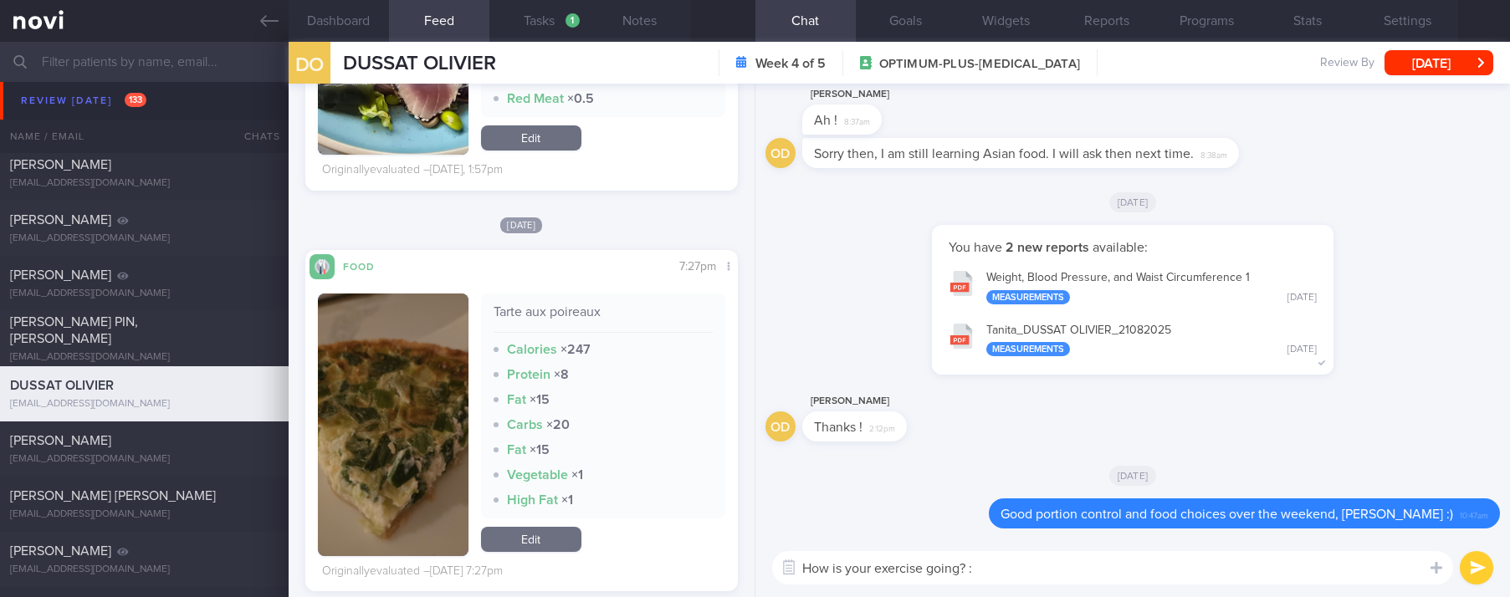
type textarea "How is your exercise going? :)"
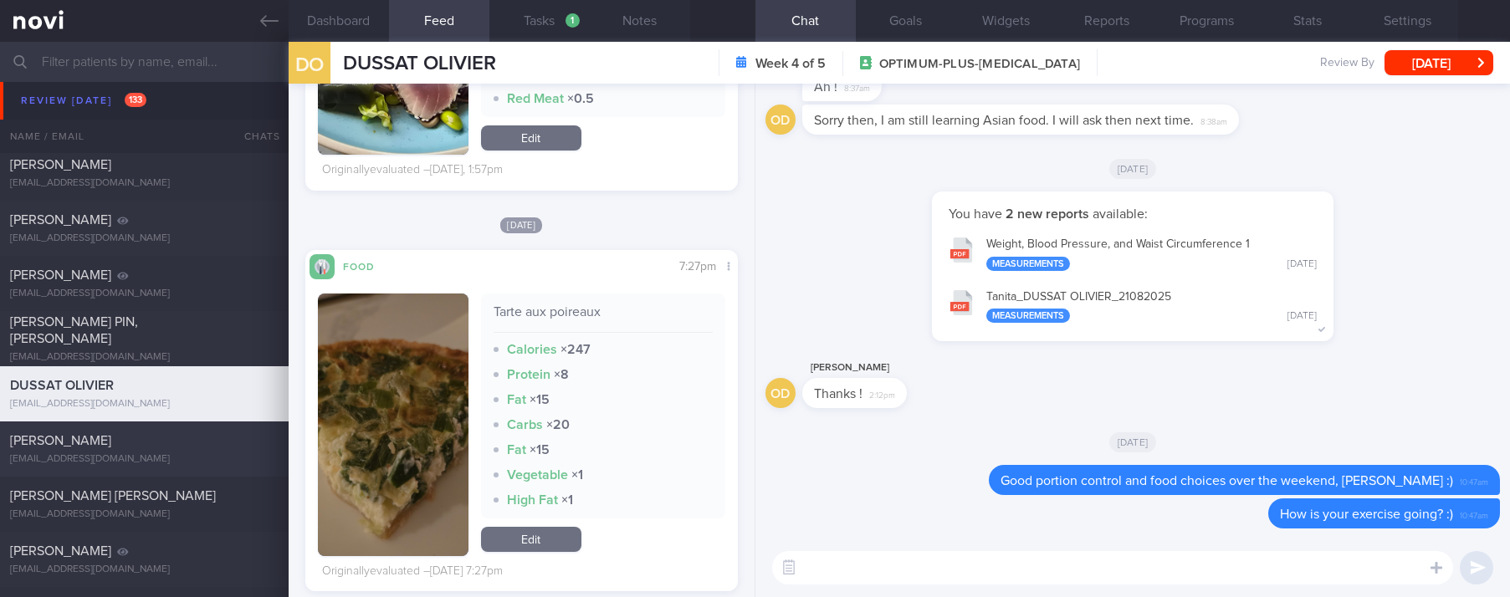
click at [202, 459] on div "[EMAIL_ADDRESS][DOMAIN_NAME]" at bounding box center [144, 459] width 269 height 13
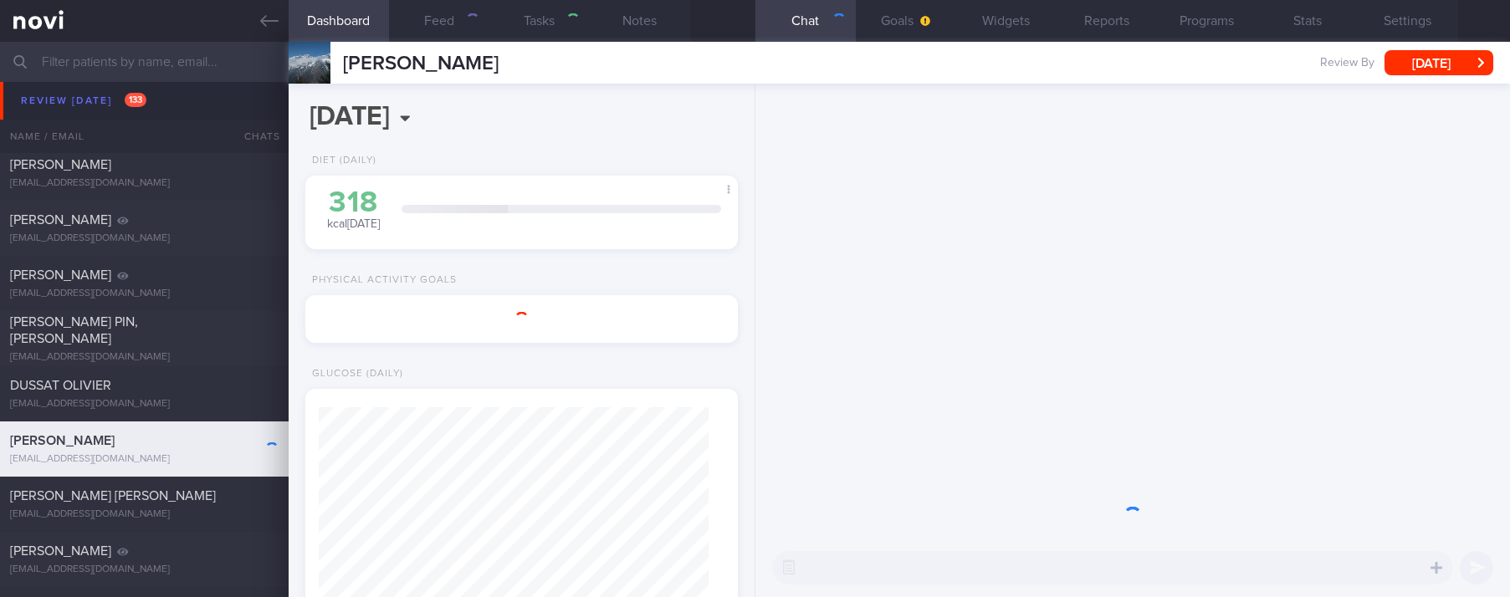
select select "7"
type input "Tracked"
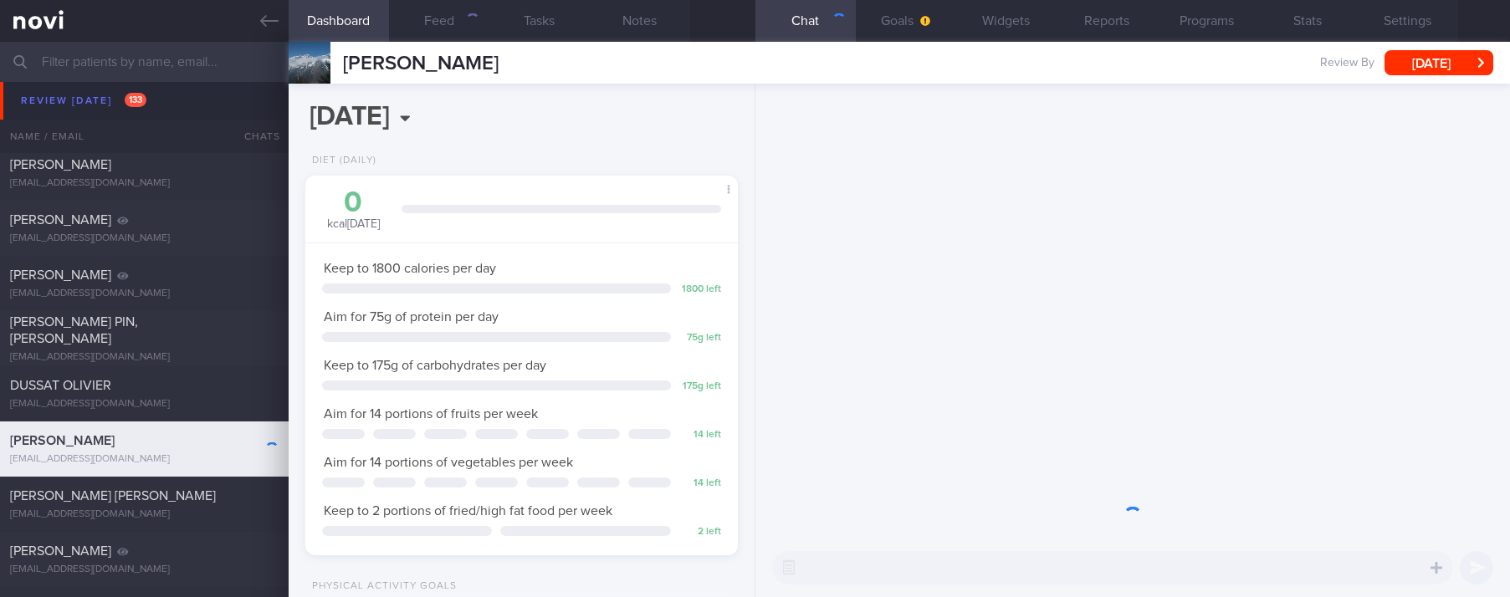
scroll to position [195, 390]
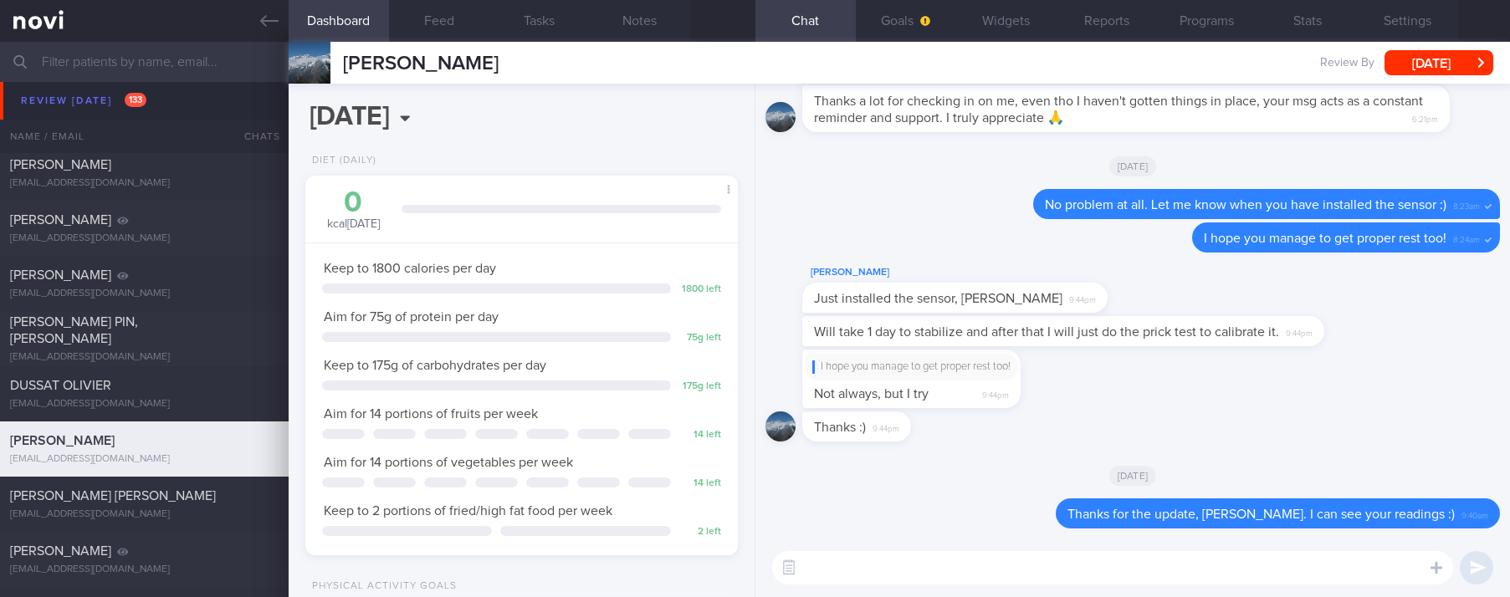
click at [454, 45] on div "Swati Shikha Swati Shikha swatis.vit@gmail.com" at bounding box center [394, 63] width 210 height 42
click at [453, 15] on button "Feed" at bounding box center [439, 21] width 100 height 42
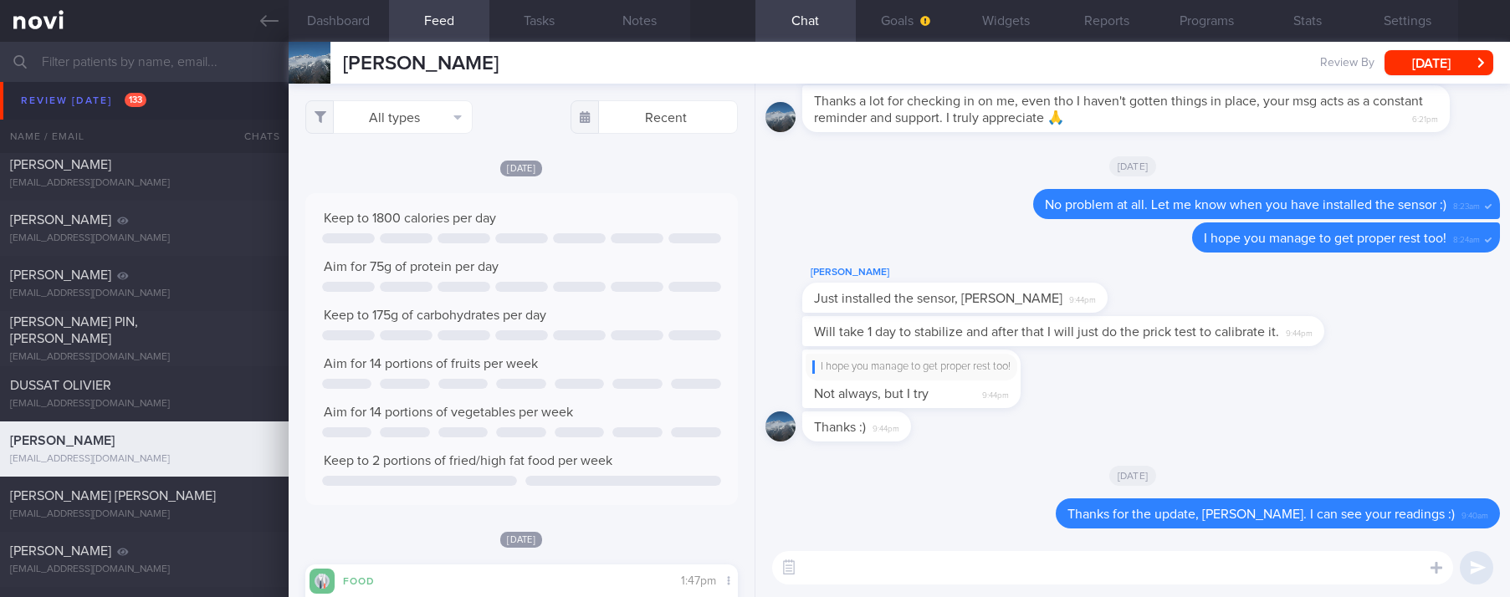
click at [1025, 578] on textarea at bounding box center [1112, 567] width 681 height 33
type textarea "Hi Swati, how is everything?"
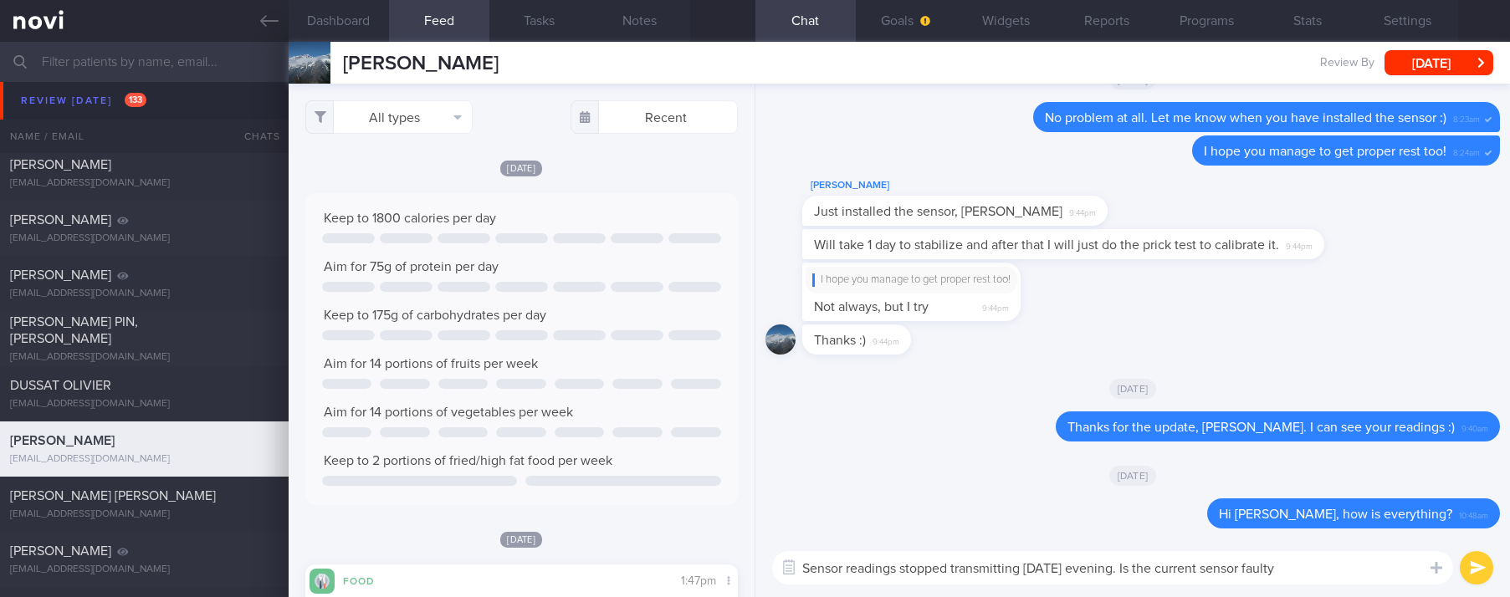
type textarea "Sensor readings stopped transmitting on Friday evening. Is the current sensor f…"
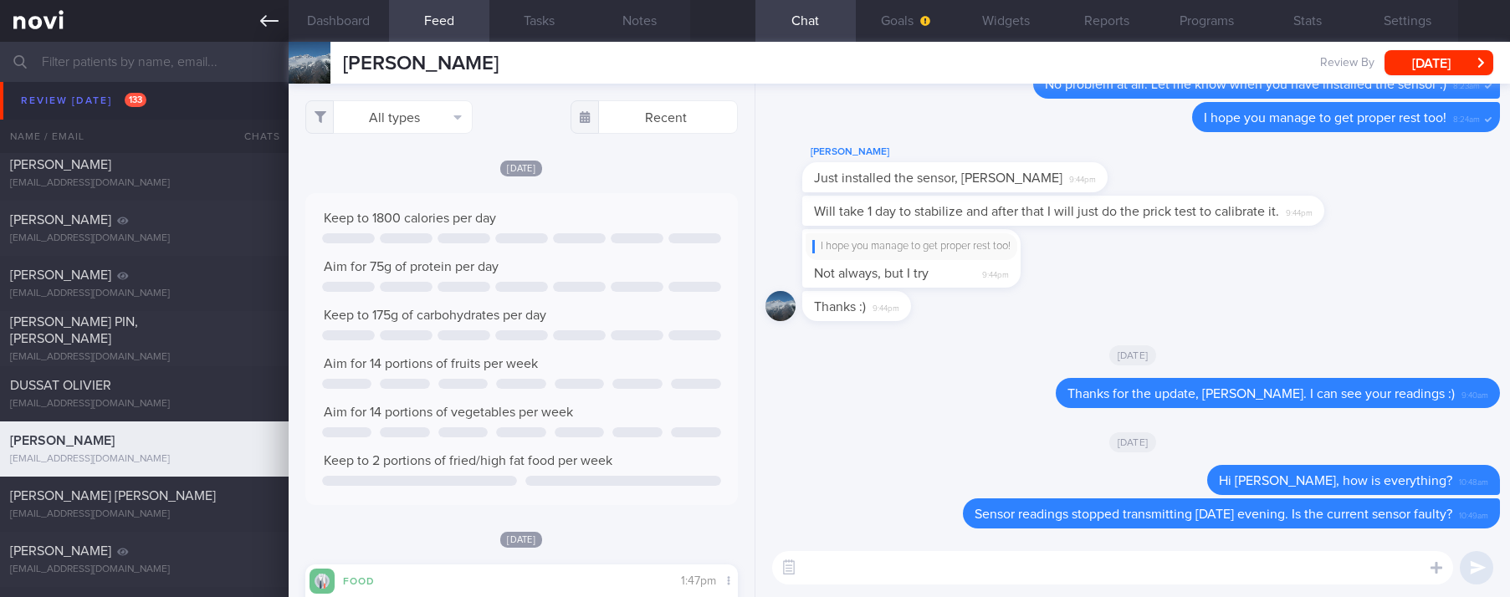
click at [249, 25] on link at bounding box center [144, 21] width 289 height 42
